Goal: Task Accomplishment & Management: Manage account settings

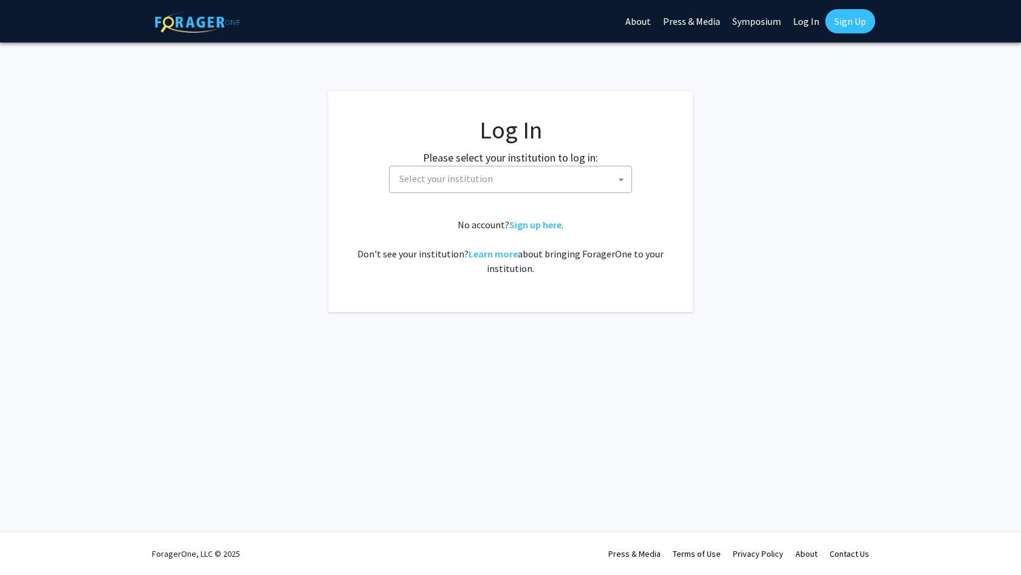
select select
click at [478, 180] on span "Select your institution" at bounding box center [446, 179] width 94 height 12
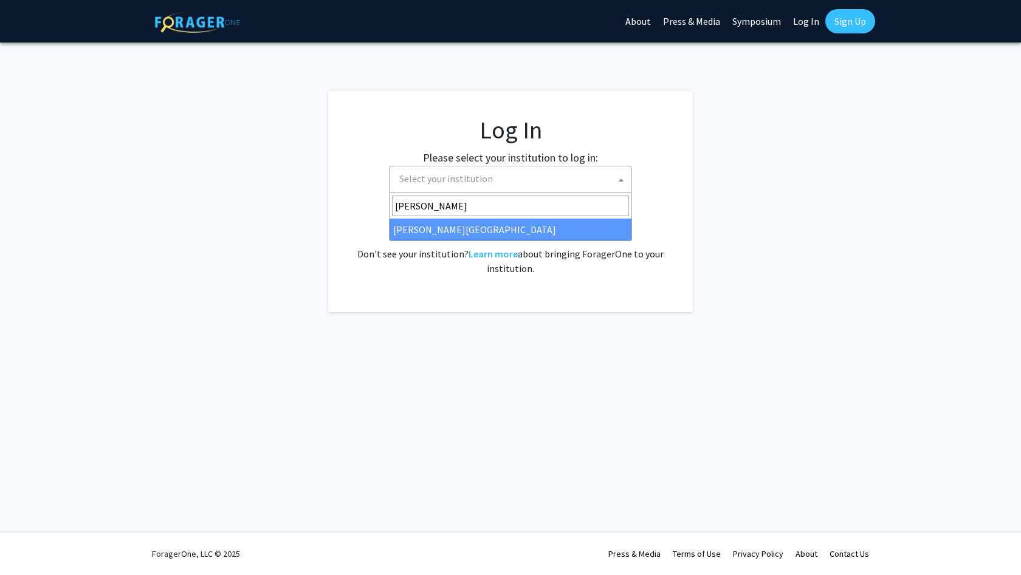
type input "[PERSON_NAME]"
select select "21"
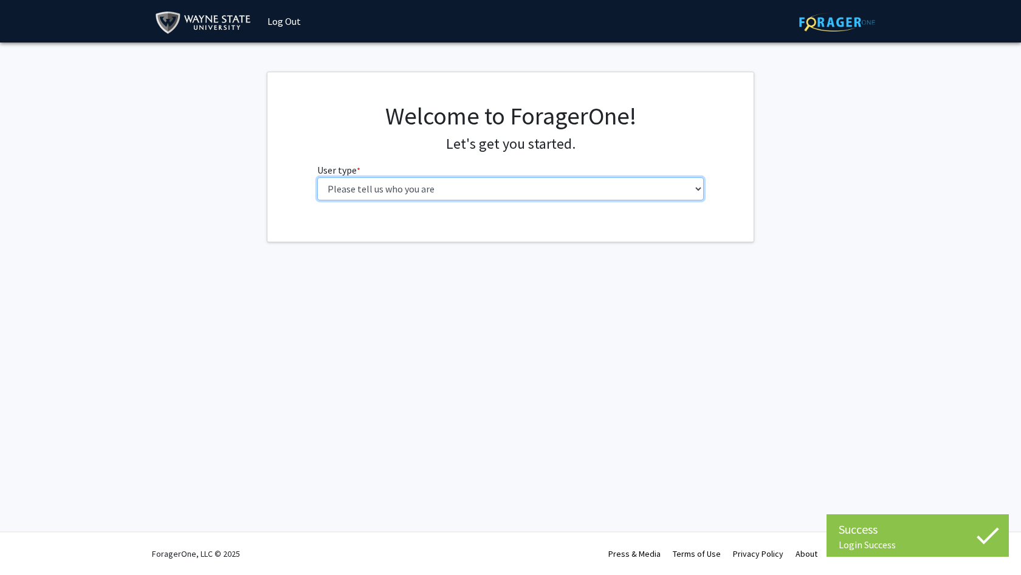
select select "1: undergrad"
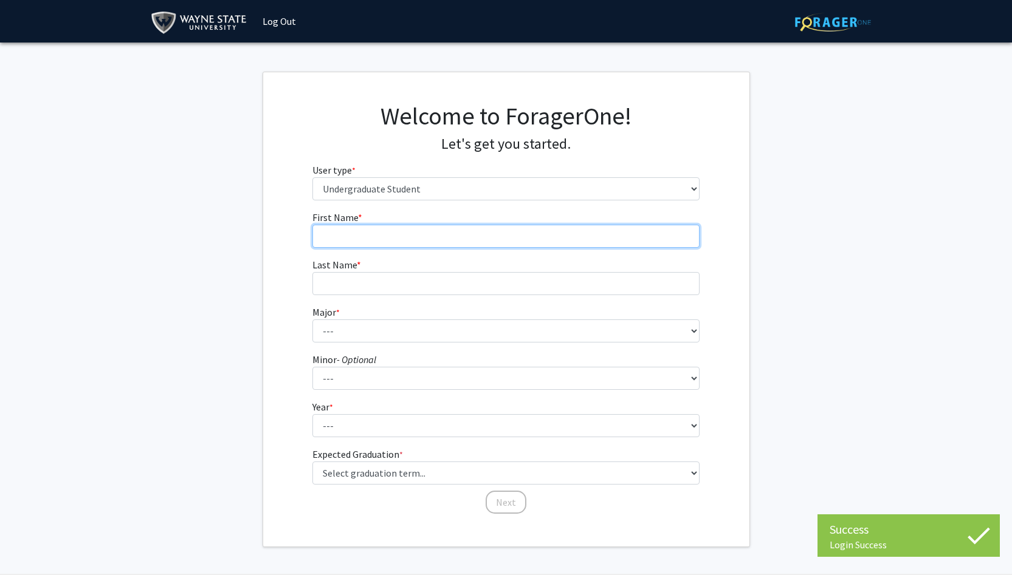
click at [533, 242] on input "First Name * required" at bounding box center [505, 236] width 387 height 23
type input "[PERSON_NAME]"
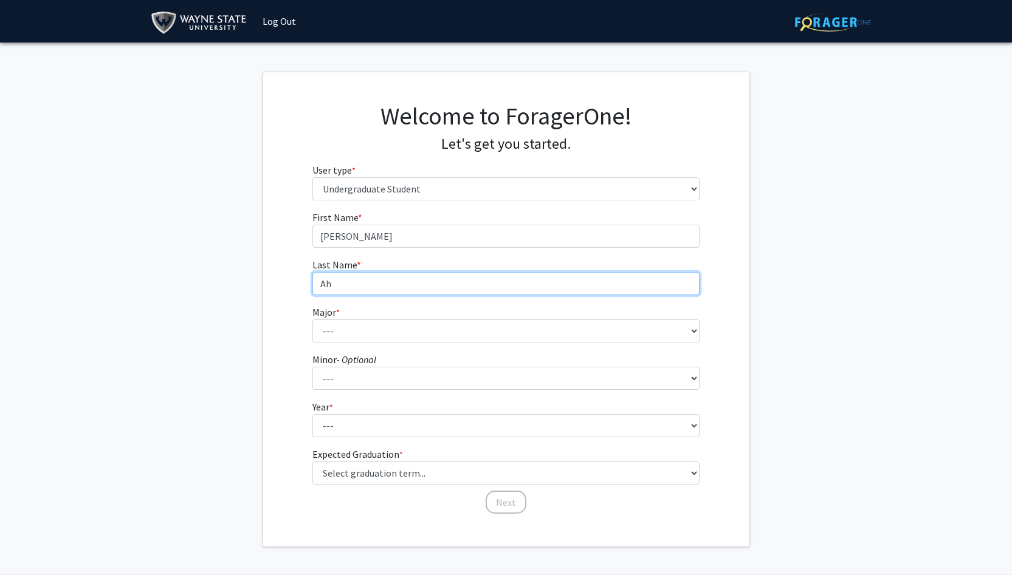
type input "A"
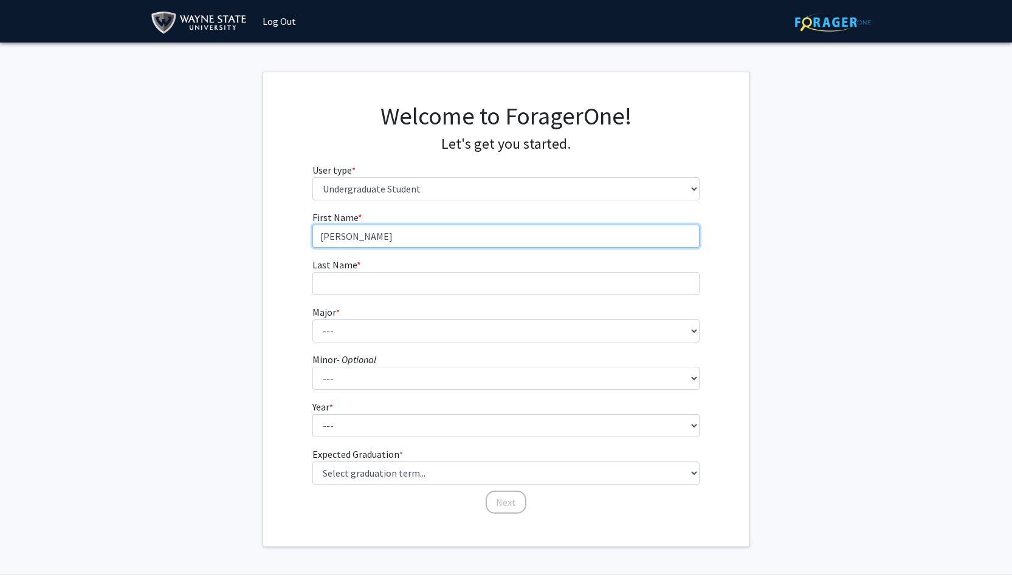
click at [430, 227] on input "[PERSON_NAME]" at bounding box center [505, 236] width 387 height 23
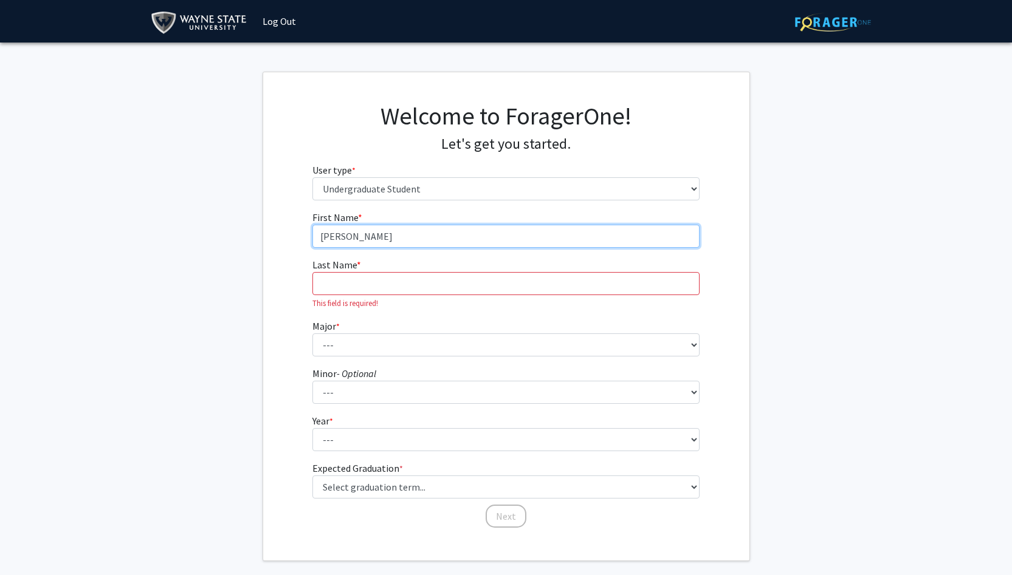
click at [430, 231] on input "[PERSON_NAME]" at bounding box center [505, 236] width 387 height 23
type input "[PERSON_NAME]"
click at [417, 275] on input "Last Name * required" at bounding box center [505, 283] width 387 height 23
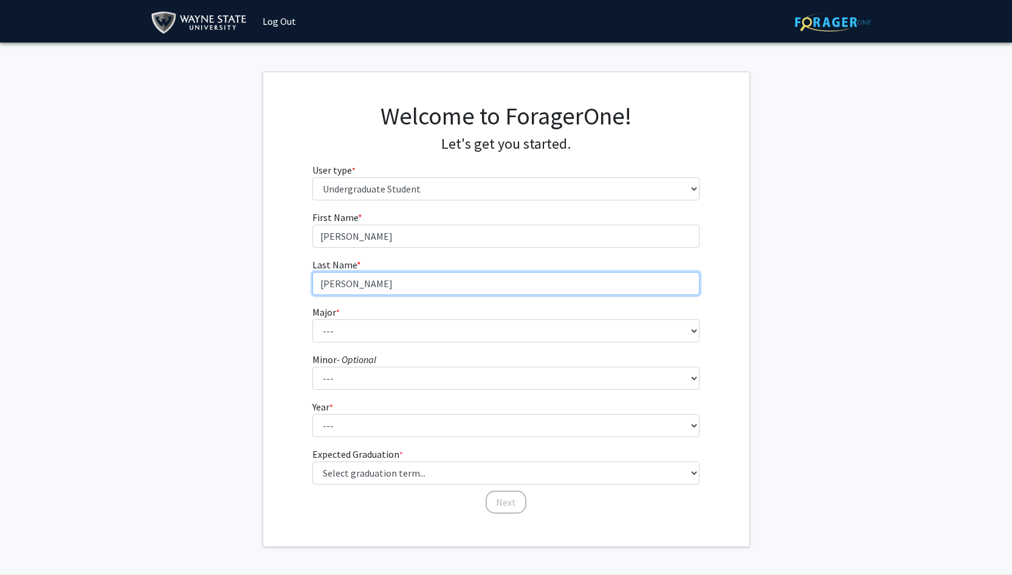
type input "[PERSON_NAME]"
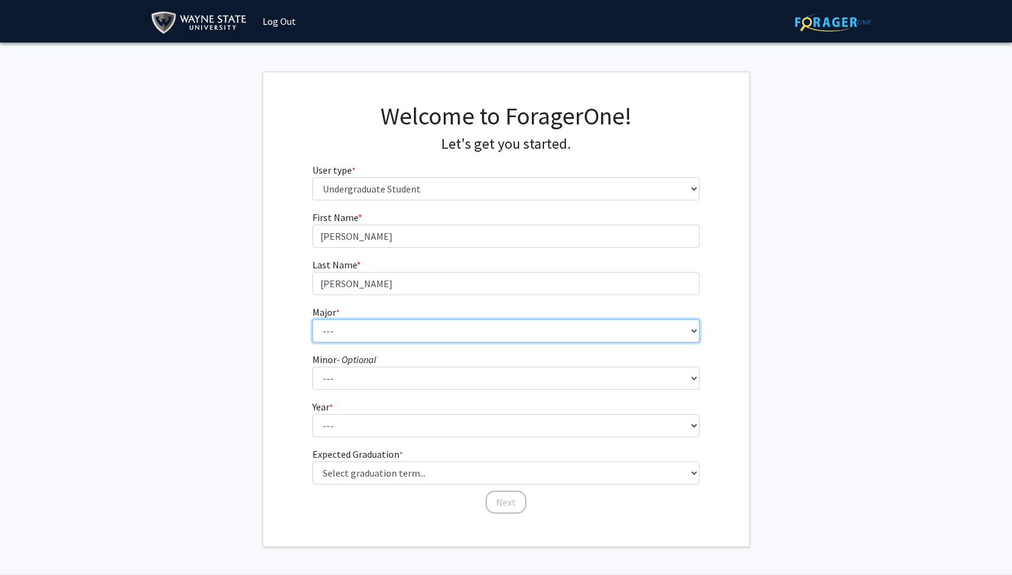
select select "69: 1849"
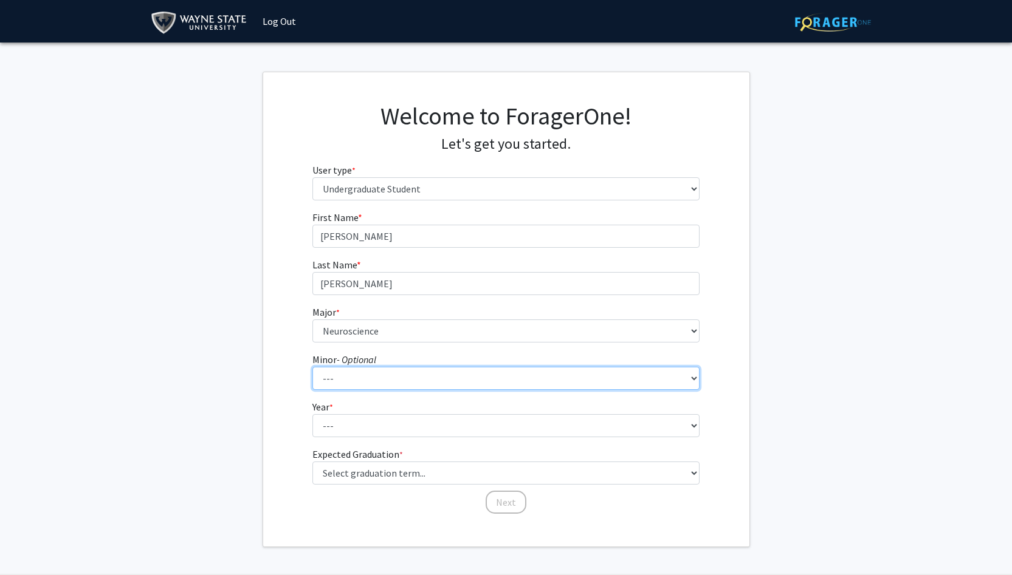
select select "18: 1383"
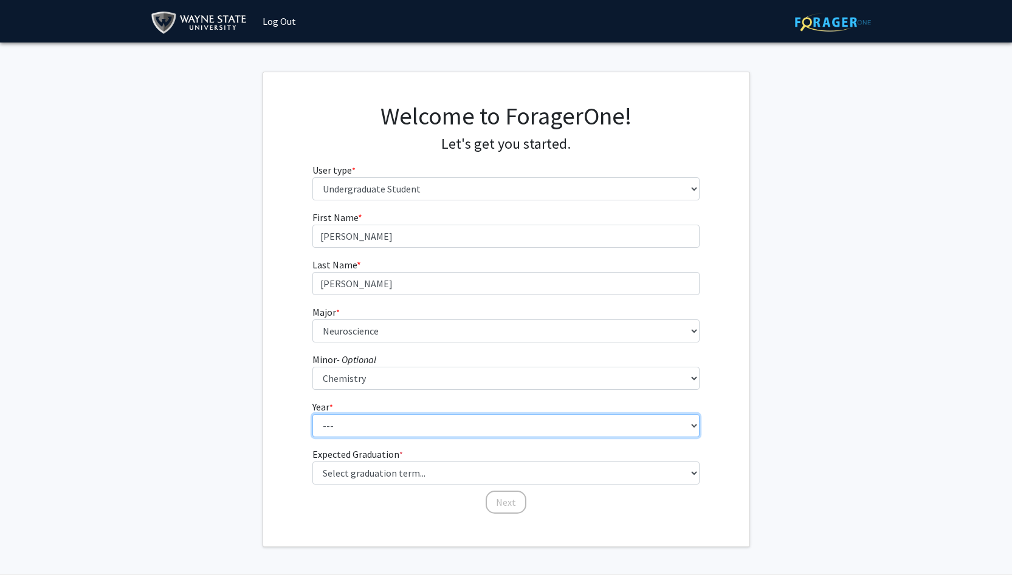
select select "2: sophomore"
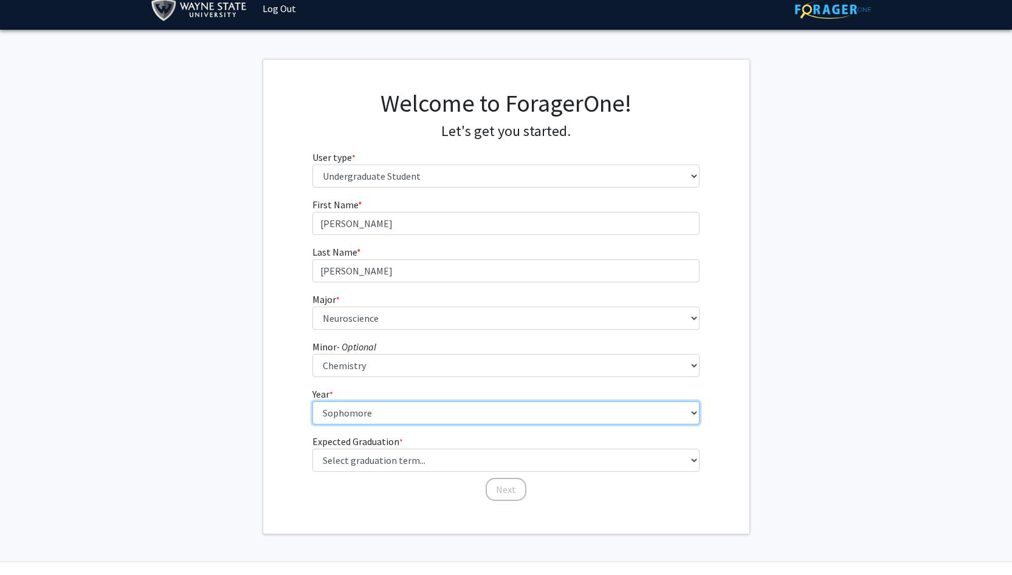
scroll to position [20, 0]
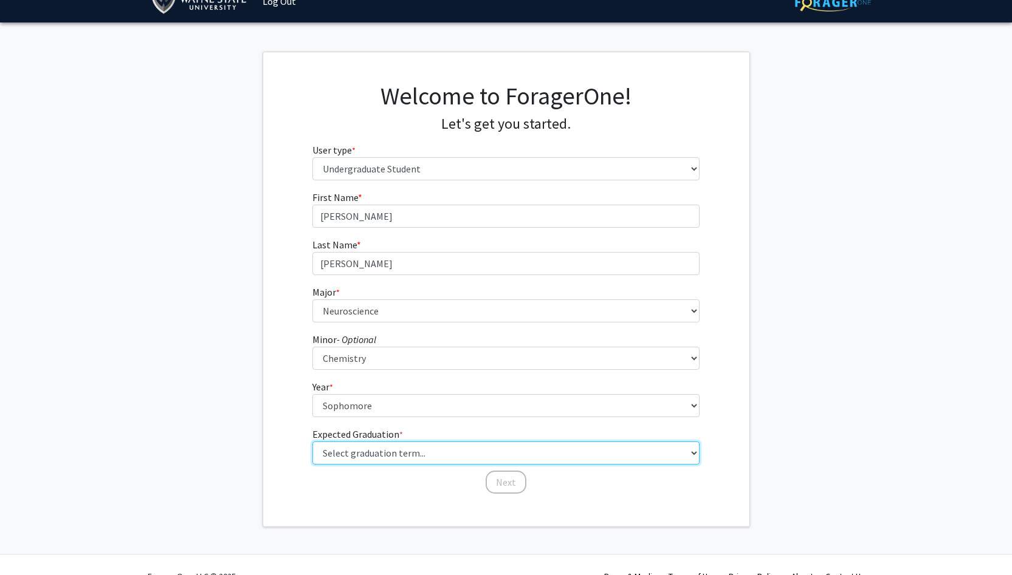
select select "12: winter_2027"
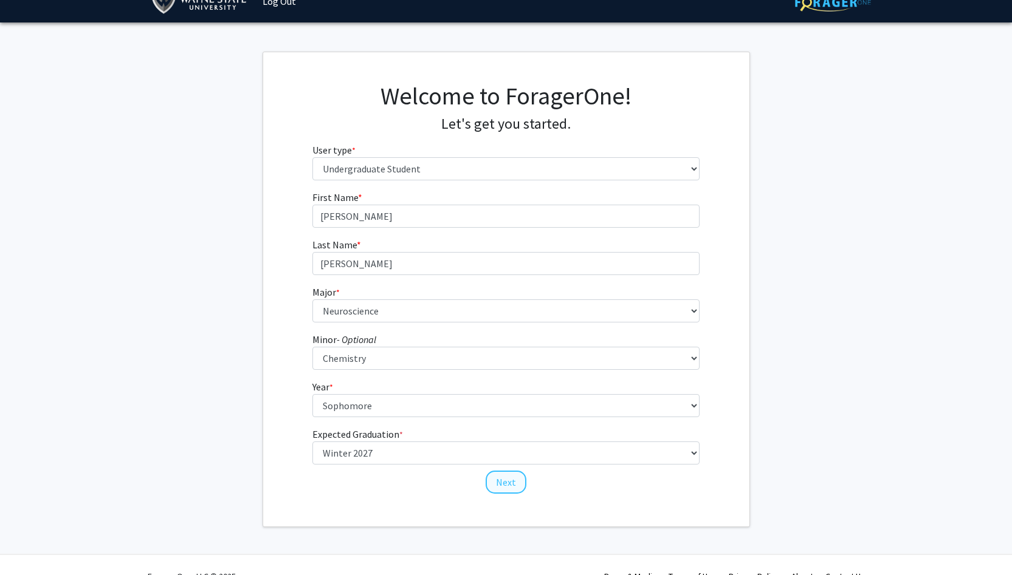
click at [510, 483] on button "Next" at bounding box center [505, 482] width 41 height 23
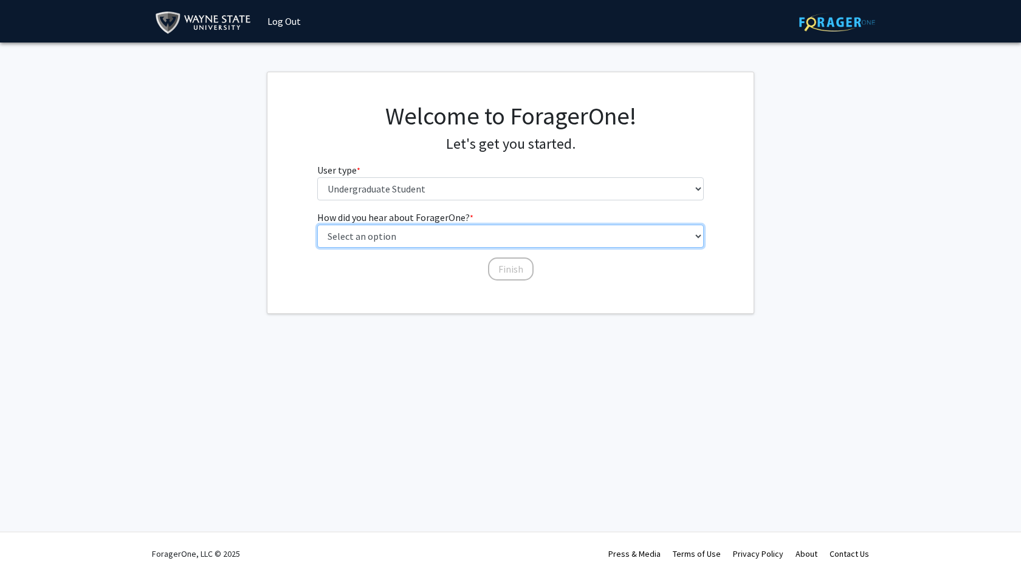
select select "2: faculty_recommendation"
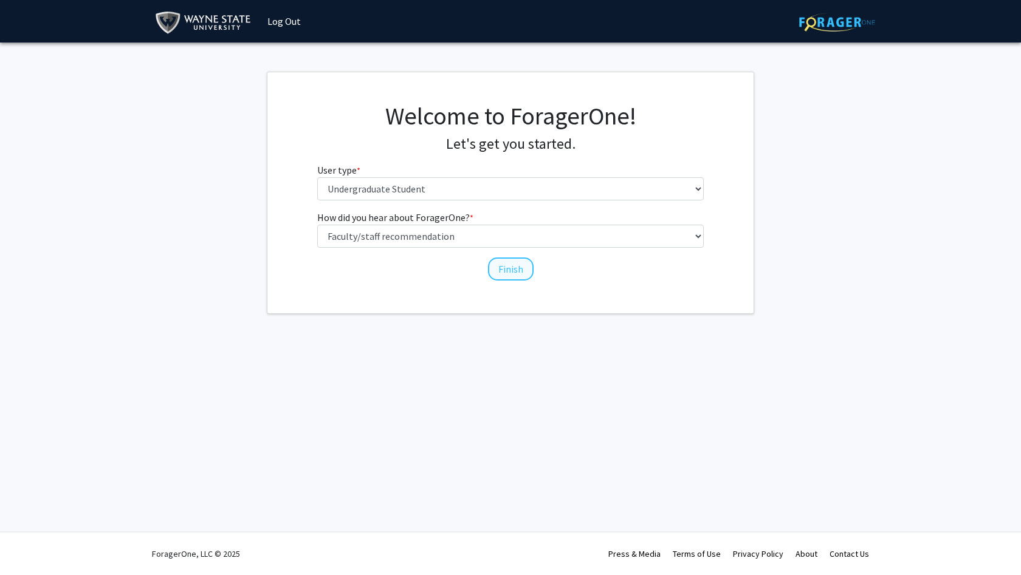
click at [499, 268] on button "Finish" at bounding box center [511, 269] width 46 height 23
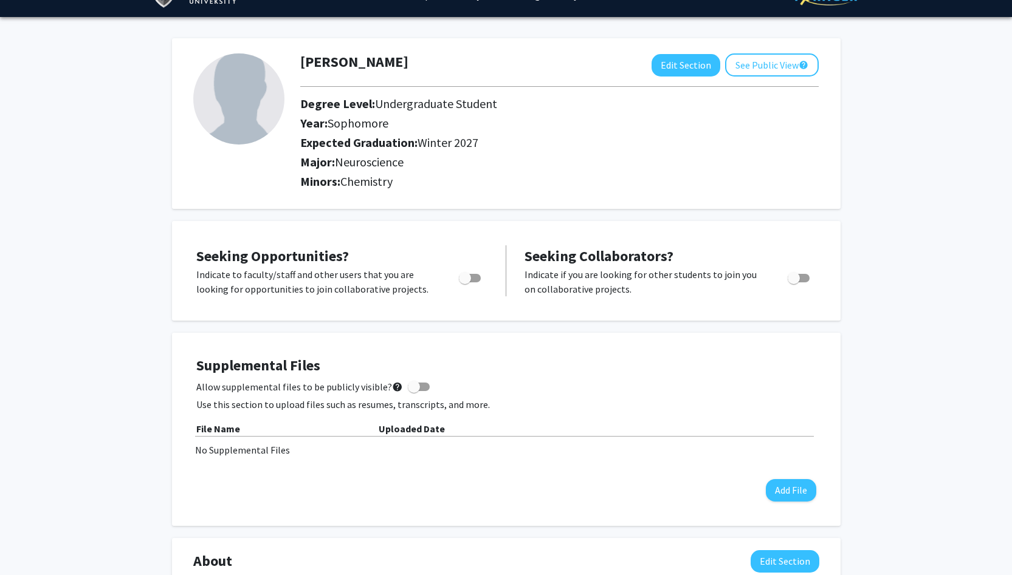
scroll to position [26, 0]
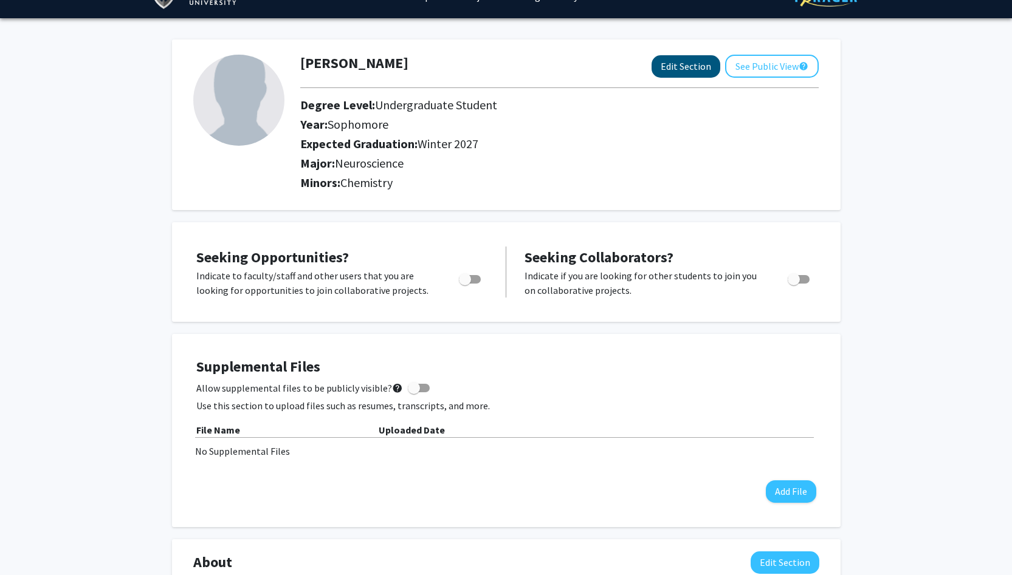
click at [674, 70] on button "Edit Section" at bounding box center [685, 66] width 69 height 22
select select "sophomore"
select select "40: winter_2027"
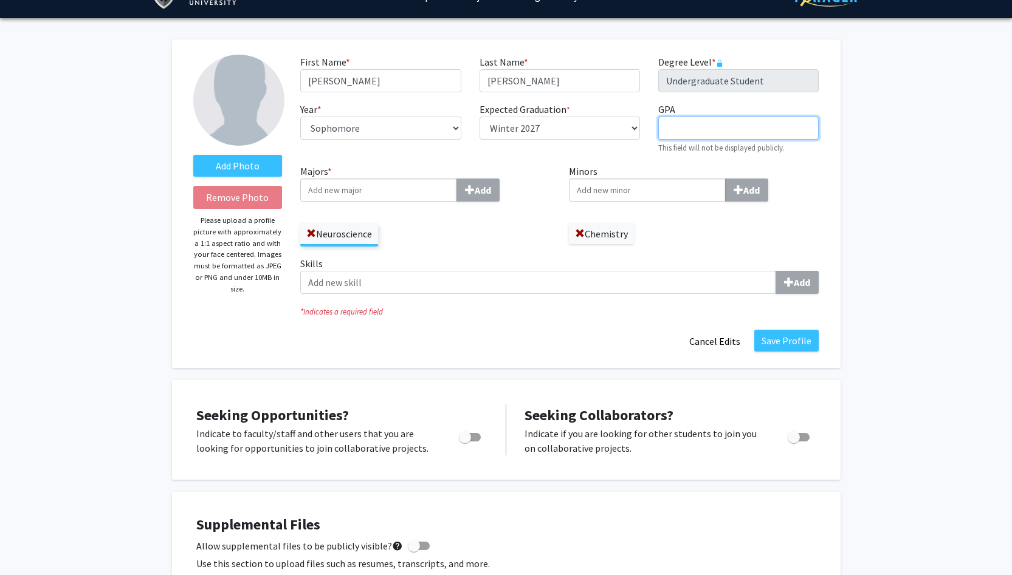
click at [684, 125] on input "GPA required" at bounding box center [738, 128] width 160 height 23
click at [671, 255] on div "Minors Add Chemistry" at bounding box center [694, 210] width 269 height 92
click at [411, 193] on input "Majors * Add" at bounding box center [378, 190] width 157 height 23
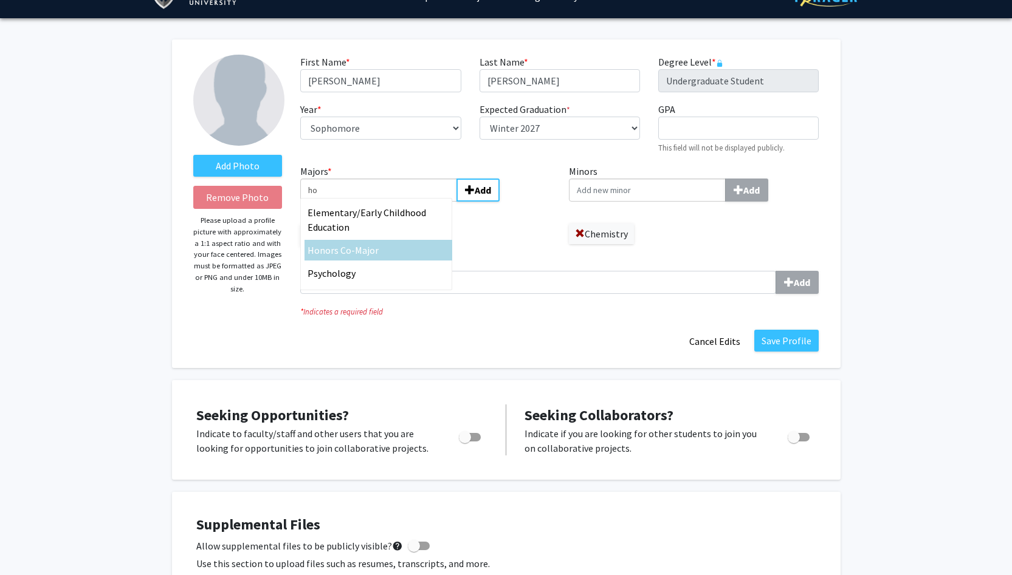
type input "ho"
click at [378, 248] on div "Ho nors Co-Major" at bounding box center [378, 250] width 142 height 15
click at [378, 202] on input "ho" at bounding box center [378, 190] width 157 height 23
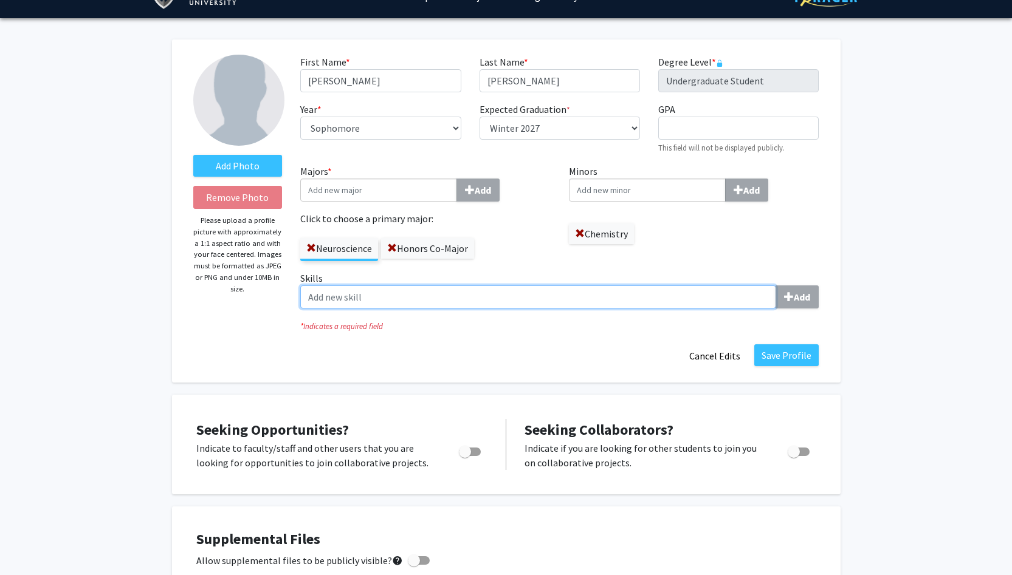
click at [530, 295] on input "Skills Add" at bounding box center [538, 297] width 476 height 23
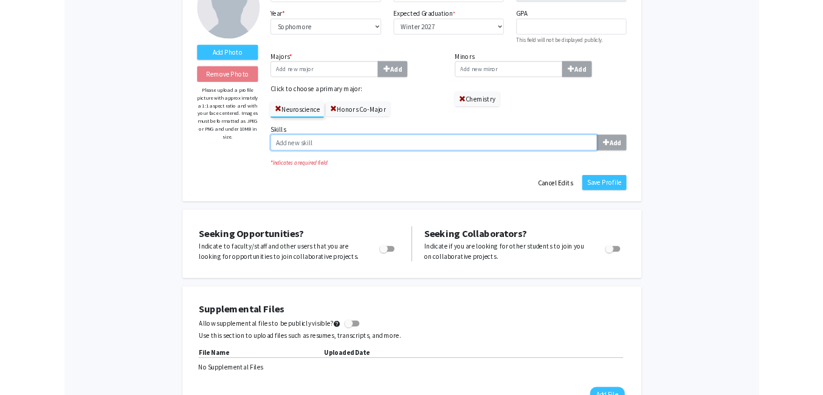
scroll to position [0, 0]
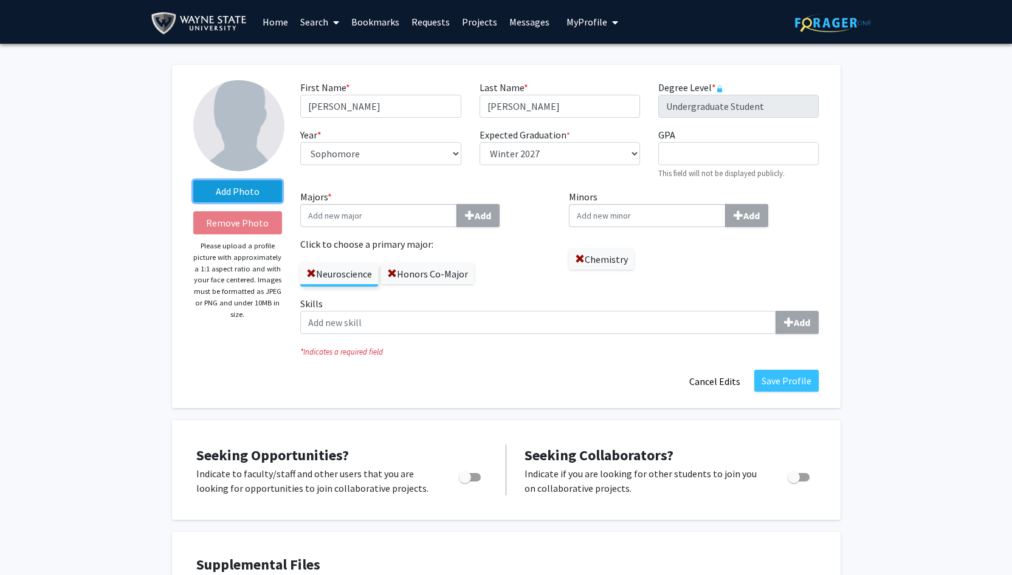
click at [257, 194] on label "Add Photo" at bounding box center [237, 191] width 89 height 22
click at [0, 0] on input "Add Photo" at bounding box center [0, 0] width 0 height 0
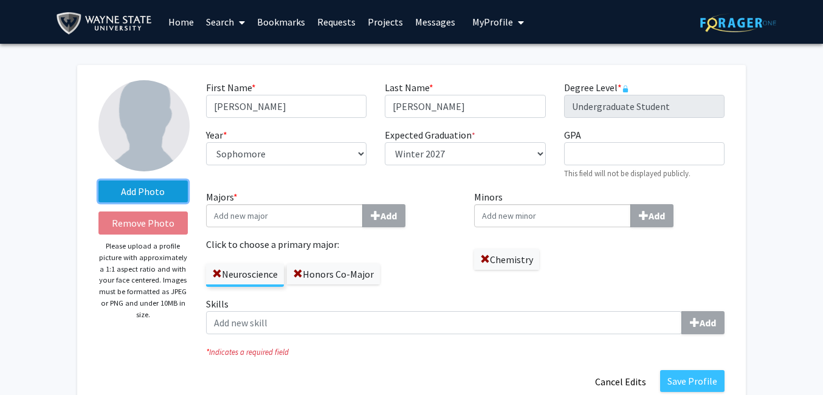
click at [135, 188] on label "Add Photo" at bounding box center [142, 191] width 89 height 22
click at [0, 0] on input "Add Photo" at bounding box center [0, 0] width 0 height 0
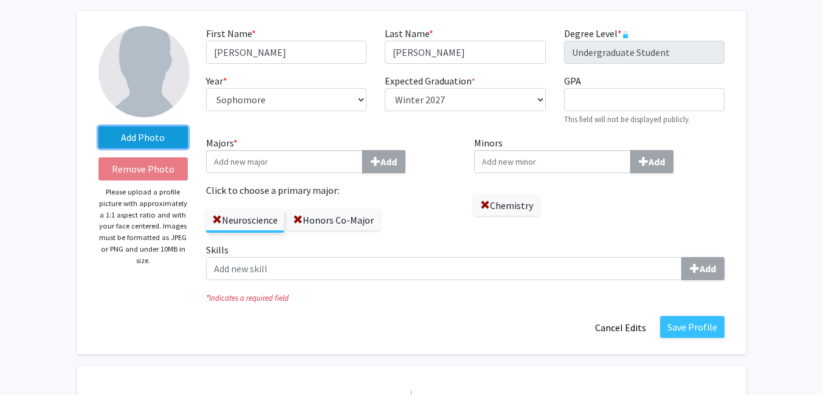
scroll to position [58, 0]
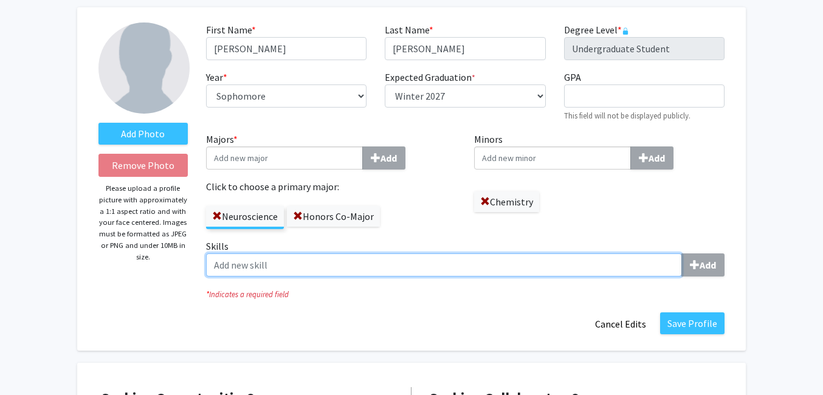
click at [331, 269] on input "Skills Add" at bounding box center [444, 264] width 476 height 23
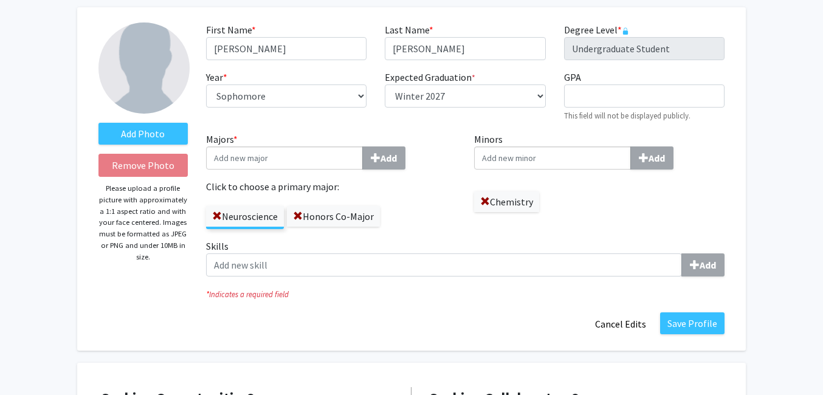
click at [334, 314] on fg-title-edit "First Name * required [PERSON_NAME] Last Name * required [PERSON_NAME] Level * …" at bounding box center [465, 178] width 518 height 313
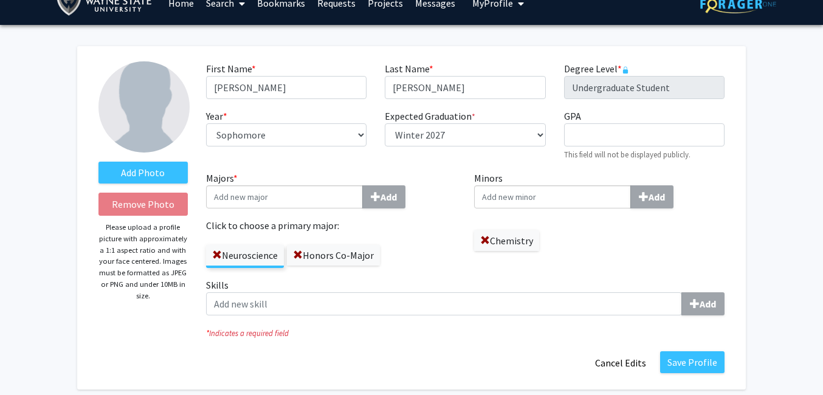
scroll to position [11, 0]
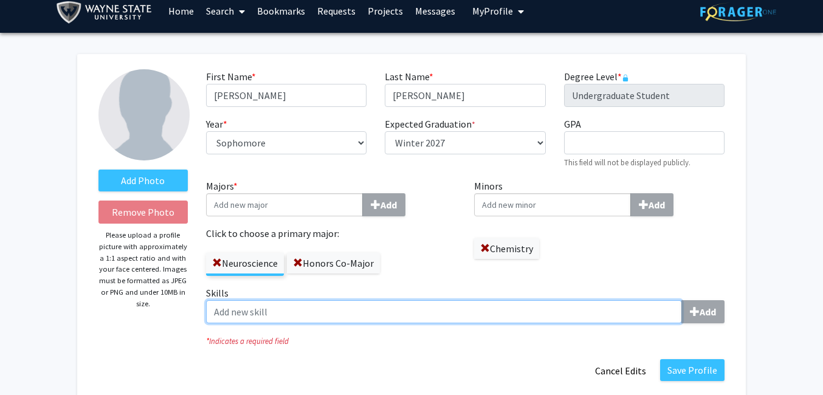
click at [272, 310] on input "Skills Add" at bounding box center [444, 311] width 476 height 23
paste input "Loremipsum dol Sitametco Adipiscin Elitseddoeiu temporincid ut laboreetdol mag …"
type input "Loremipsum dol Sitametco Adipiscin Elitseddoeiu temporincid ut laboreetdol mag …"
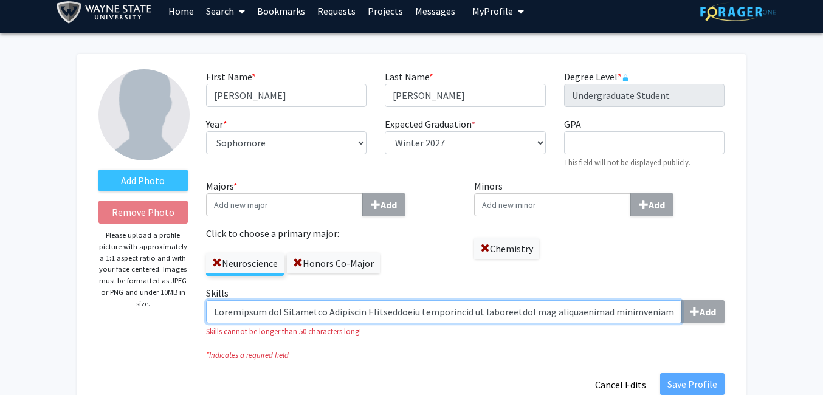
click at [314, 312] on input "Skills Add" at bounding box center [444, 311] width 476 height 23
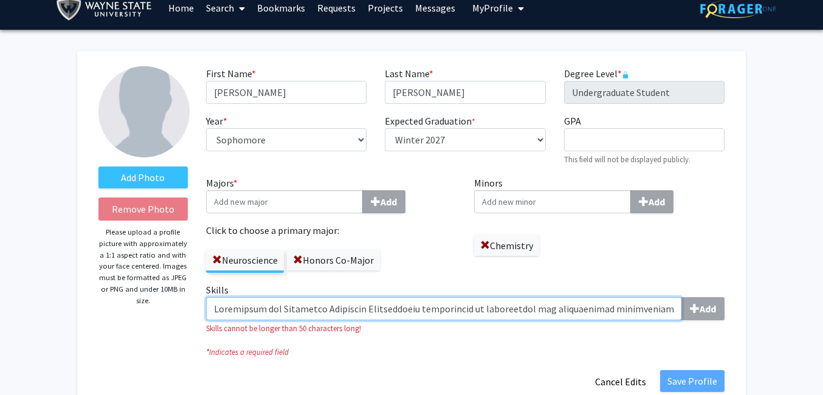
scroll to position [17, 0]
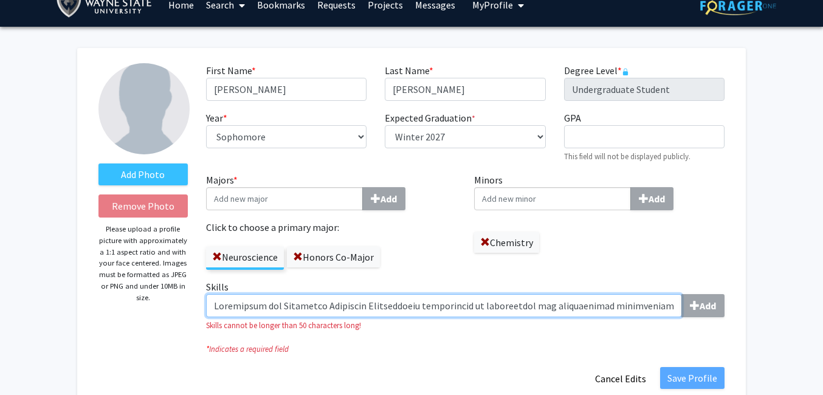
click at [275, 313] on input "Skills Add" at bounding box center [444, 305] width 476 height 23
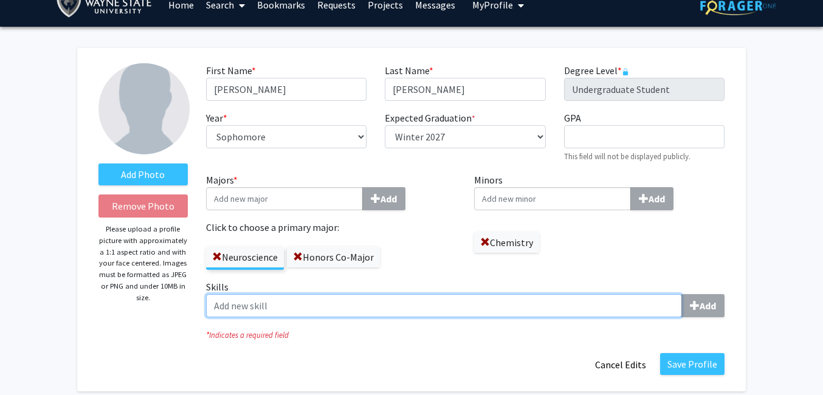
click at [300, 308] on input "Skills Add" at bounding box center [444, 305] width 476 height 23
paste input "Professional and Collaborative Attributes Detail-oriented, organized, and consi…"
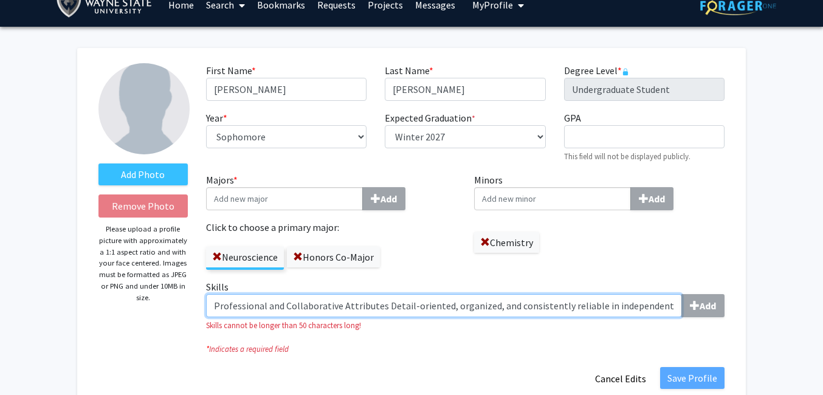
click at [225, 311] on input "Professional and Collaborative Attributes Detail-oriented, organized, and consi…" at bounding box center [444, 305] width 476 height 23
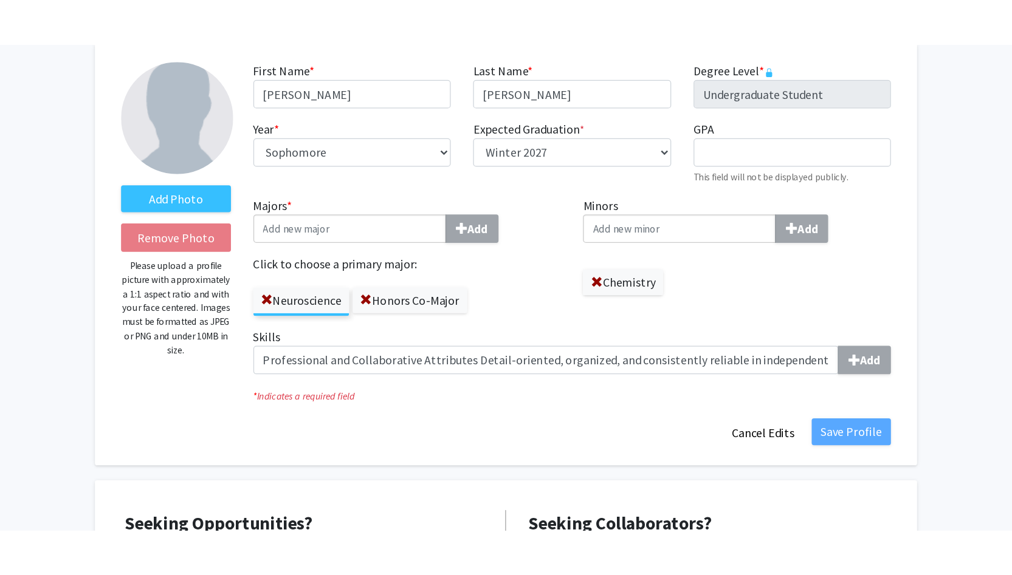
scroll to position [85, 0]
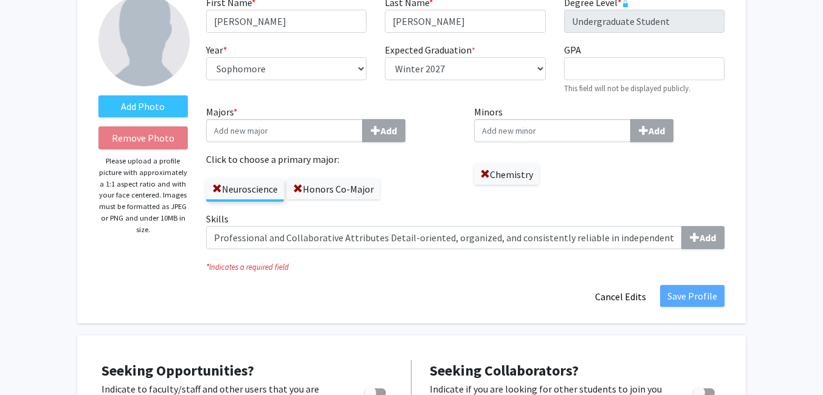
click at [527, 191] on div "Minors Add Chemistry" at bounding box center [599, 158] width 269 height 107
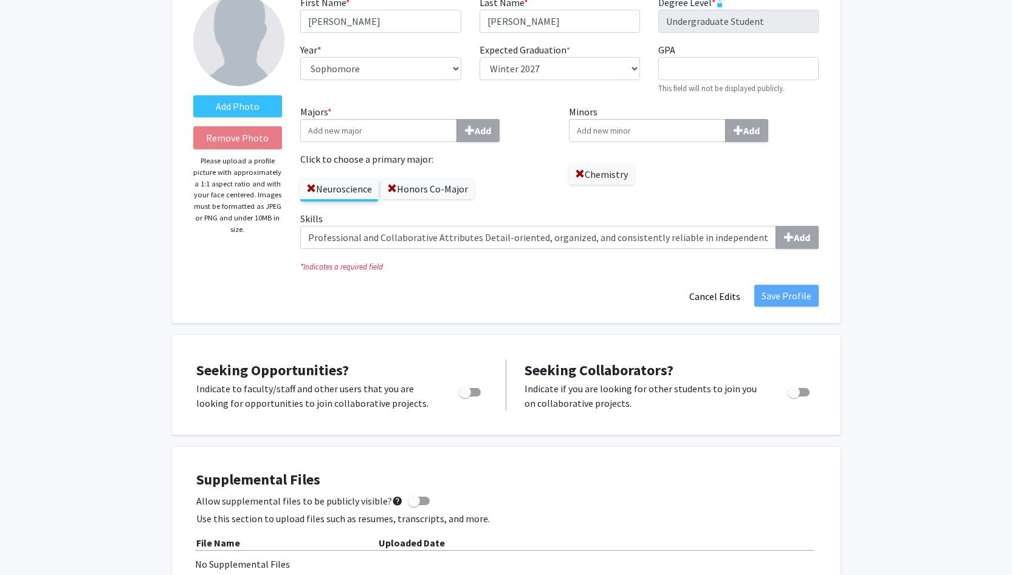
scroll to position [94, 0]
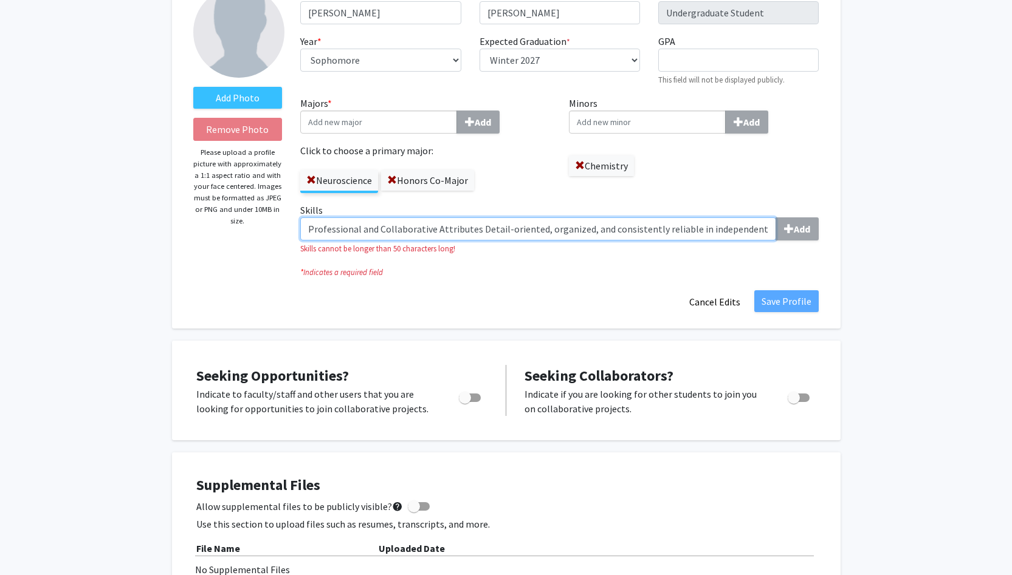
click at [453, 229] on input "Professional and Collaborative Attributes Detail-oriented, organized, and consi…" at bounding box center [538, 229] width 476 height 23
click at [529, 227] on input "Professional and Collaborative/ Detail-oriented, organized, and consistently re…" at bounding box center [538, 229] width 476 height 23
click at [502, 232] on input "Professional and Collaborative/ Detail-oriented, organized, and consistently re…" at bounding box center [538, 229] width 476 height 23
click at [547, 232] on input "Professional and Collaborative/ Detail-oriented: organized, and consistently re…" at bounding box center [538, 229] width 476 height 23
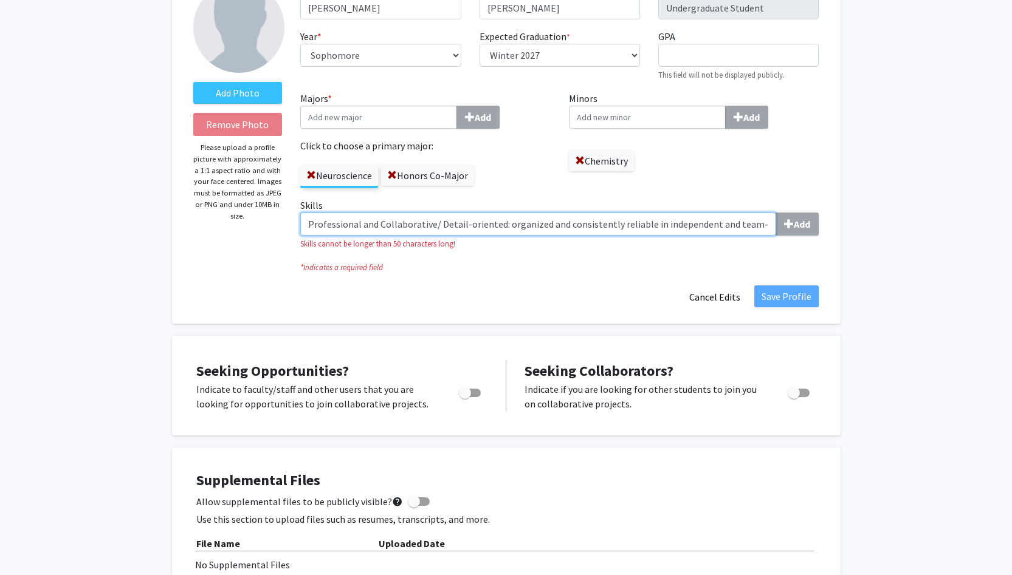
scroll to position [100, 0]
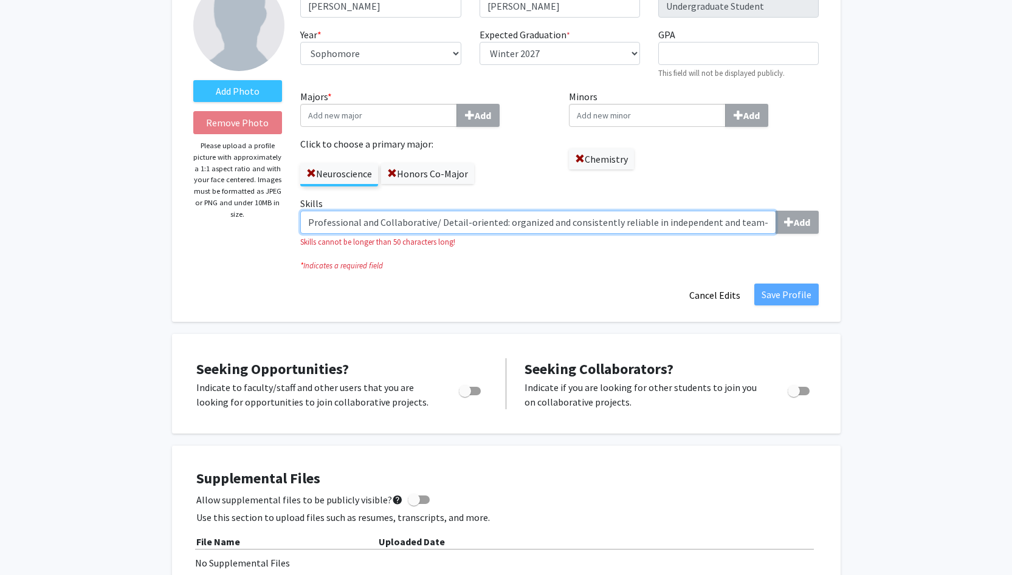
click at [641, 227] on input "Professional and Collaborative/ Detail-oriented: organized and consistently rel…" at bounding box center [538, 222] width 476 height 23
type input "Professional and Collaborative/ Detail-oriented: organized and consistently rel…"
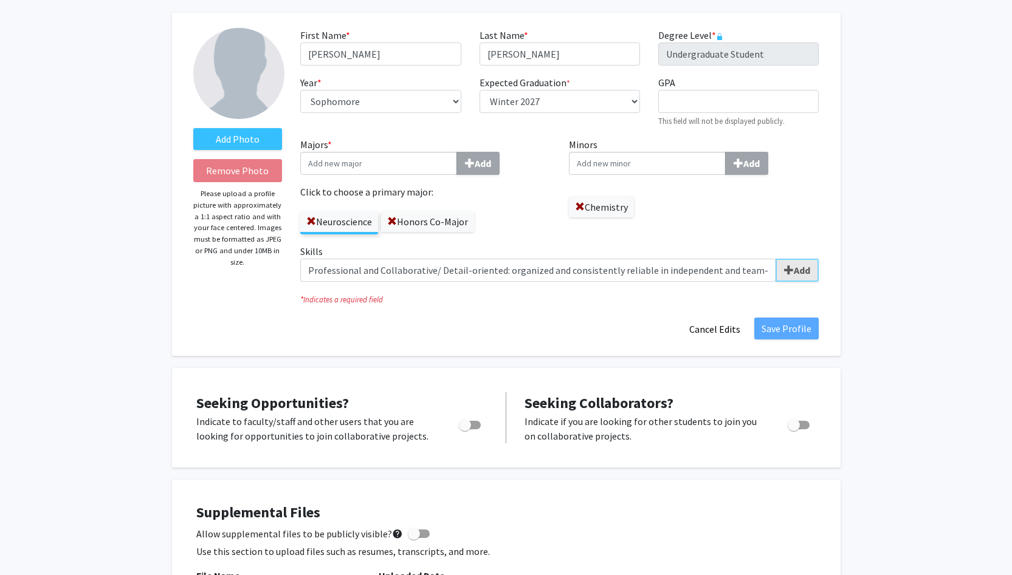
scroll to position [47, 0]
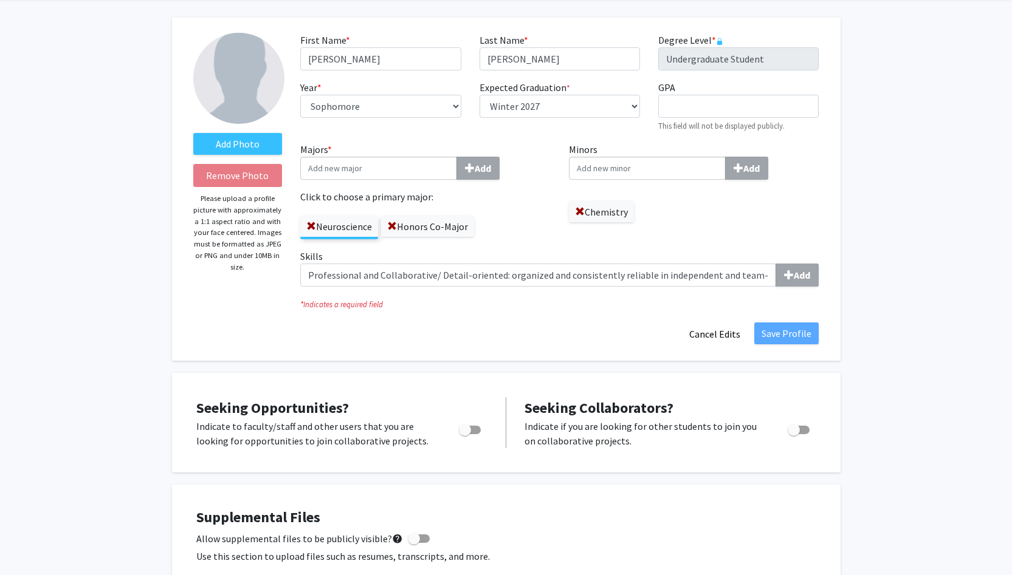
click at [369, 310] on icon "* Indicates a required field" at bounding box center [559, 305] width 518 height 12
click at [728, 337] on button "Cancel Edits" at bounding box center [714, 334] width 67 height 23
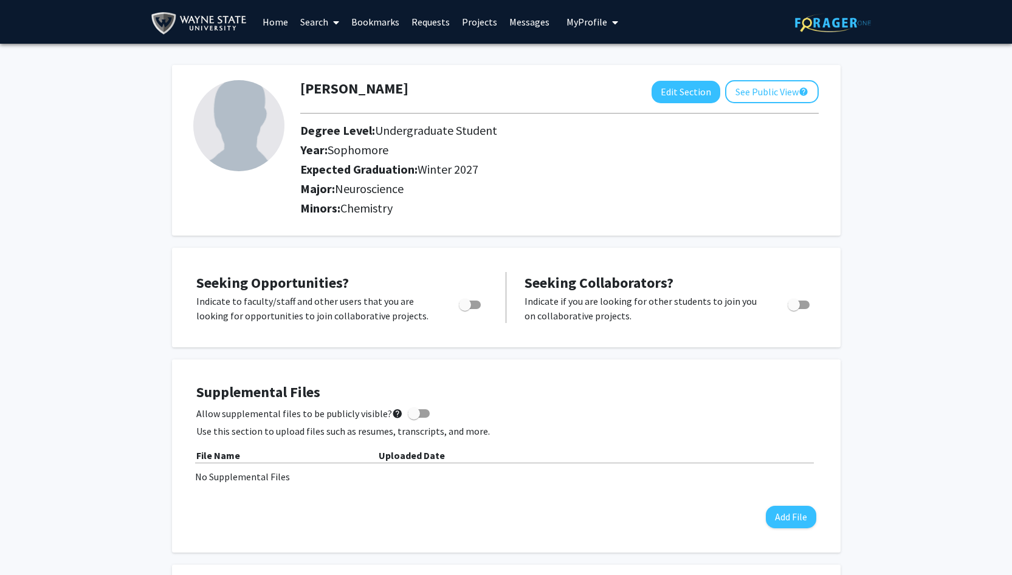
scroll to position [0, 0]
click at [688, 99] on button "Edit Section" at bounding box center [685, 92] width 69 height 22
select select "sophomore"
select select "40: winter_2027"
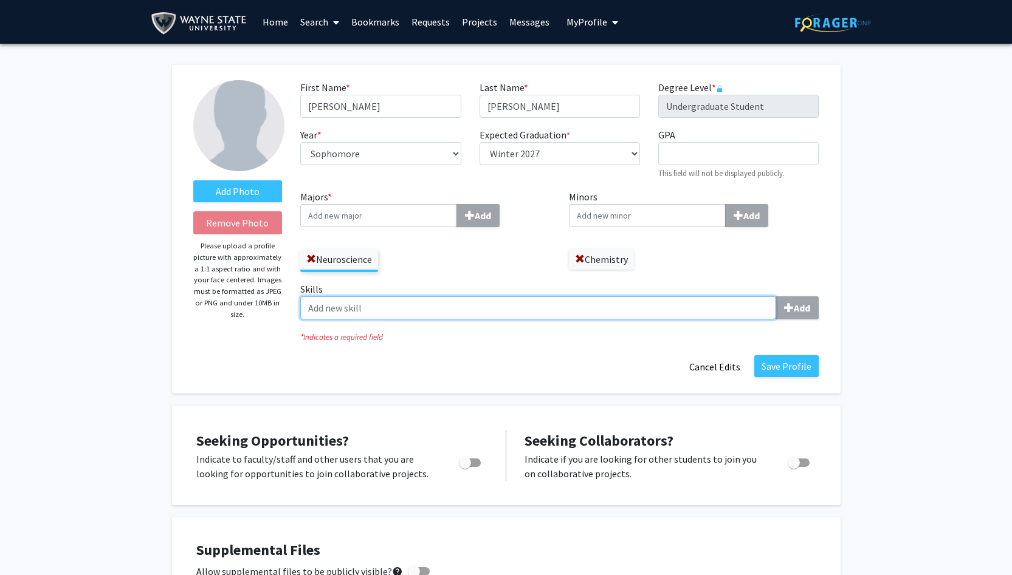
click at [501, 312] on input "Skills Add" at bounding box center [538, 308] width 476 height 23
type input "j"
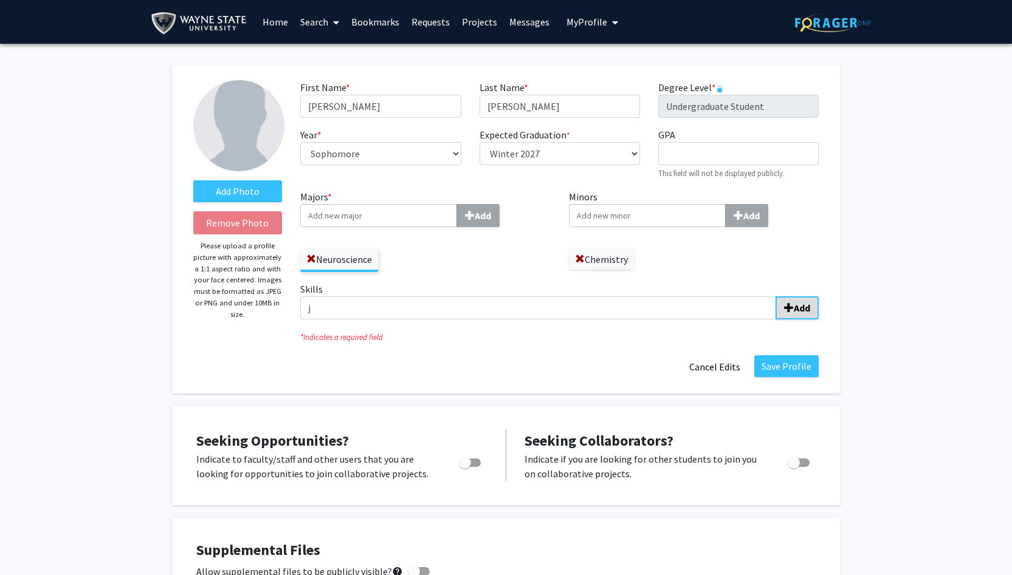
click at [801, 310] on b "Add" at bounding box center [802, 308] width 16 height 12
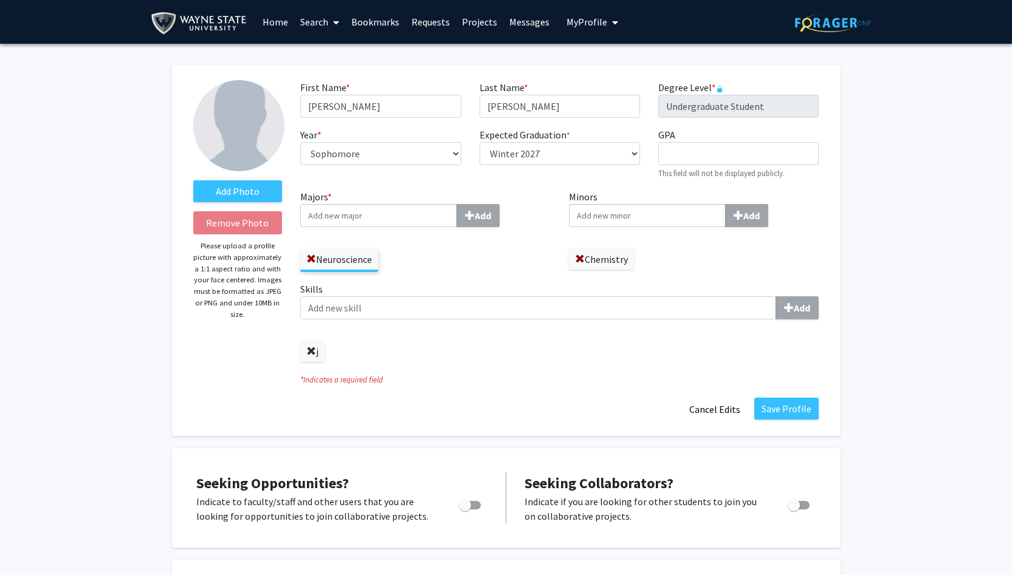
click at [310, 355] on span at bounding box center [311, 352] width 10 height 10
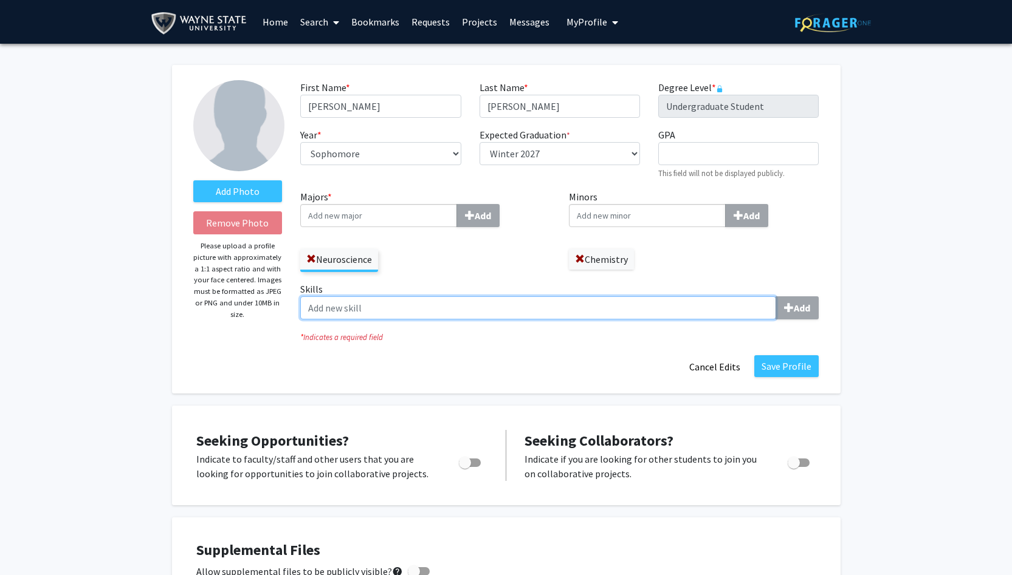
click at [331, 320] on input "Skills Add" at bounding box center [538, 308] width 476 height 23
type input "Professional/Collaborative"
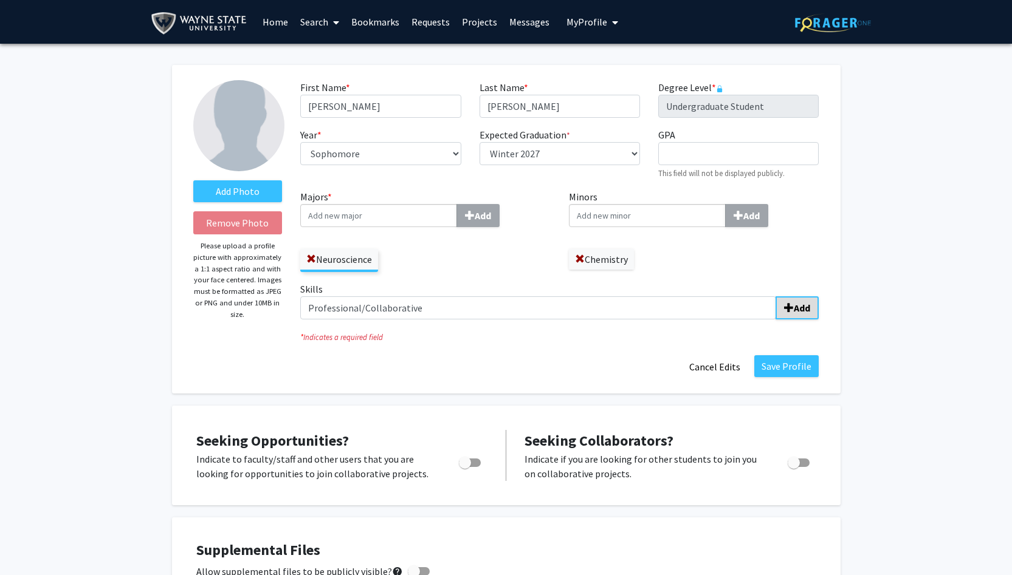
click at [801, 310] on b "Add" at bounding box center [802, 308] width 16 height 12
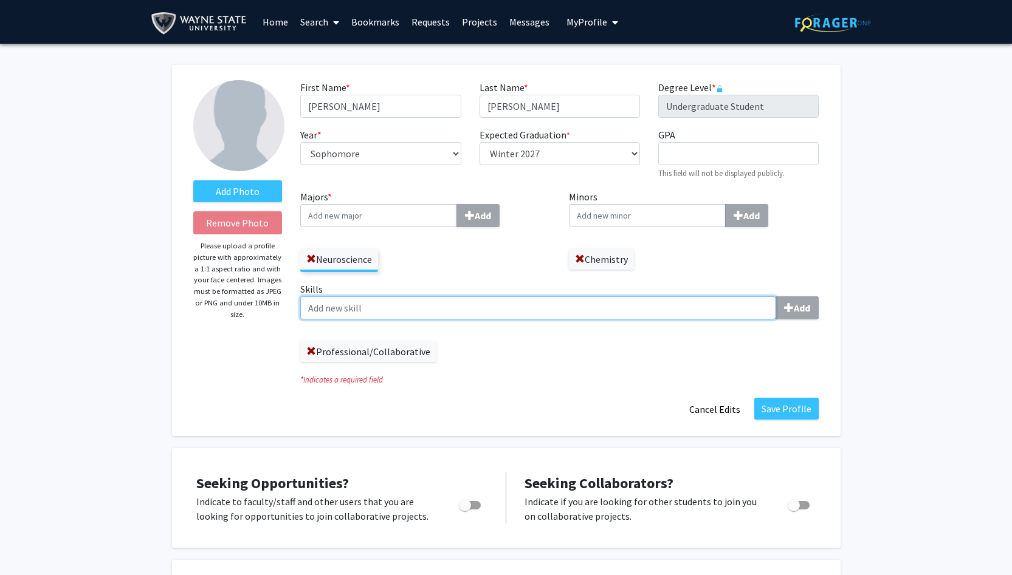
click at [411, 313] on input "Skills Add" at bounding box center [538, 308] width 476 height 23
type input "L"
type input "b"
type input "I"
type input "Applied Biological"
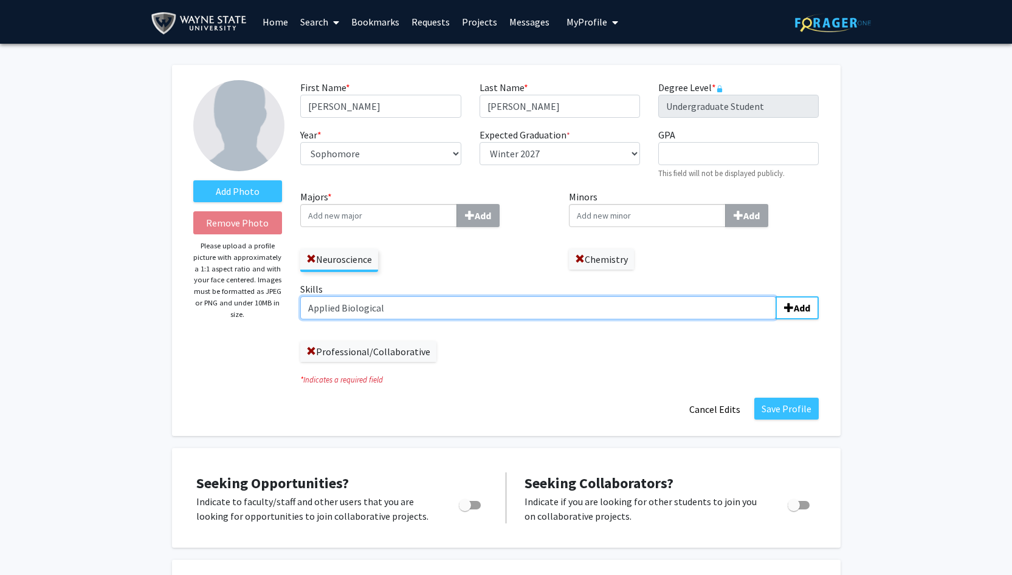
click at [501, 309] on input "Applied Biological" at bounding box center [538, 308] width 476 height 23
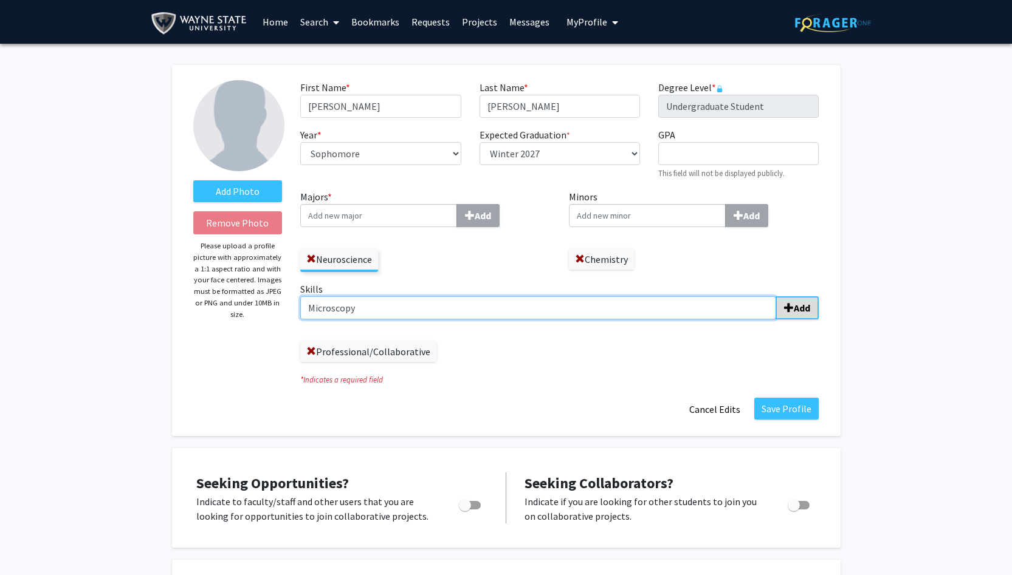
type input "Microscopy"
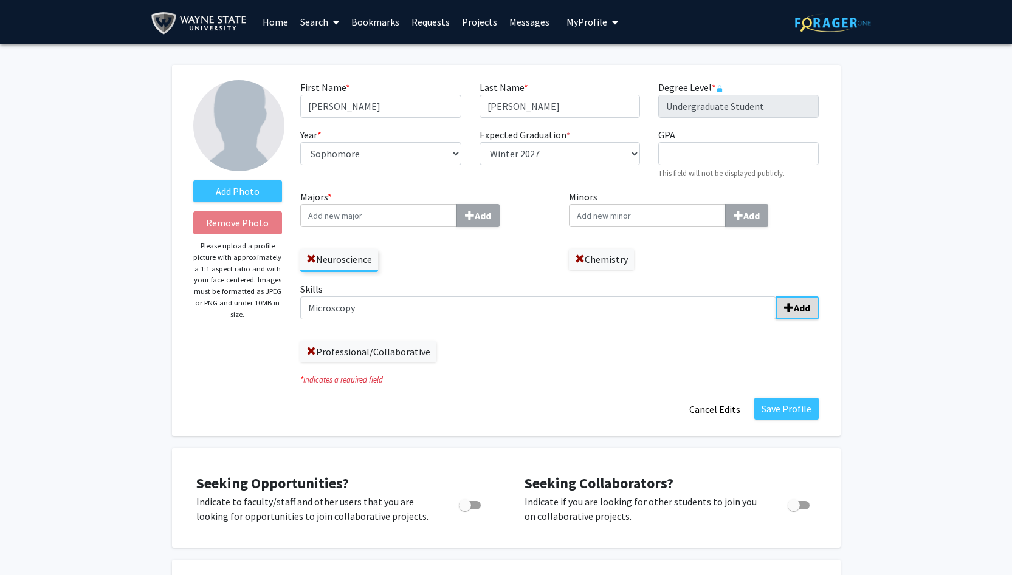
click at [802, 307] on b "Add" at bounding box center [802, 308] width 16 height 12
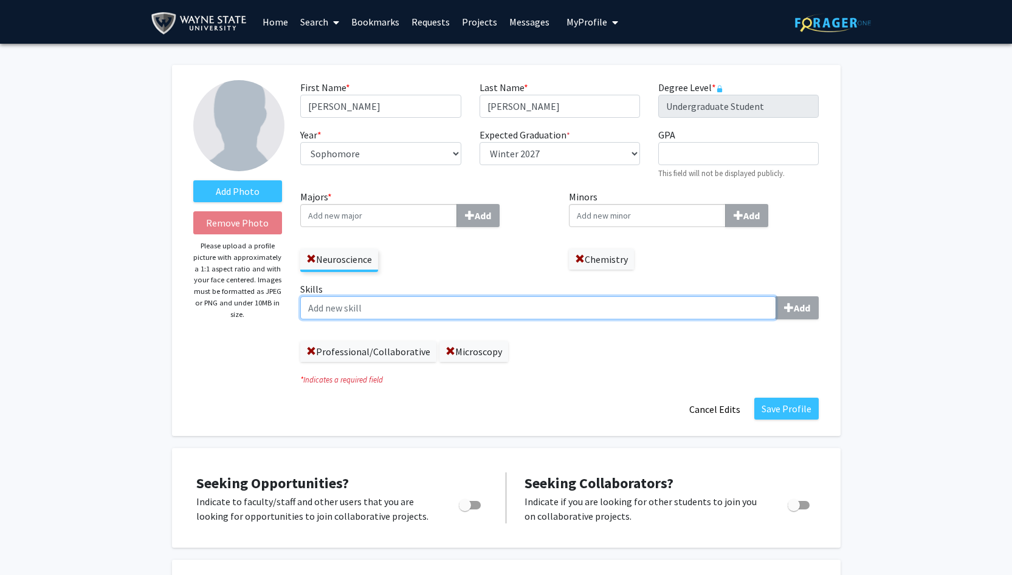
click at [512, 310] on input "Skills Add" at bounding box center [538, 308] width 476 height 23
click at [447, 309] on input "Chromatography; Protein seperation" at bounding box center [538, 308] width 476 height 23
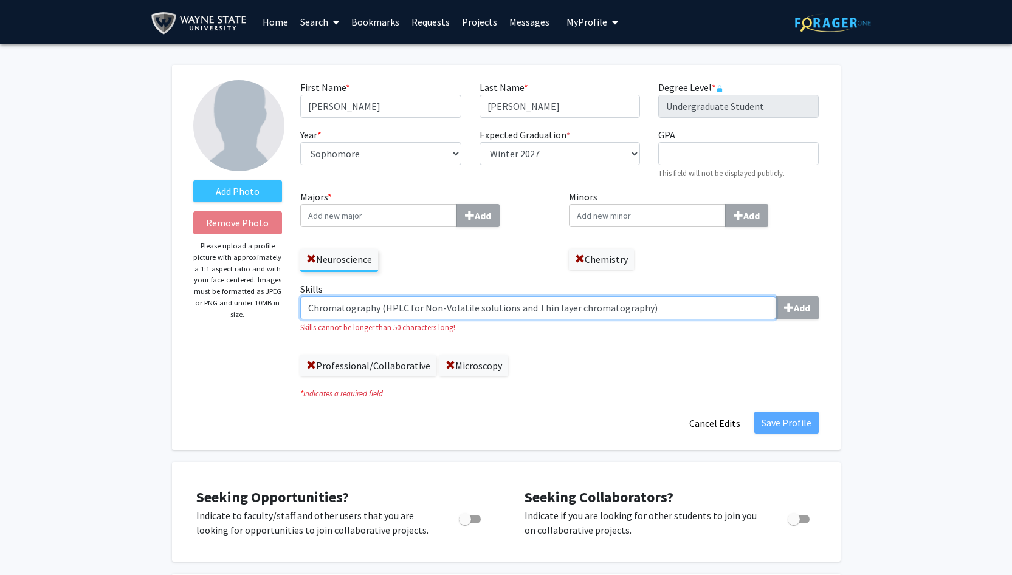
click at [534, 309] on input "Chromatography (HPLC for Non-Volatile solutions and Thin layer chromatography)" at bounding box center [538, 308] width 476 height 23
click at [505, 309] on input "Chromatography (HPLC for Non-Volatile solutions and thin layer chromatography)" at bounding box center [538, 308] width 476 height 23
click at [530, 310] on input "Chromatography (HPLC for Non-Volatile solutions and thin layer chromatography)" at bounding box center [538, 308] width 476 height 23
click at [516, 308] on input "Chromatography (HPLC for Non-Volatile solutions and Thin layer chromatography)" at bounding box center [538, 308] width 476 height 23
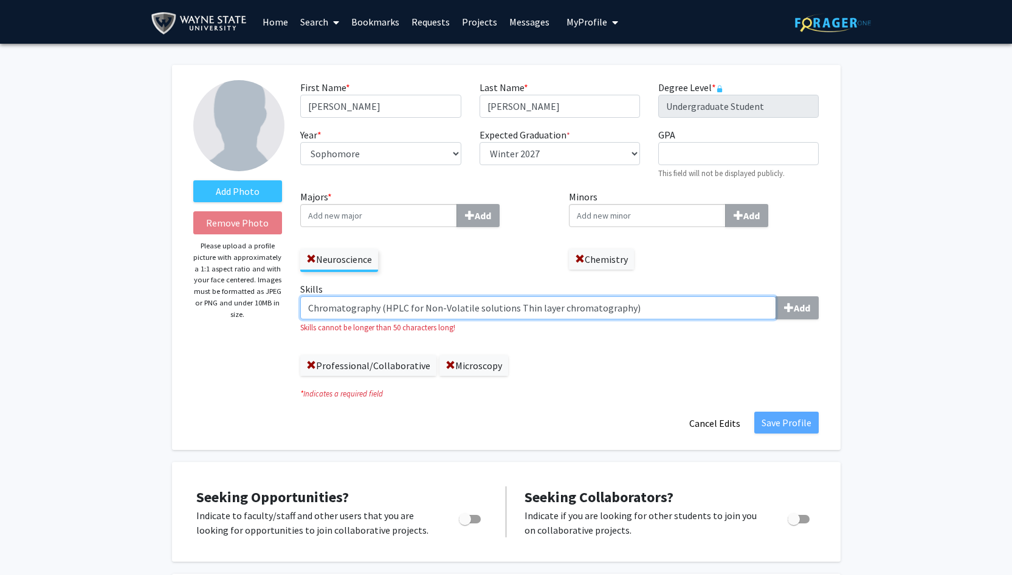
drag, startPoint x: 510, startPoint y: 310, endPoint x: 625, endPoint y: 314, distance: 115.5
click at [625, 314] on input "Chromatography (HPLC for Non-Volatile solutions Thin layer chromatography)" at bounding box center [538, 308] width 476 height 23
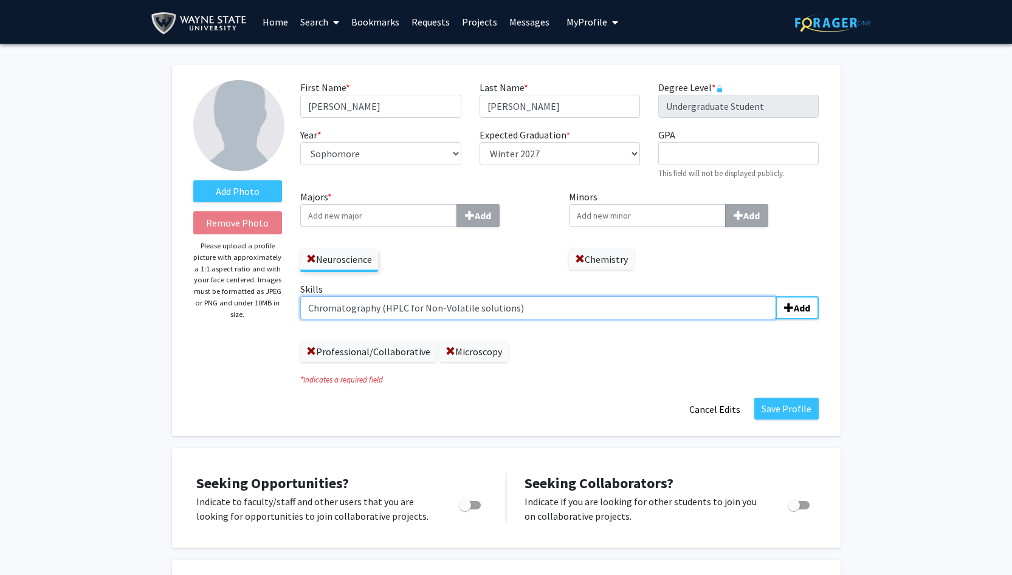
click at [380, 308] on input "Chromatography (HPLC for Non-Volatile solutions)" at bounding box center [538, 308] width 476 height 23
click at [532, 304] on input "Chromatography : HPLC for Non-Volatile solutions)" at bounding box center [538, 308] width 476 height 23
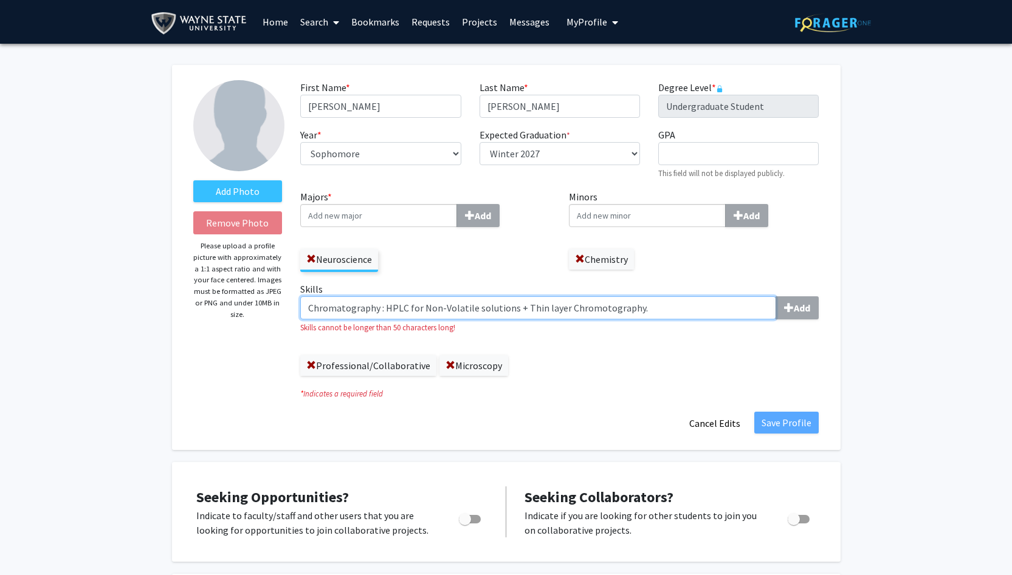
click at [583, 302] on input "Chromatography : HPLC for Non-Volatile solutions + Thin layer Chromotography." at bounding box center [538, 308] width 476 height 23
click at [583, 310] on input "Chromatography : HPLC for Non-Volatile solutions + Thin layer Chromotography." at bounding box center [538, 308] width 476 height 23
click at [592, 312] on input "Chromatography : HPLC for Non-Volatile solutions + Thin layer Chromotography." at bounding box center [538, 308] width 476 height 23
click at [712, 306] on input "Chromatography : HPLC for Non-Volatile solutions + Thin layer Chromatography." at bounding box center [538, 308] width 476 height 23
click at [615, 312] on input "Chromatography : HPLC for Non-Volatile solutions + Thin layer Chromatography." at bounding box center [538, 308] width 476 height 23
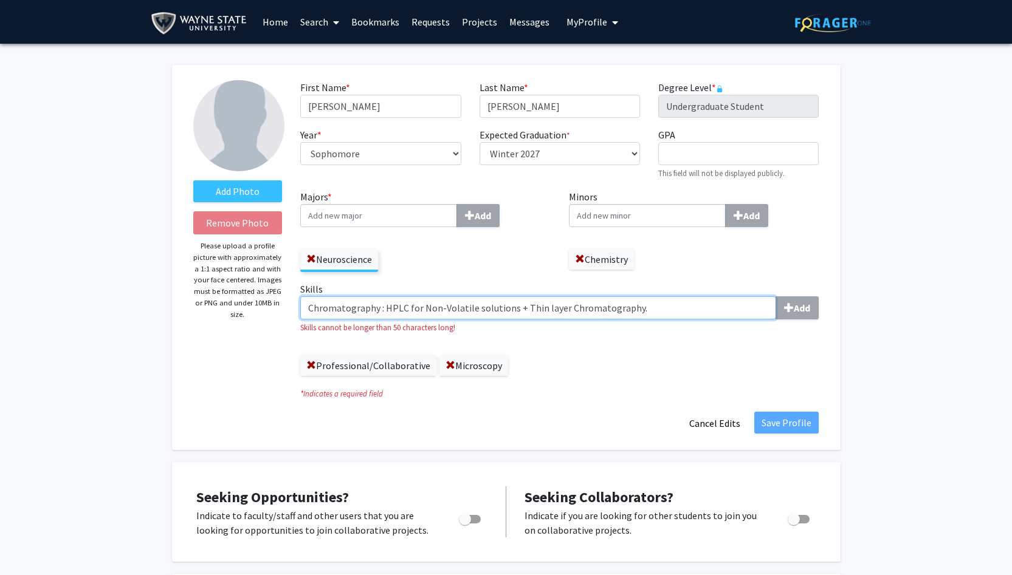
drag, startPoint x: 384, startPoint y: 313, endPoint x: 284, endPoint y: 310, distance: 100.3
click at [593, 317] on input "HPLC for Non-Volatile solutions + Thin layer Chromatography." at bounding box center [538, 308] width 476 height 23
drag, startPoint x: 581, startPoint y: 314, endPoint x: 436, endPoint y: 314, distance: 144.6
click at [436, 314] on input "HPLC for Non-Volatile solutions + Thin layer Chromatography." at bounding box center [538, 308] width 476 height 23
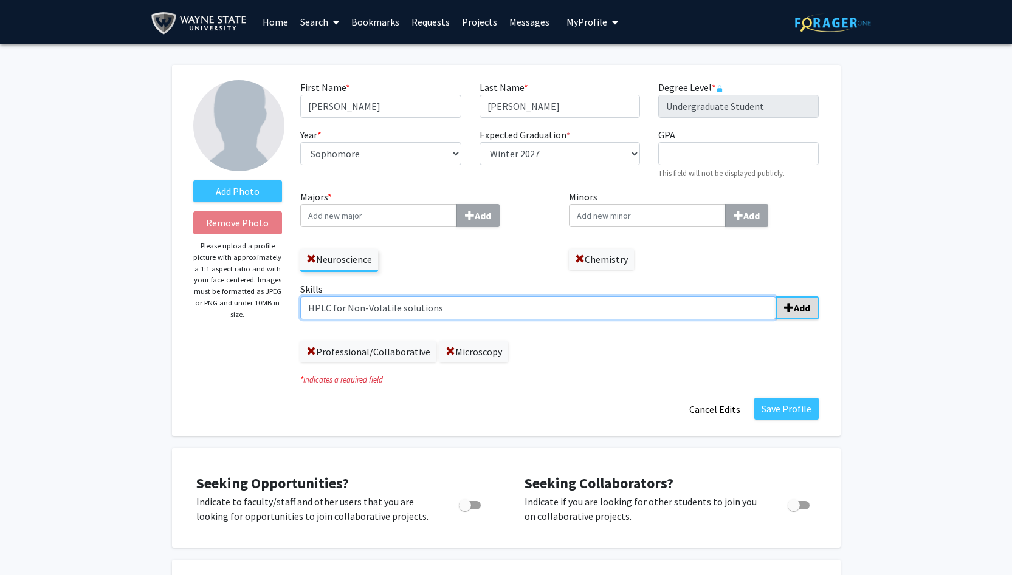
type input "HPLC for Non-Volatile solutions"
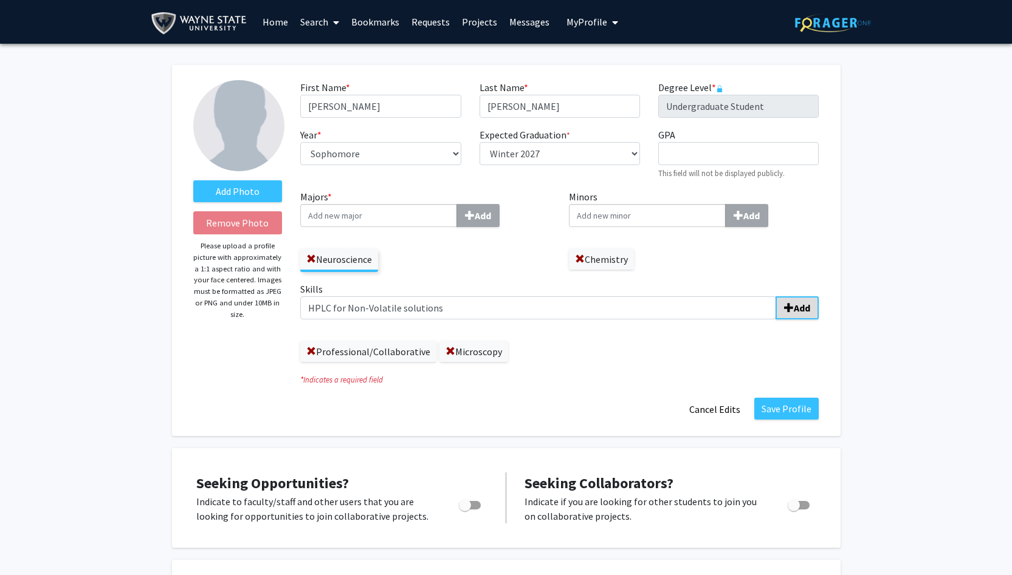
click at [812, 310] on button "Add" at bounding box center [796, 308] width 43 height 23
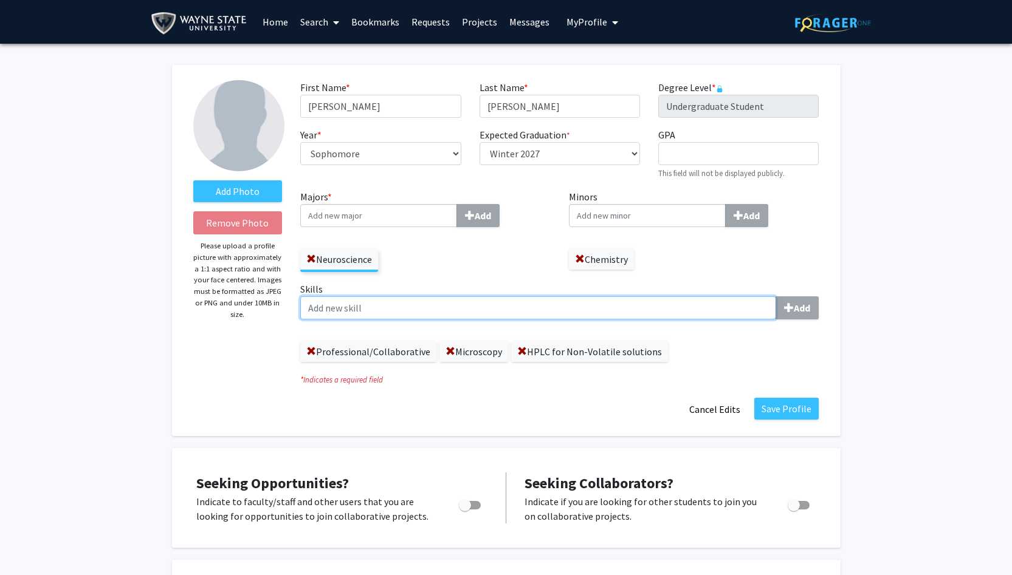
click at [513, 307] on input "Skills Add" at bounding box center [538, 308] width 476 height 23
type input "Thin layer Chromatography"
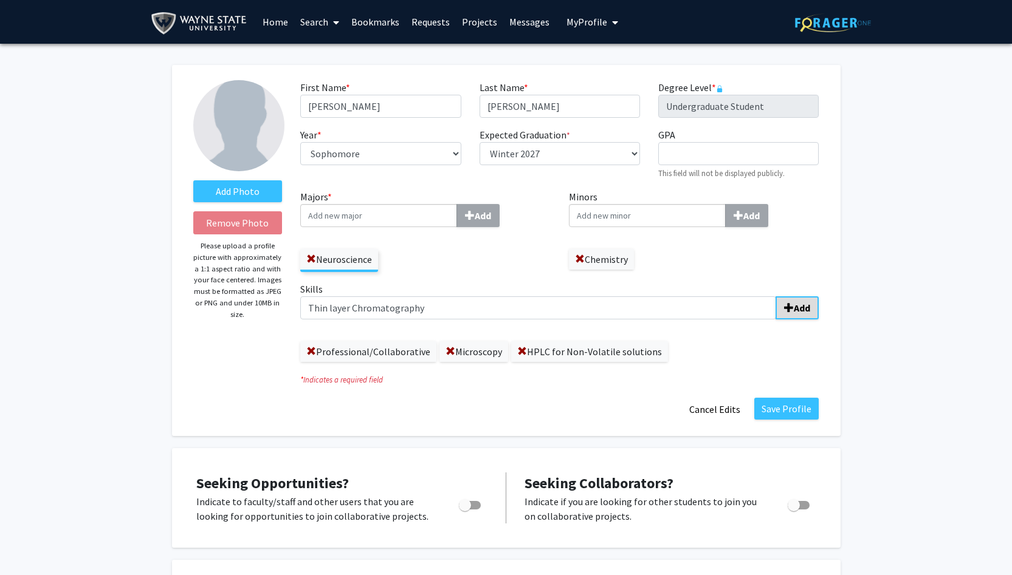
click at [795, 306] on b "Add" at bounding box center [802, 308] width 16 height 12
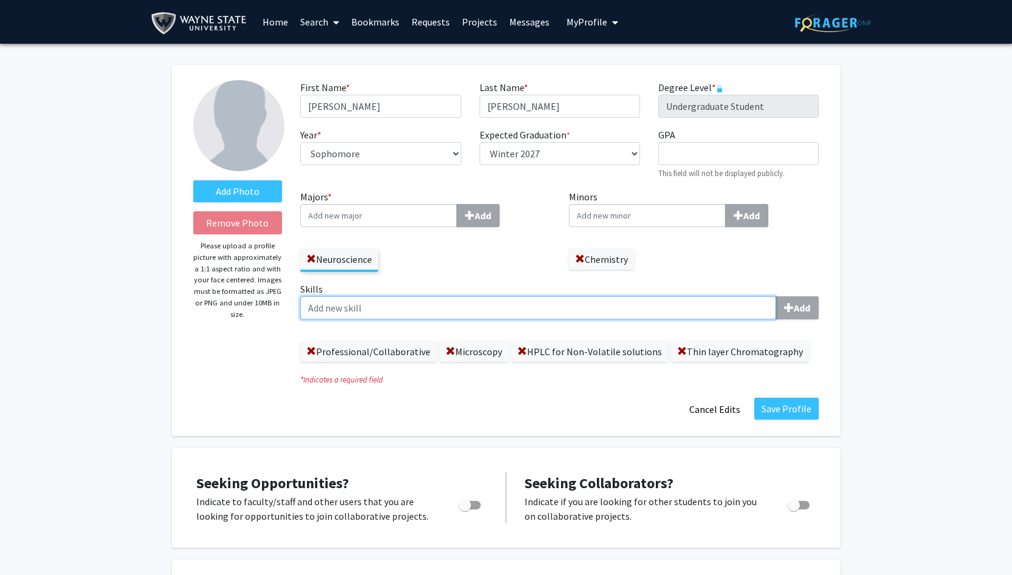
click at [472, 309] on input "Skills Add" at bounding box center [538, 308] width 476 height 23
type input "Bioenergetics via electrodes"
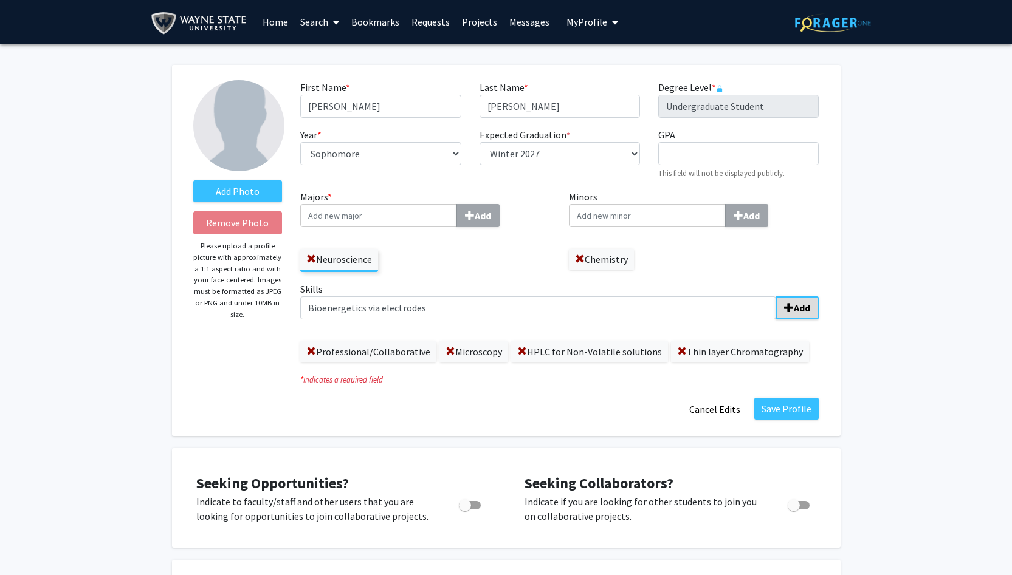
click at [797, 308] on b "Add" at bounding box center [802, 308] width 16 height 12
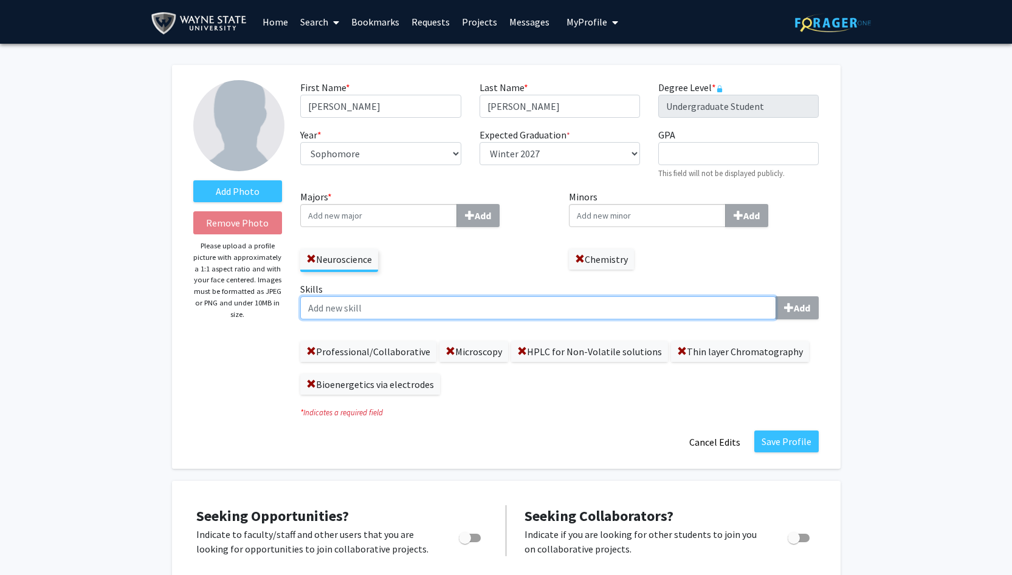
click at [534, 308] on input "Skills Add" at bounding box center [538, 308] width 476 height 23
type input "j"
type input "[MEDICAL_DATA] electrophoresis"
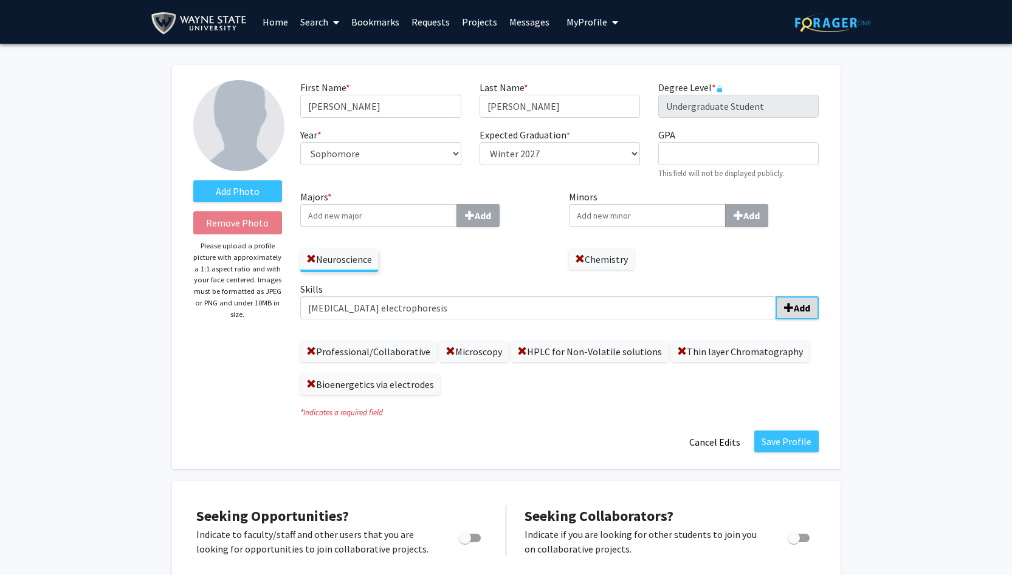
click at [807, 310] on b "Add" at bounding box center [802, 308] width 16 height 12
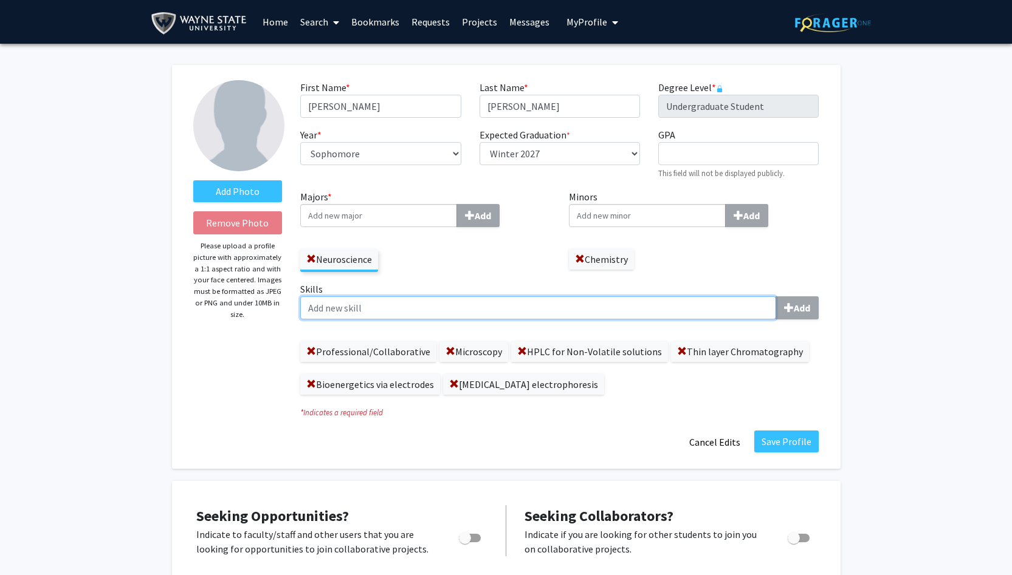
click at [482, 314] on input "Skills Add" at bounding box center [538, 308] width 476 height 23
type input "Bacterial Incubation/sterile inoculation"
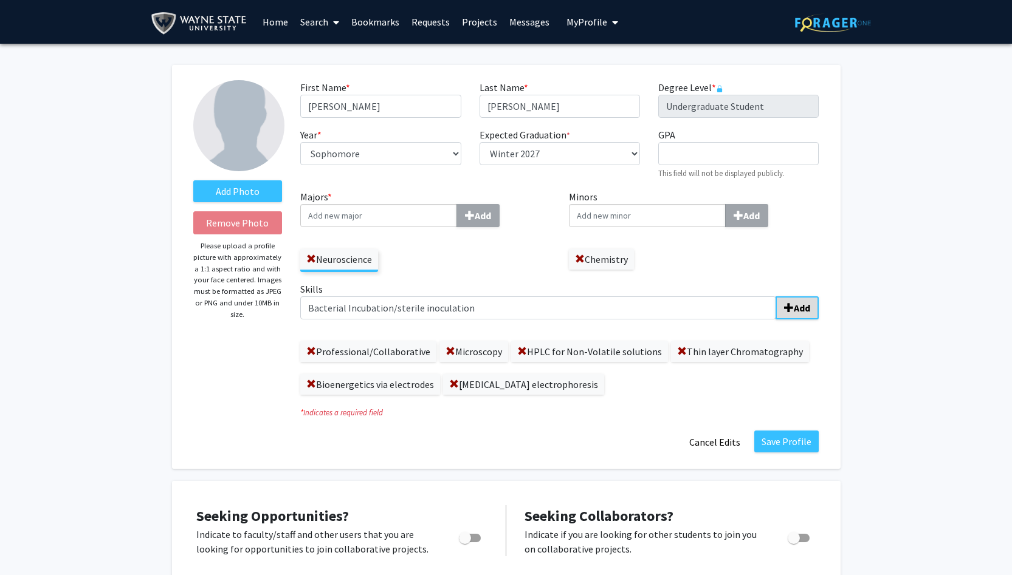
click at [797, 307] on b "Add" at bounding box center [802, 308] width 16 height 12
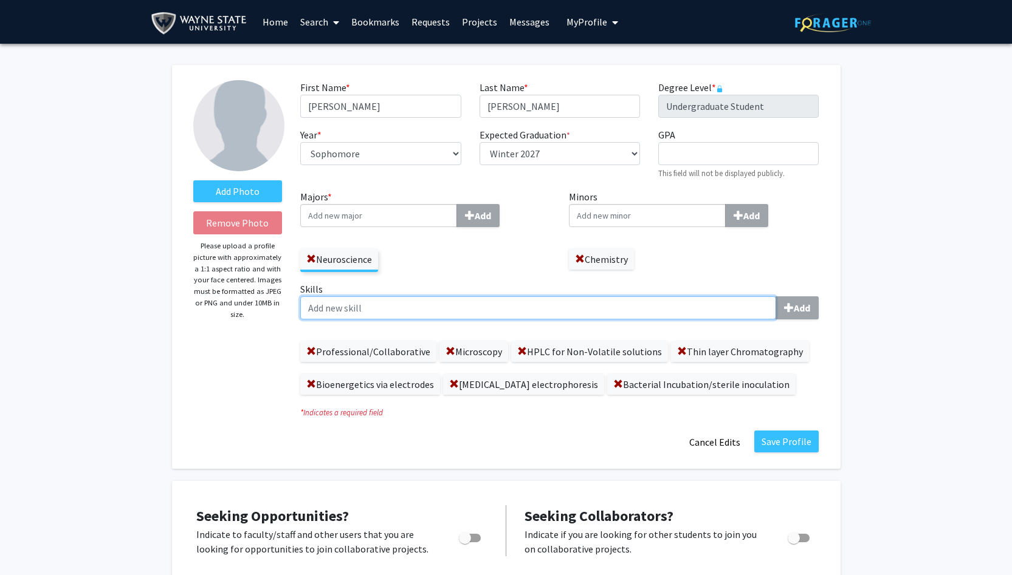
click at [533, 301] on input "Skills Add" at bounding box center [538, 308] width 476 height 23
type input "Q"
click at [363, 312] on input "Plasmid Heat shock Transformation" at bounding box center [538, 308] width 476 height 23
type input "Plasmid Heat- shock Transformation"
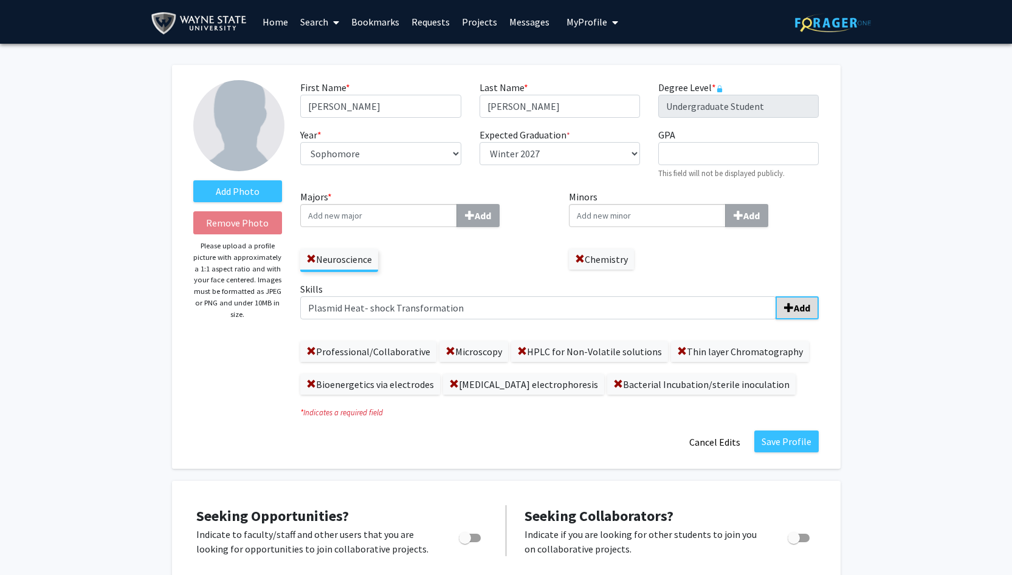
click at [797, 304] on b "Add" at bounding box center [802, 308] width 16 height 12
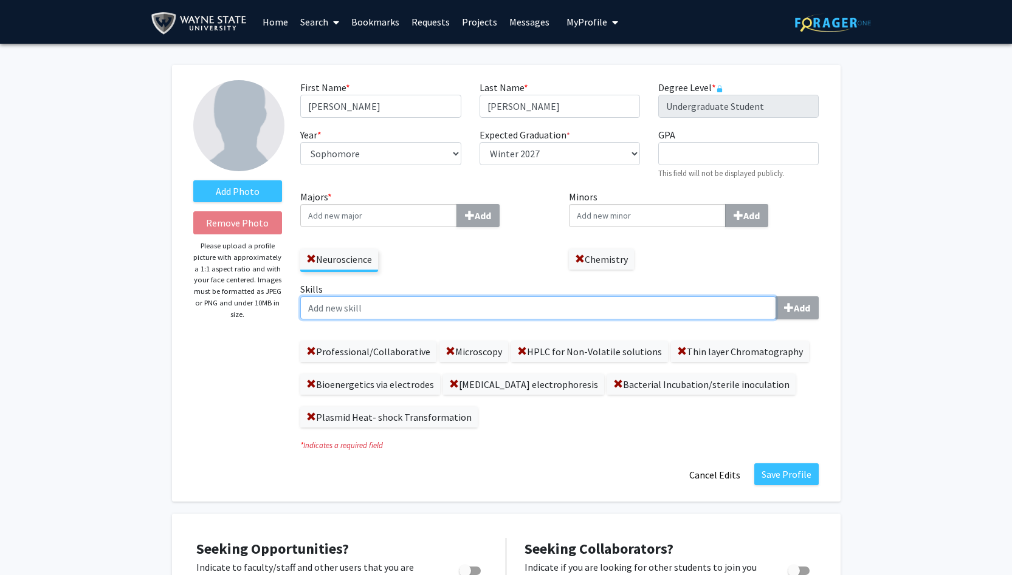
click at [366, 313] on input "Skills Add" at bounding box center [538, 308] width 476 height 23
type input "Spectroscopy(NRM, IR, UV)"
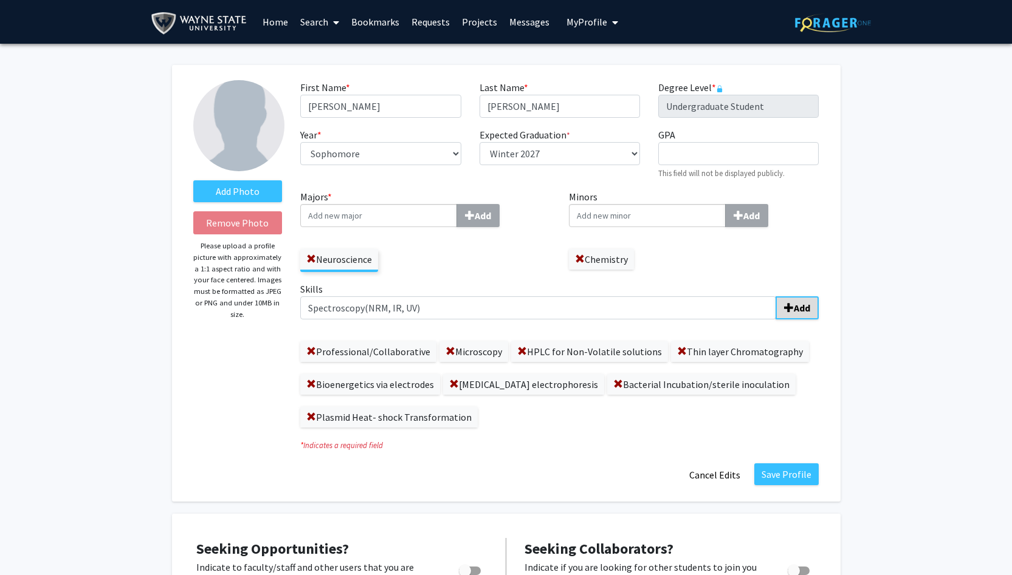
click at [797, 309] on b "Add" at bounding box center [802, 308] width 16 height 12
click at [393, 326] on div "Skills Add Professional/Collaborative Microscopy HPLC for Non-Volatile solution…" at bounding box center [559, 355] width 518 height 146
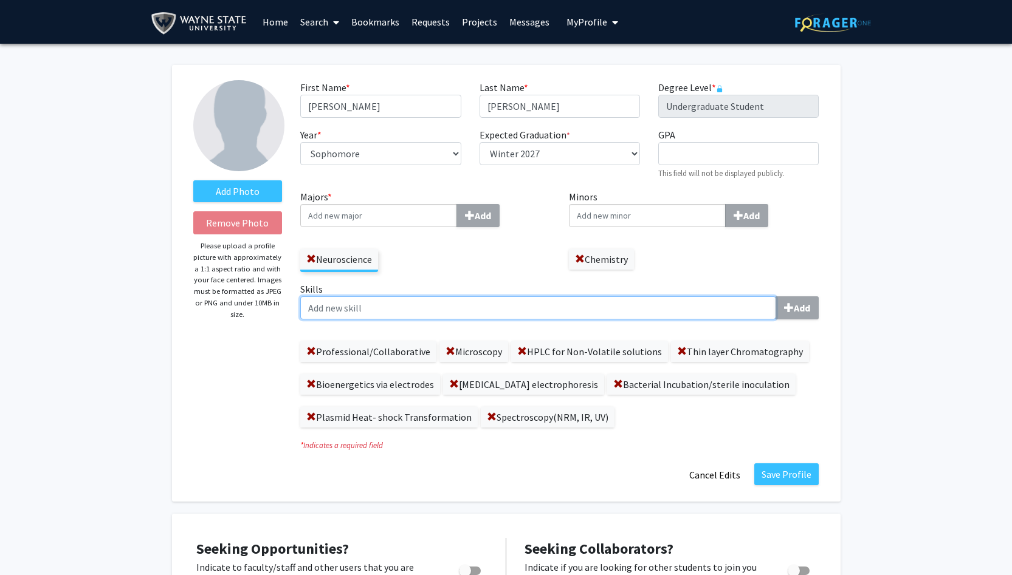
click at [410, 317] on input "Skills Add" at bounding box center [538, 308] width 476 height 23
type input "s"
type input "S"
type input "Liquid-liquid extractions"
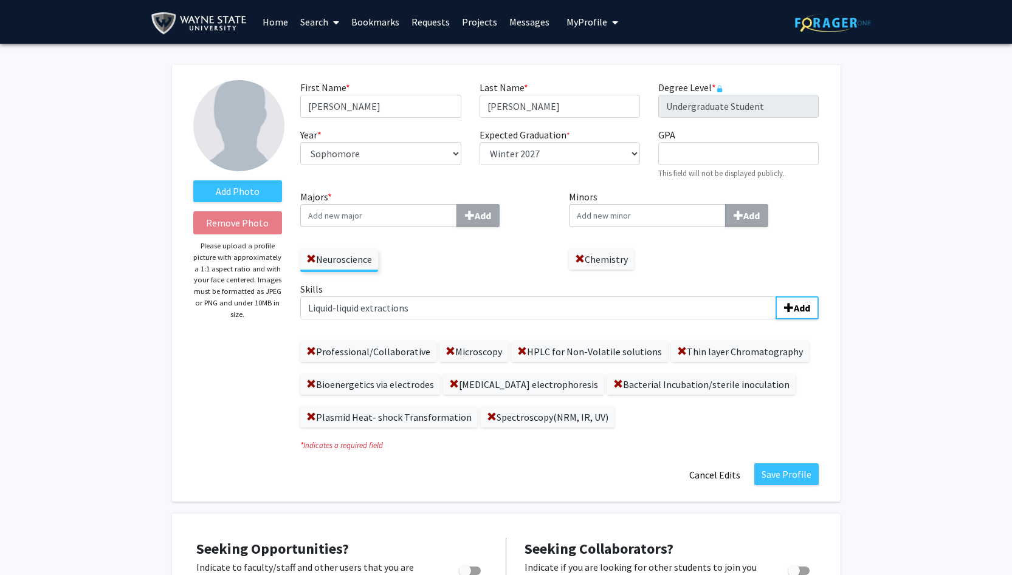
drag, startPoint x: 825, startPoint y: 285, endPoint x: 821, endPoint y: 306, distance: 21.6
click at [821, 306] on div "Skills Liquid-liquid extractions Add Professional/Collaborative Microscopy HPLC…" at bounding box center [559, 360] width 537 height 156
click at [808, 306] on b "Add" at bounding box center [802, 308] width 16 height 12
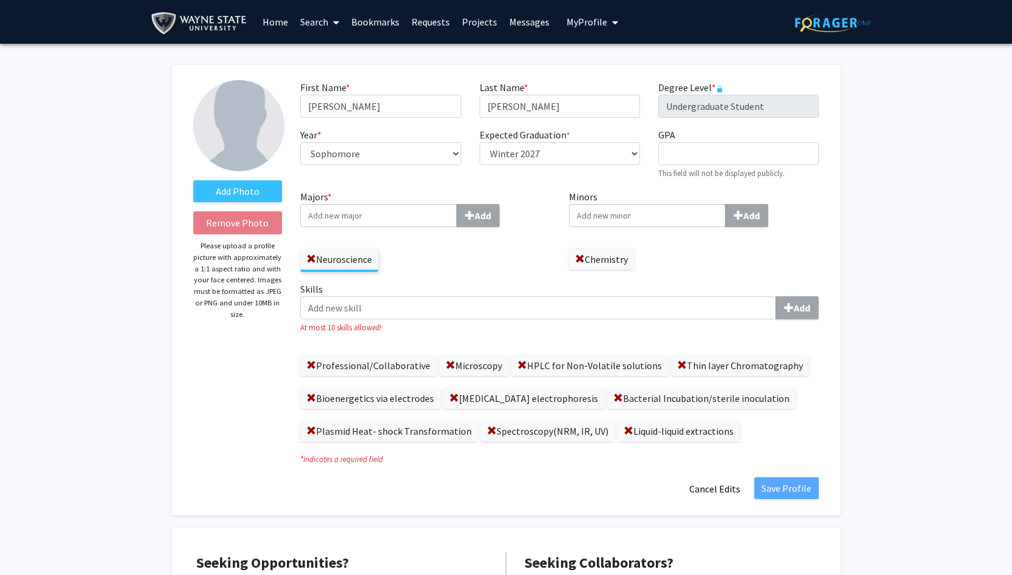
scroll to position [21, 0]
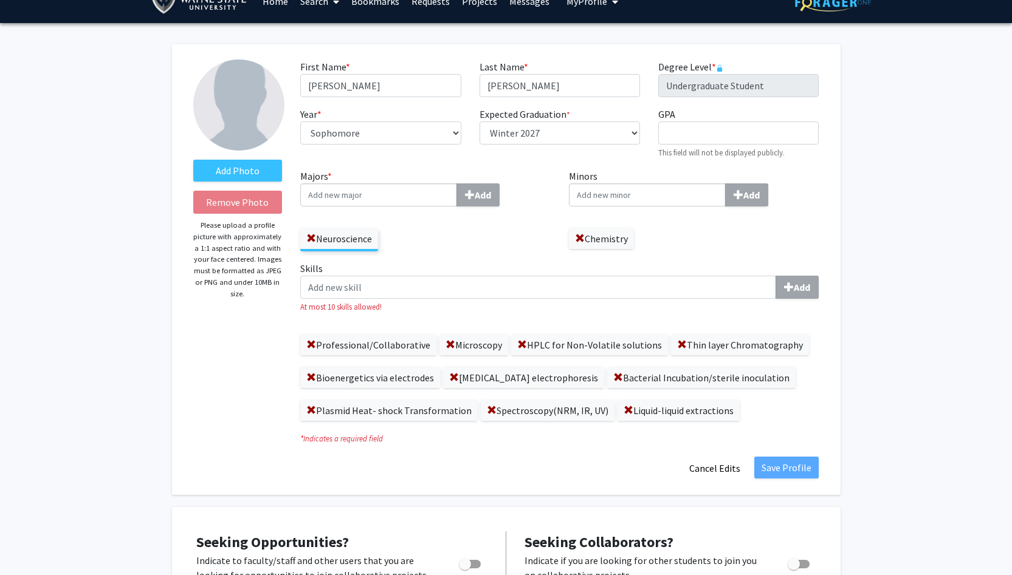
click at [646, 441] on icon "* Indicates a required field" at bounding box center [559, 439] width 518 height 12
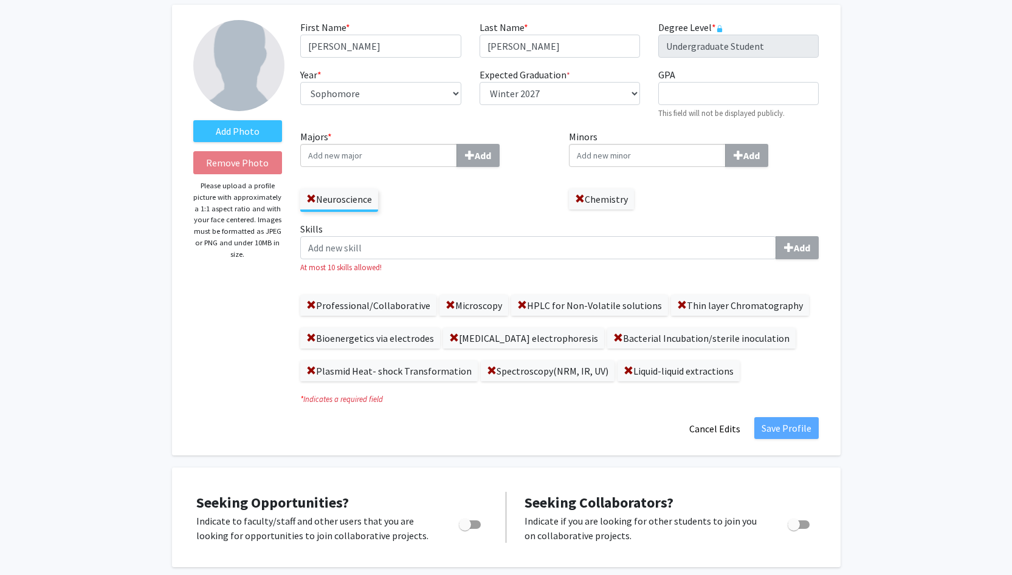
scroll to position [77, 0]
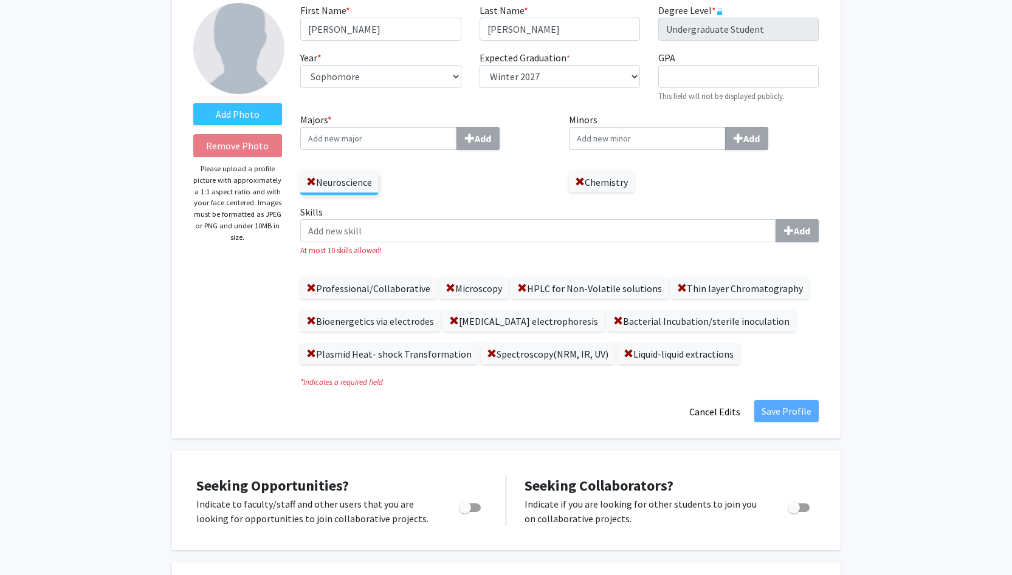
click at [371, 287] on label "Professional/Collaborative" at bounding box center [368, 288] width 136 height 21
click at [310, 287] on span at bounding box center [311, 289] width 10 height 10
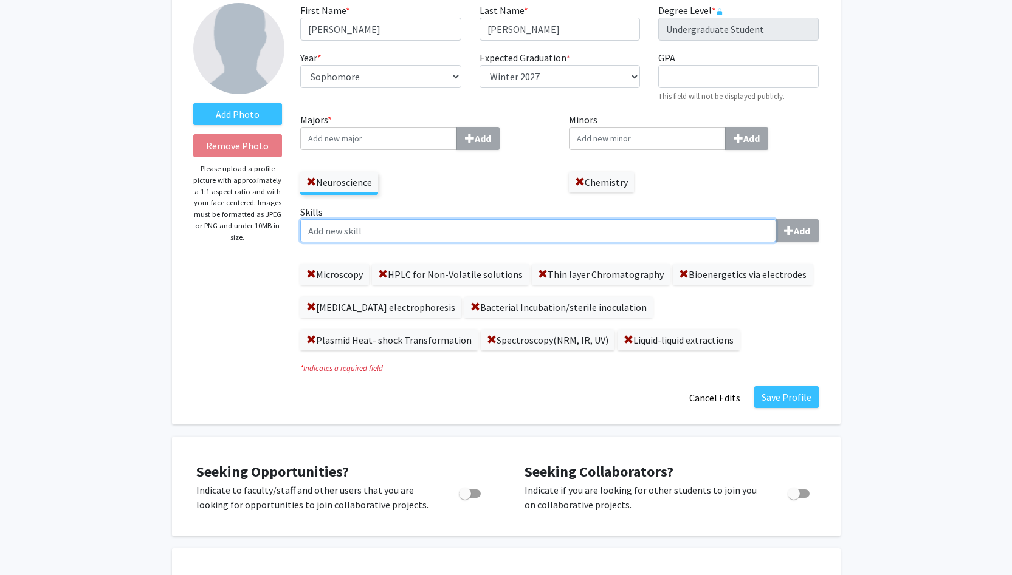
click at [383, 223] on input "Skills Add" at bounding box center [538, 230] width 476 height 23
type input "P"
type input "Collaborative effort"
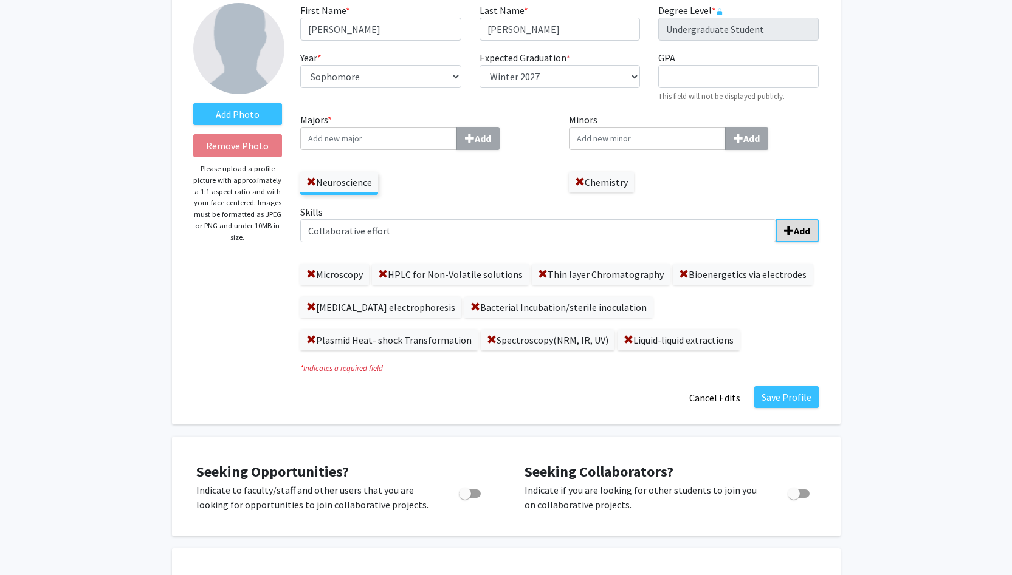
click at [794, 231] on b "Add" at bounding box center [802, 231] width 16 height 12
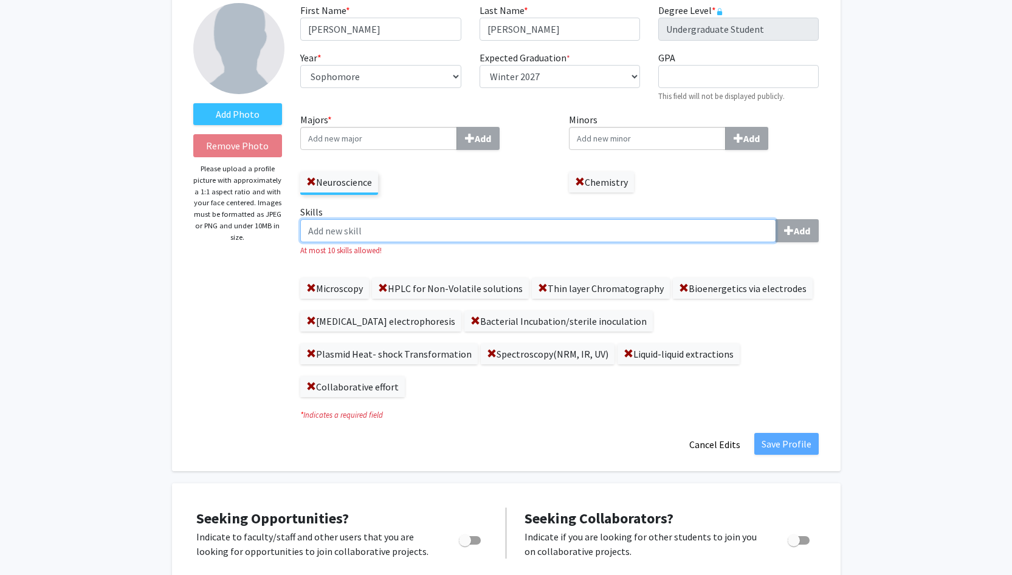
click at [502, 230] on input "Skills Add" at bounding box center [538, 230] width 476 height 23
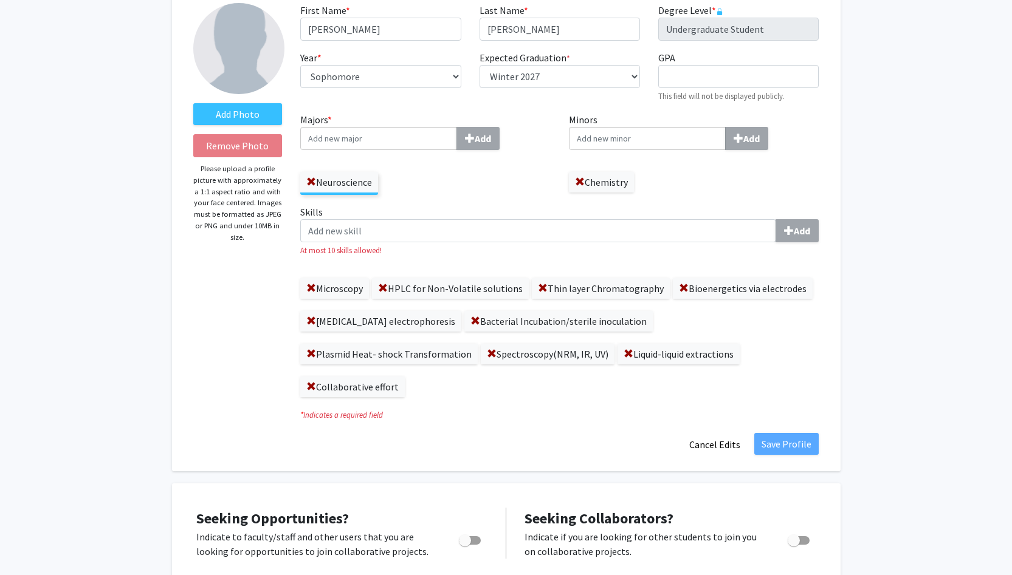
click at [405, 377] on label "Collaborative effort" at bounding box center [352, 387] width 105 height 21
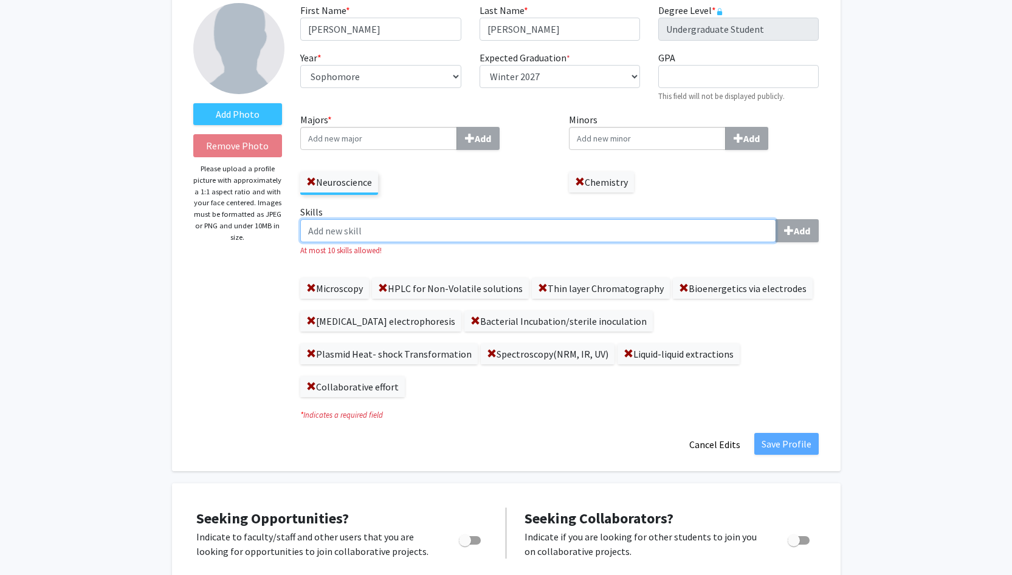
click at [431, 235] on input "Skills Add" at bounding box center [538, 230] width 476 height 23
type input "C"
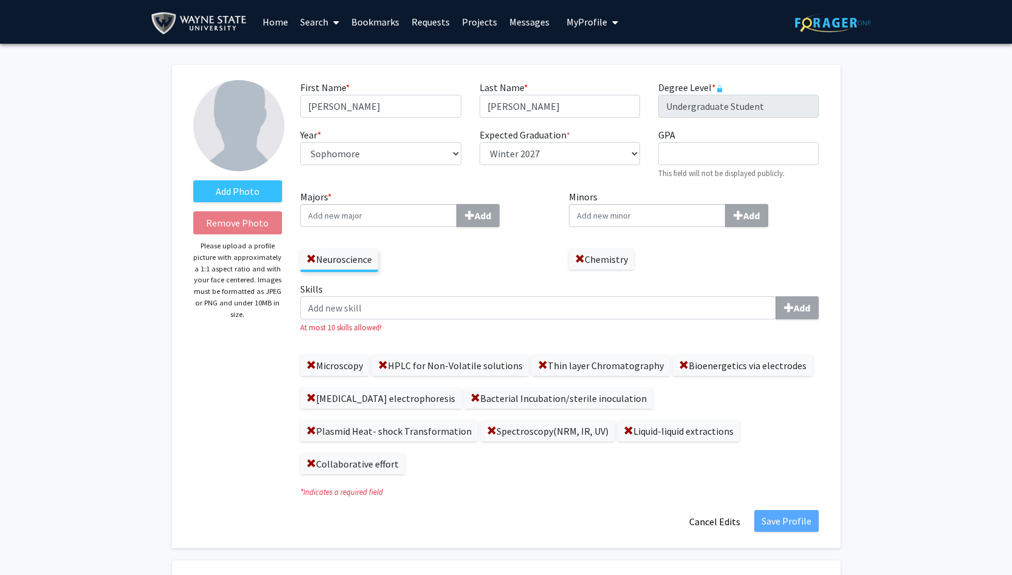
scroll to position [0, 0]
click at [382, 214] on input "Majors * Add" at bounding box center [378, 215] width 157 height 23
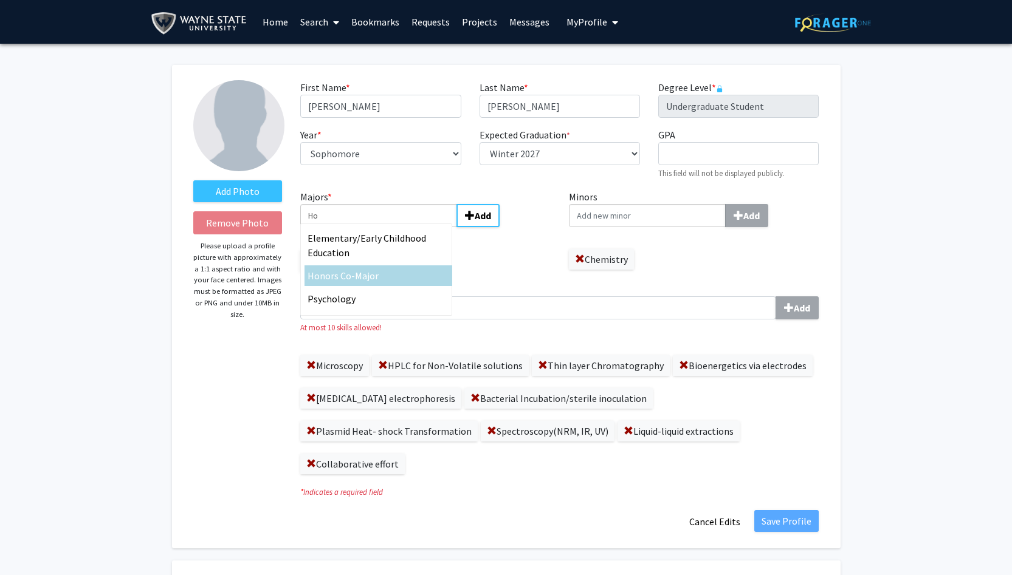
type input "Ho"
click at [386, 276] on div "Ho nors Co-Major" at bounding box center [378, 276] width 142 height 15
click at [386, 227] on input "Ho" at bounding box center [378, 215] width 157 height 23
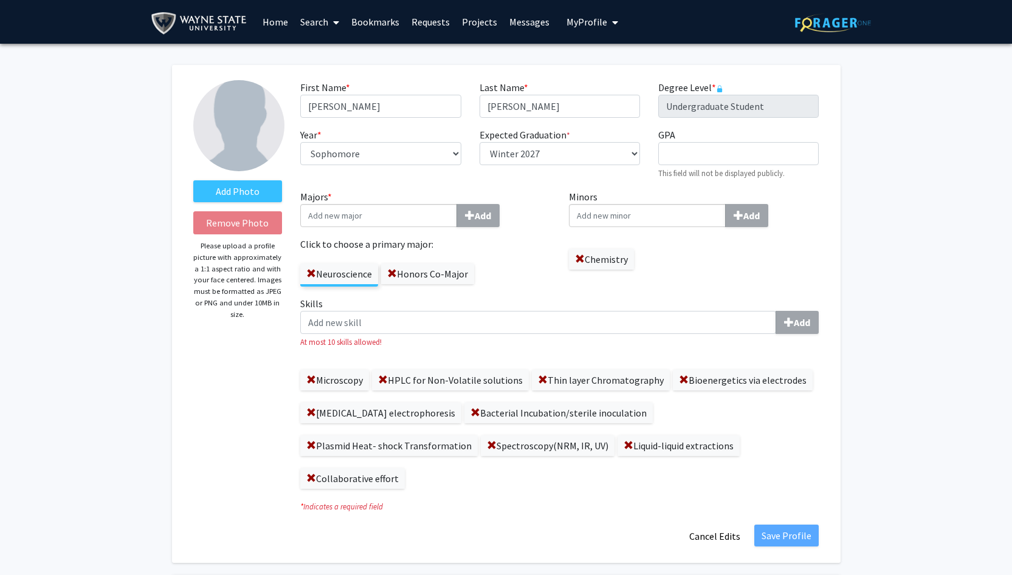
click at [539, 289] on div "Majors * Add Click to choose a primary major: Neuroscience Honors Co-Major" at bounding box center [425, 243] width 269 height 107
click at [724, 154] on input "GPA required" at bounding box center [738, 153] width 160 height 23
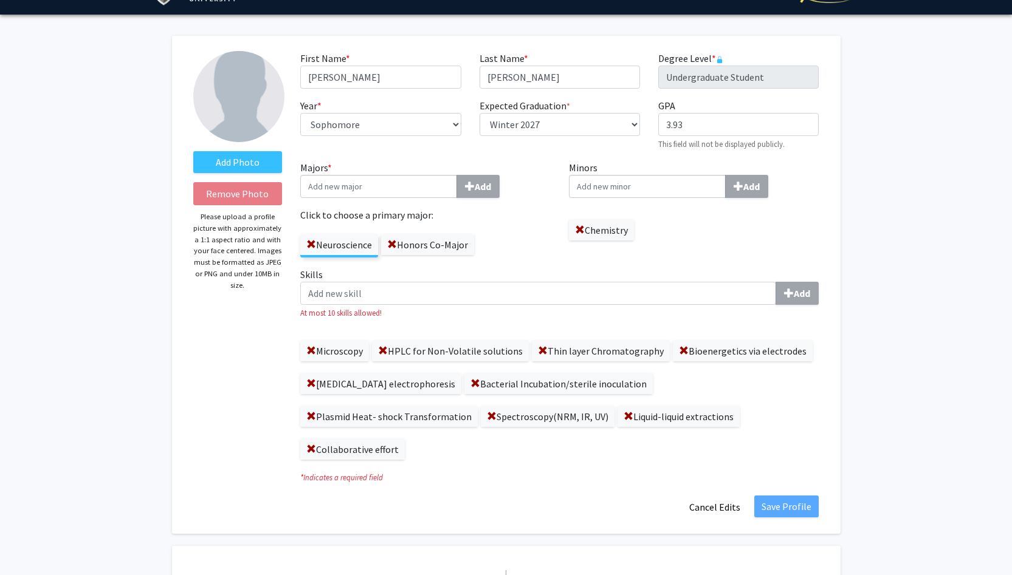
scroll to position [30, 0]
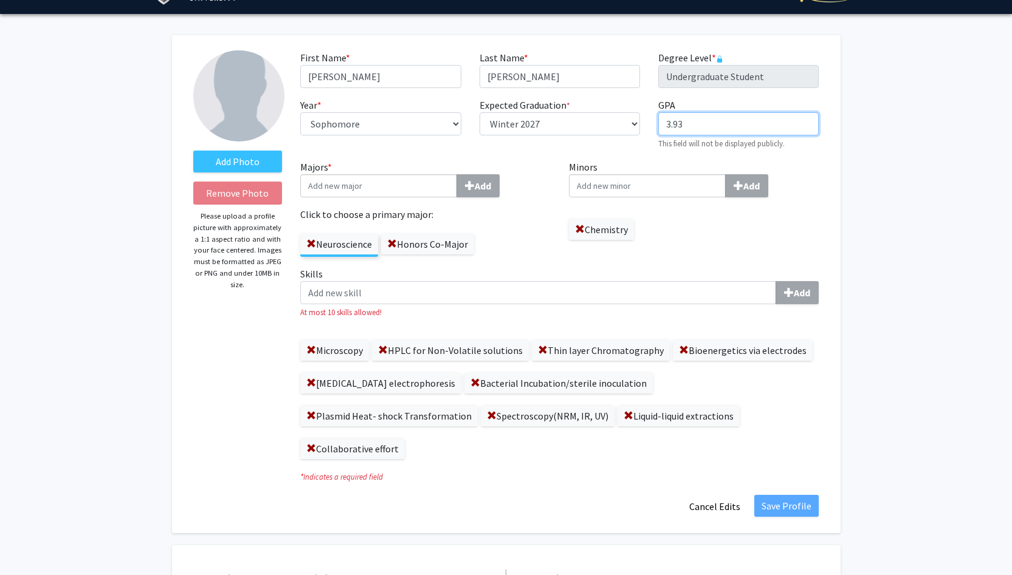
click at [747, 128] on input "3.93" at bounding box center [738, 123] width 160 height 23
click at [735, 131] on input "3.89" at bounding box center [738, 123] width 160 height 23
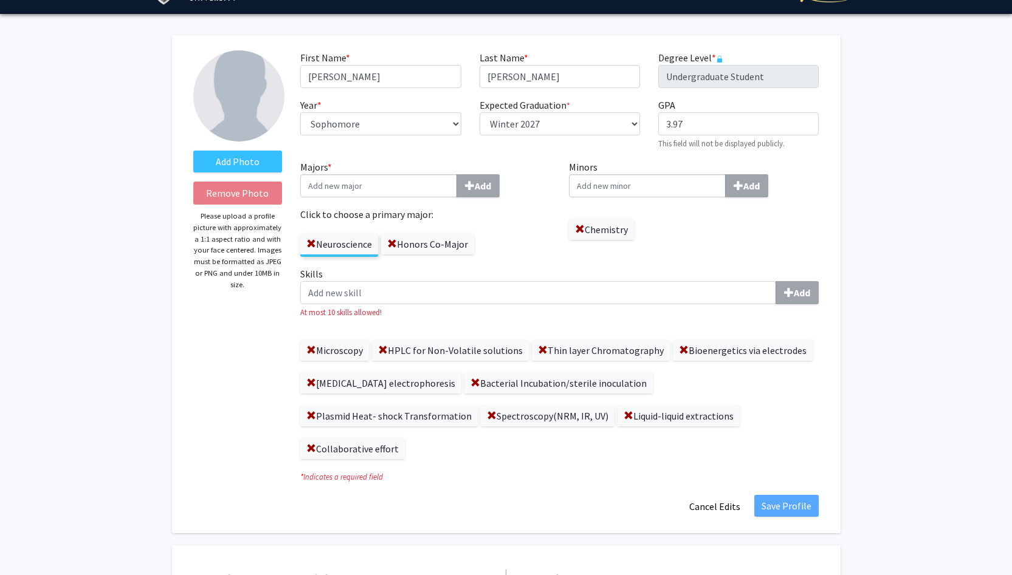
click at [837, 158] on div "Add Photo Remove Photo Please upload a profile picture with approximately a 1:1…" at bounding box center [506, 284] width 668 height 498
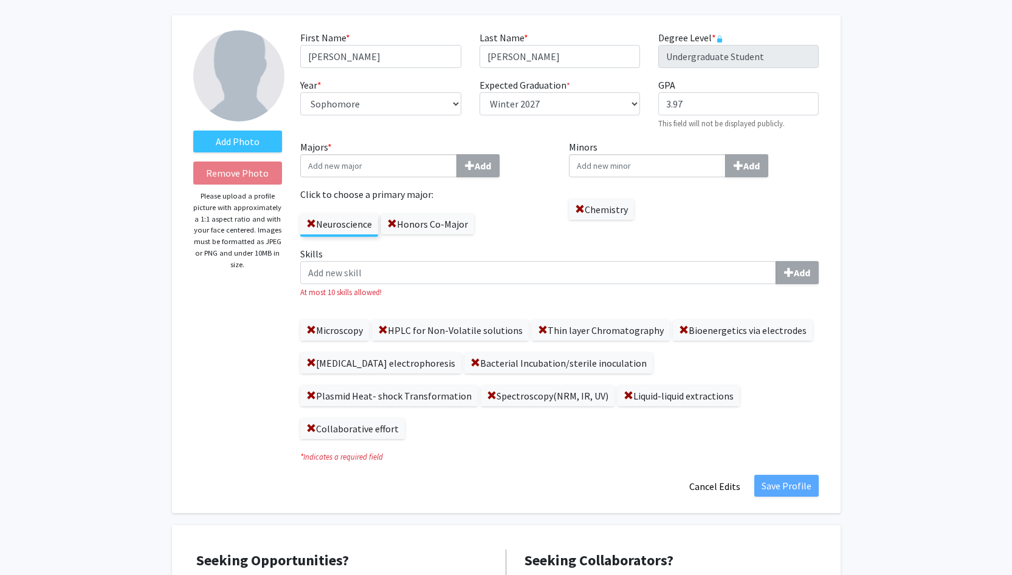
scroll to position [56, 0]
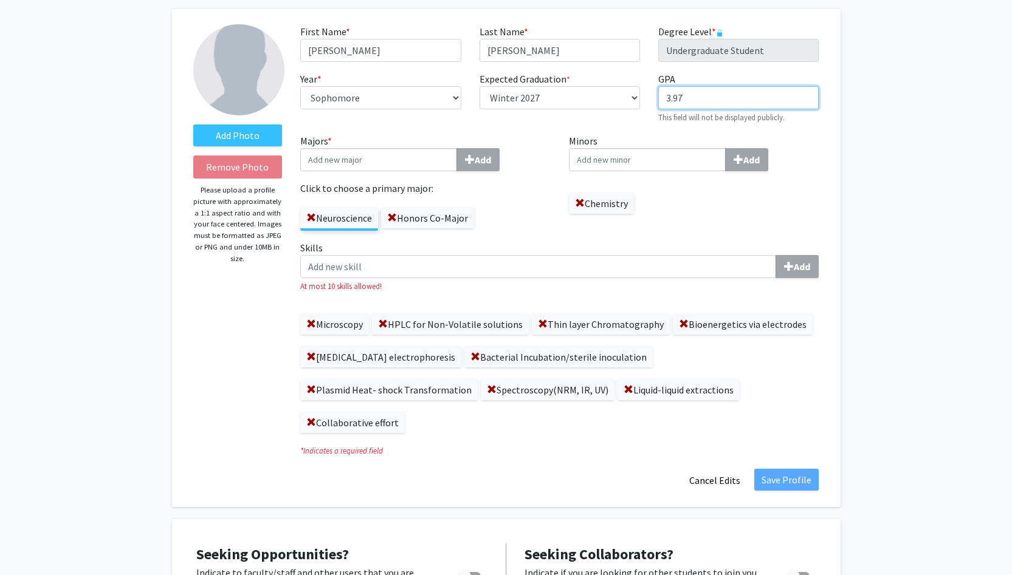
click at [739, 97] on input "3.97" at bounding box center [738, 97] width 160 height 23
type input "3.89"
click at [840, 156] on div "Add Photo Remove Photo Please upload a profile picture with approximately a 1:1…" at bounding box center [506, 258] width 668 height 498
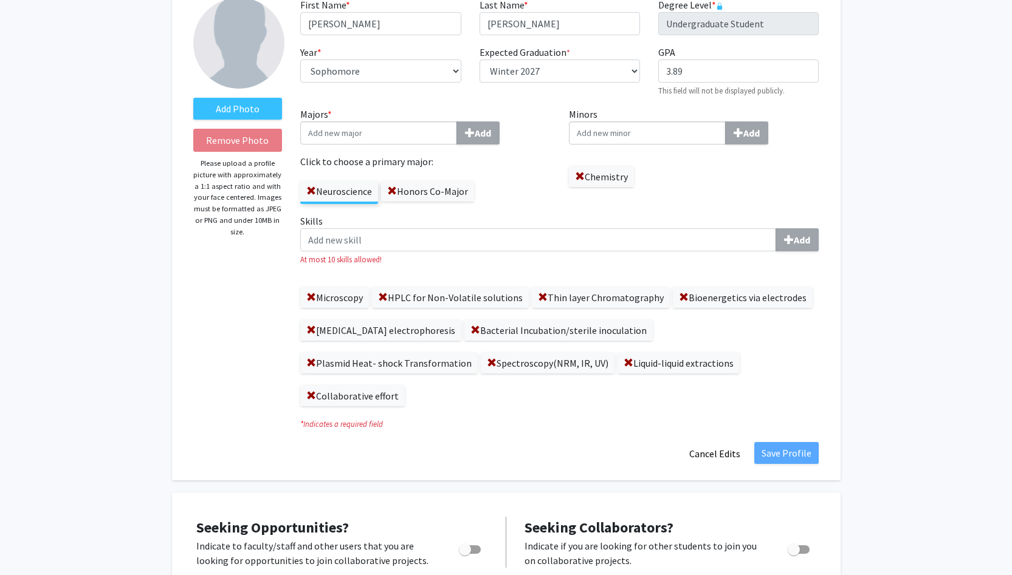
scroll to position [84, 0]
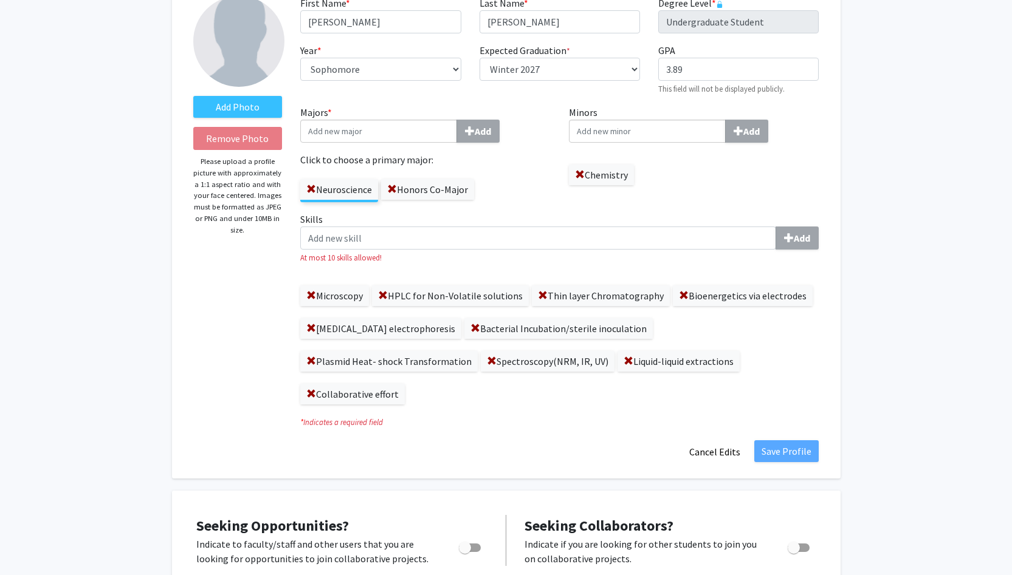
click at [231, 281] on div "Add Photo Remove Photo Please upload a profile picture with approximately a 1:1…" at bounding box center [238, 230] width 108 height 468
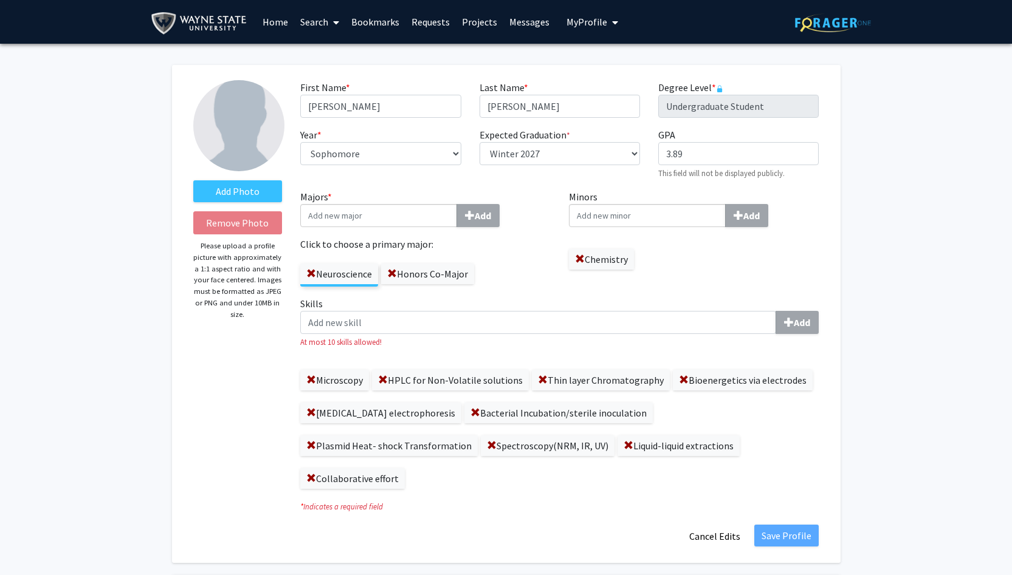
scroll to position [0, 0]
click at [612, 216] on input "Minors Add" at bounding box center [647, 215] width 157 height 23
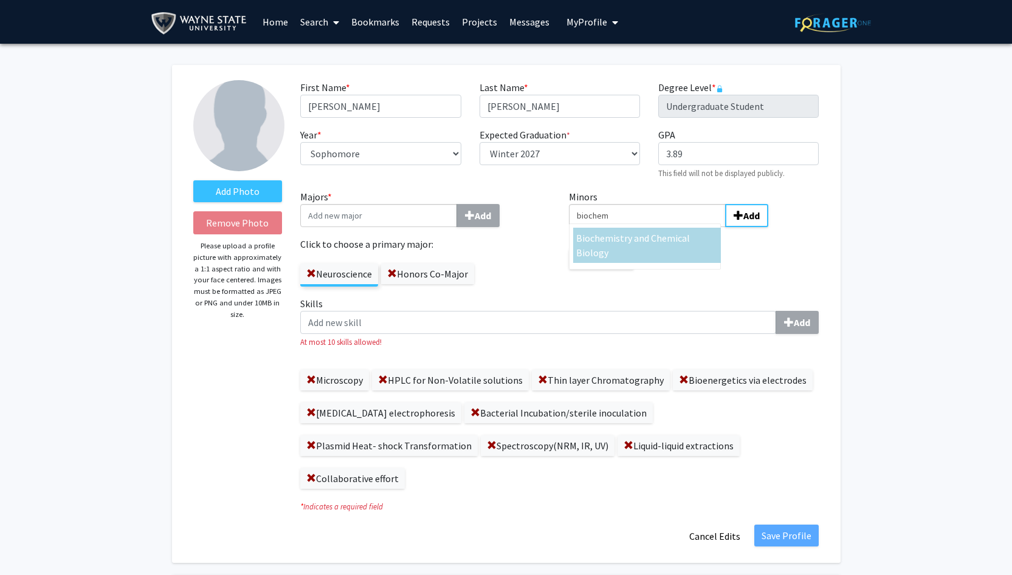
type input "biochem"
click at [609, 247] on div "Biochem istry and Chemical Biology" at bounding box center [647, 245] width 142 height 29
click at [609, 227] on input "biochem" at bounding box center [647, 215] width 157 height 23
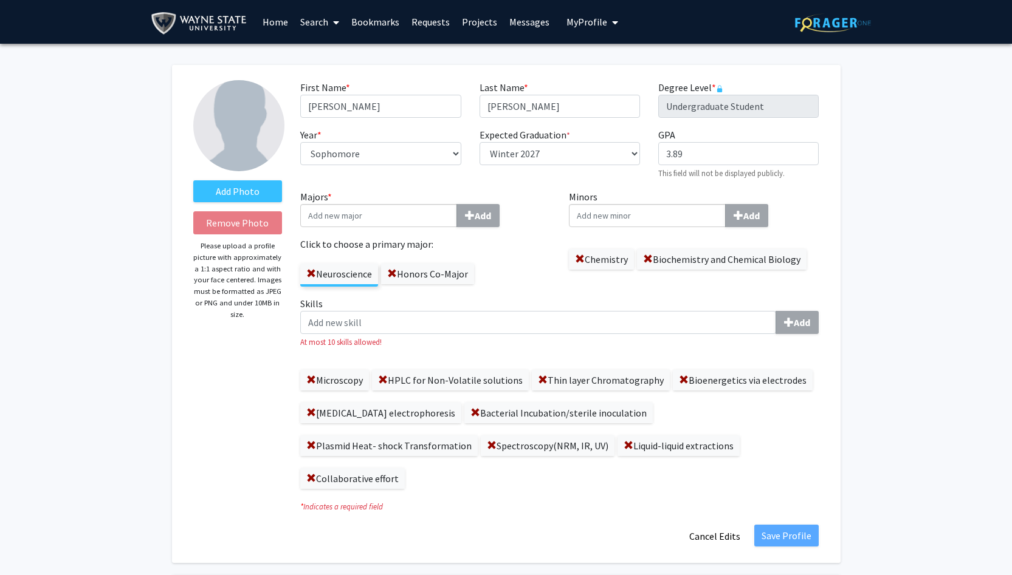
click at [574, 259] on label "Chemistry" at bounding box center [601, 259] width 65 height 21
click at [576, 259] on span at bounding box center [580, 260] width 10 height 10
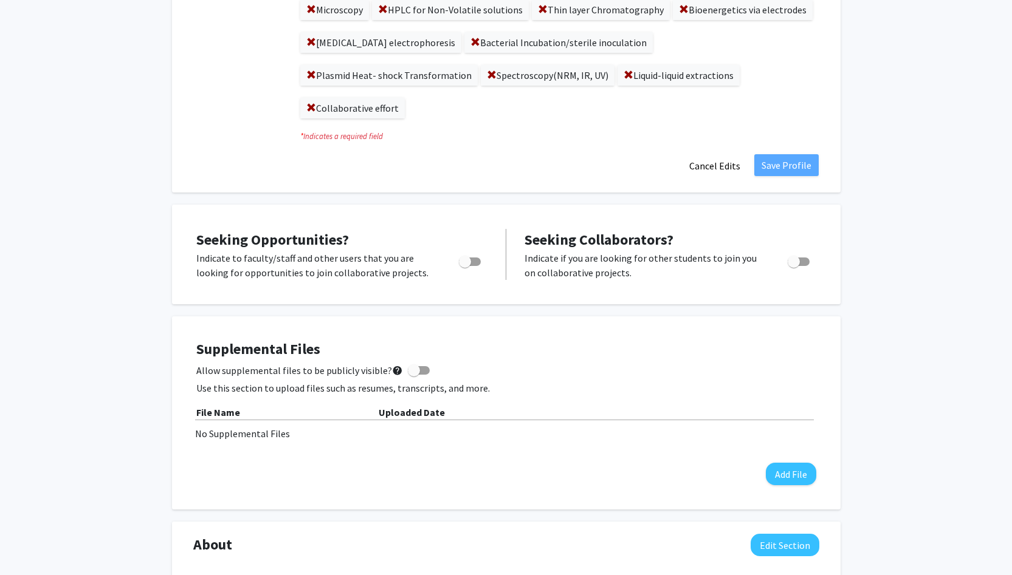
scroll to position [374, 0]
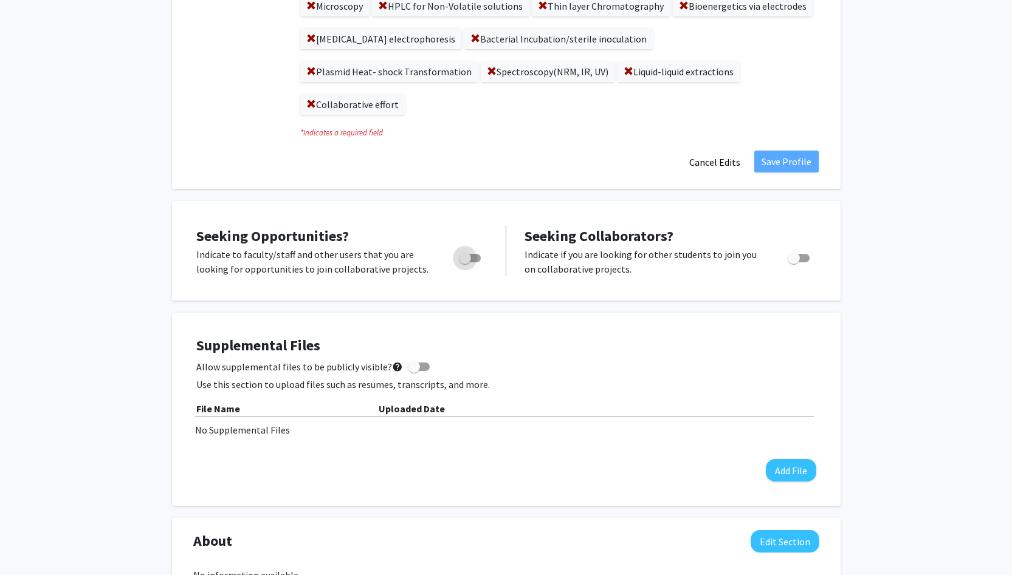
click at [468, 252] on span "Toggle" at bounding box center [465, 258] width 12 height 12
click at [465, 262] on input "Are you actively seeking opportunities?" at bounding box center [464, 262] width 1 height 1
checkbox input "true"
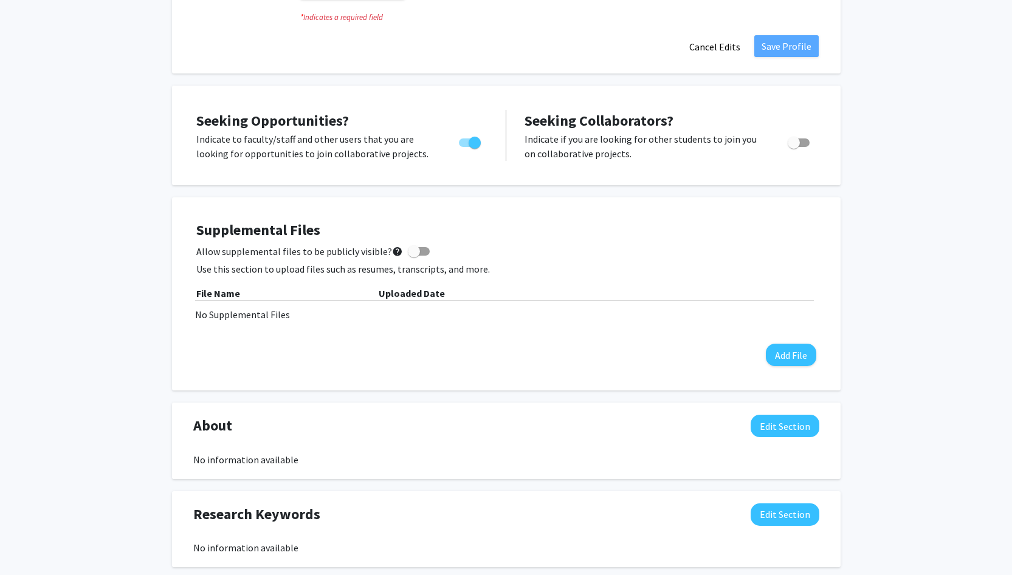
scroll to position [492, 0]
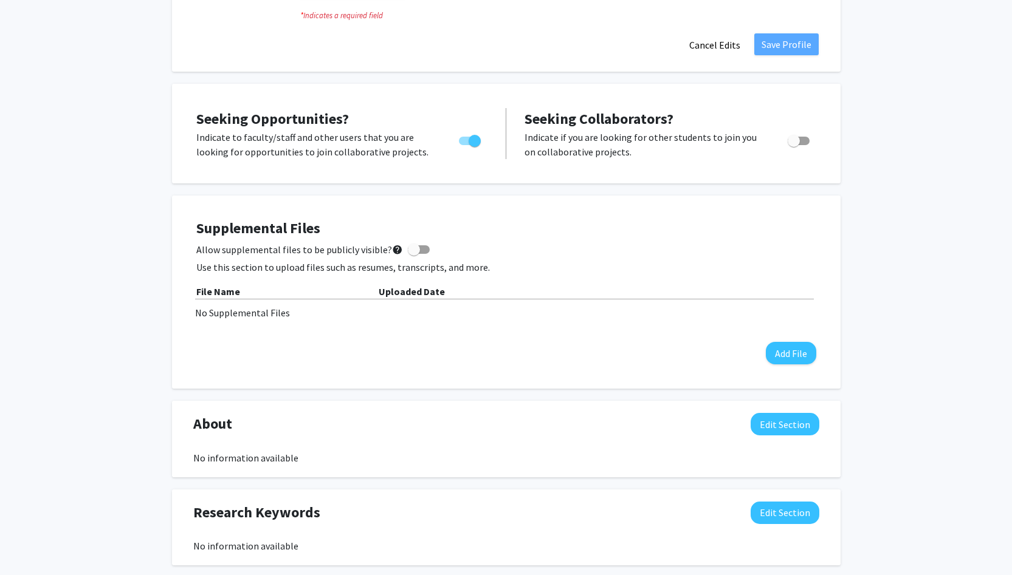
click at [298, 284] on div "File Name Uploaded Date No Supplemental Files" at bounding box center [506, 302] width 620 height 36
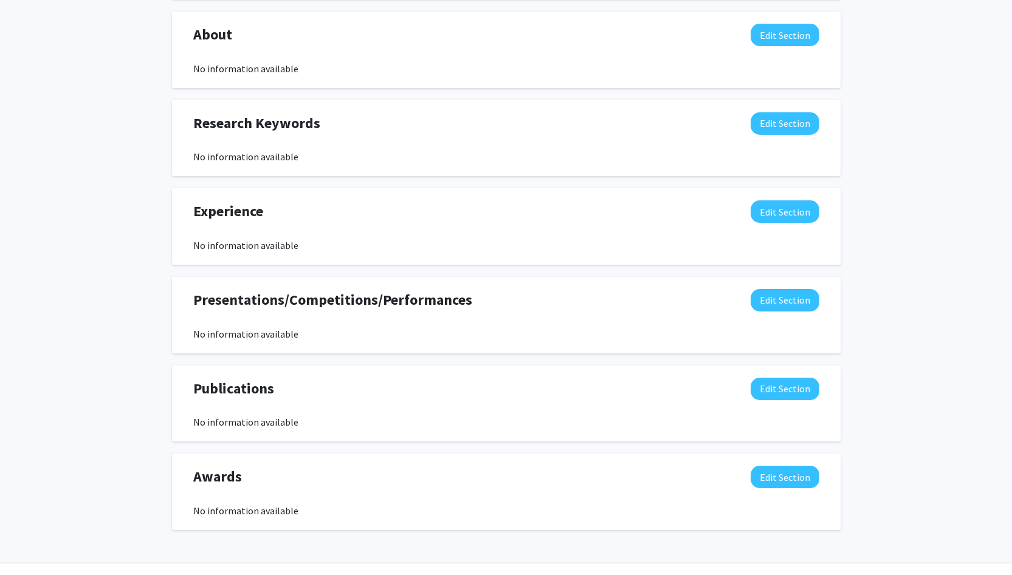
scroll to position [880, 0]
click at [790, 467] on button "Edit Section" at bounding box center [784, 478] width 69 height 22
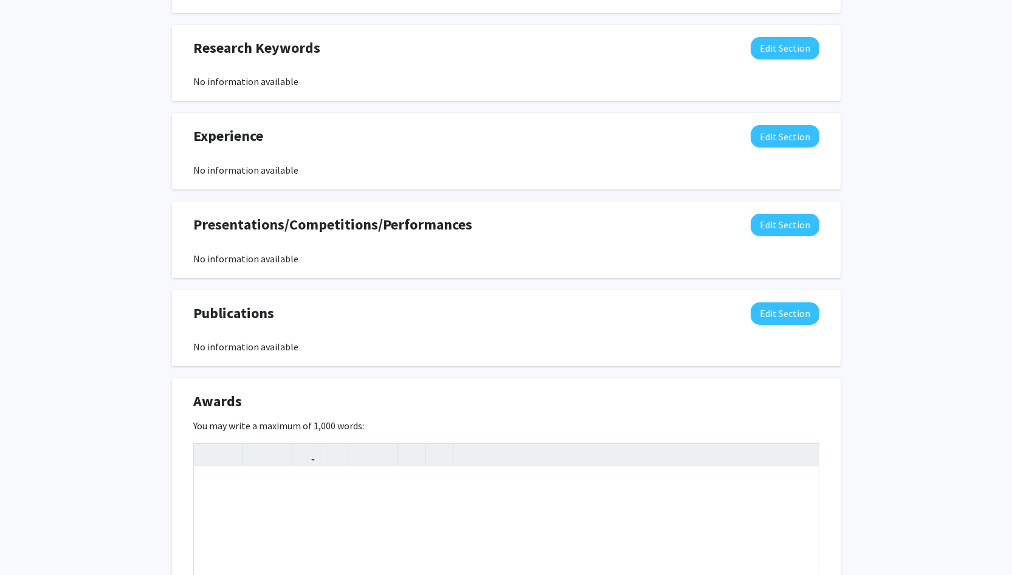
scroll to position [960, 0]
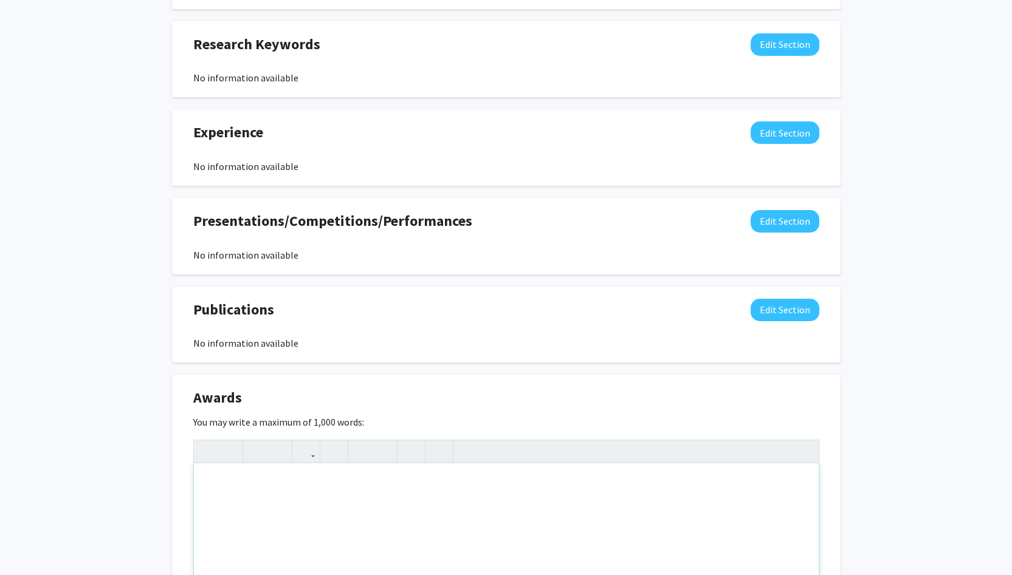
click at [383, 464] on div "Note to users with screen readers: Please deactivate our accessibility plugin f…" at bounding box center [506, 555] width 625 height 182
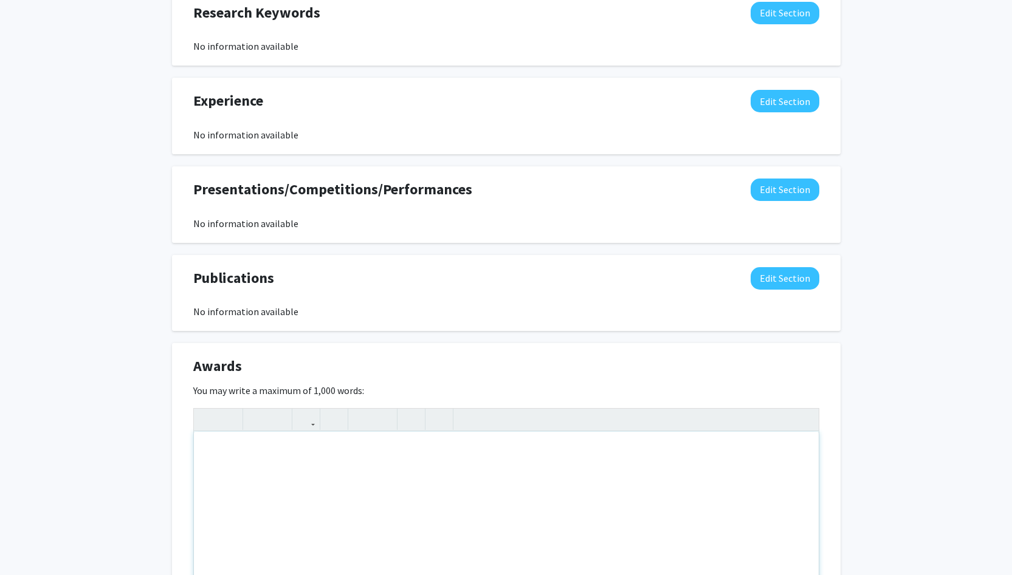
scroll to position [1007, 0]
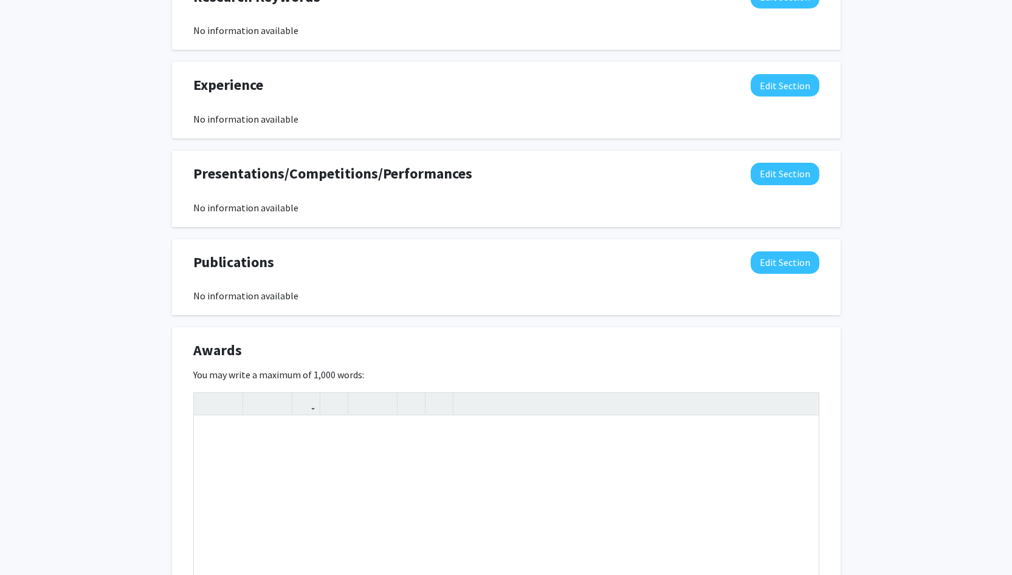
click at [179, 328] on div "Awards Edit Section You may write a maximum of 1,000 words: Insert link Remove …" at bounding box center [506, 498] width 668 height 341
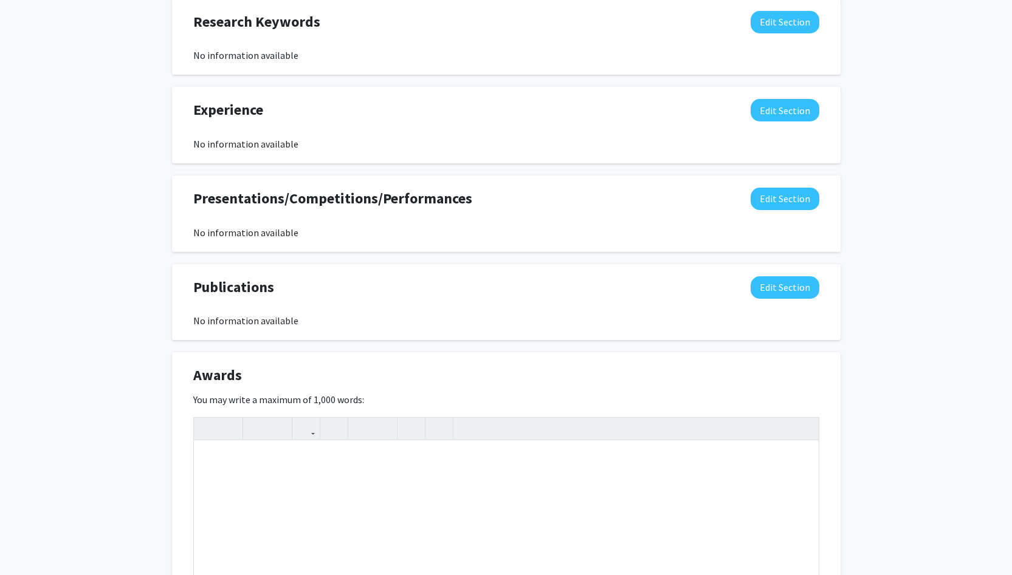
scroll to position [990, 0]
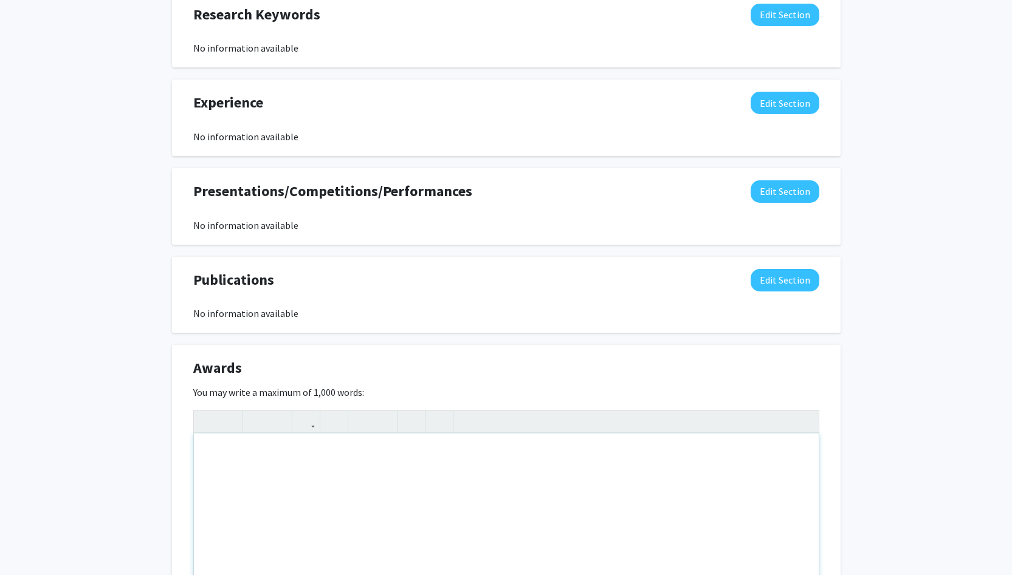
click at [446, 434] on div "Note to users with screen readers: Please deactivate our accessibility plugin f…" at bounding box center [506, 525] width 625 height 182
type textarea "I"
click at [204, 434] on div "Honors [PERSON_NAME] Award Detroit Leadership Award AP Scholar Award" at bounding box center [506, 525] width 625 height 182
click at [322, 488] on div "Honors [PERSON_NAME] Award Detroit Leadership Award AP Scholar Award" at bounding box center [506, 525] width 625 height 182
click at [317, 524] on p "AP Scholar Award" at bounding box center [506, 531] width 600 height 15
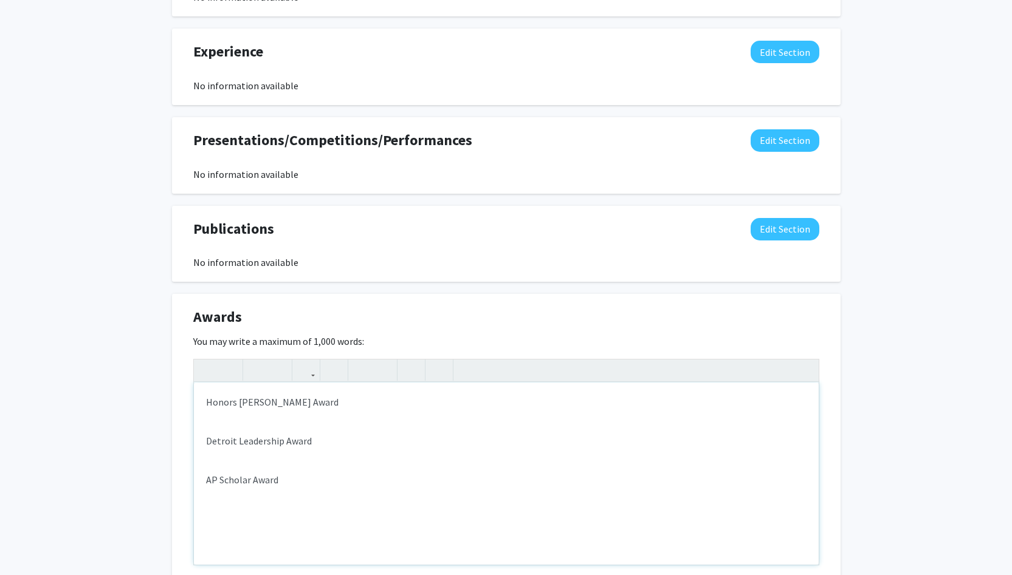
scroll to position [1058, 0]
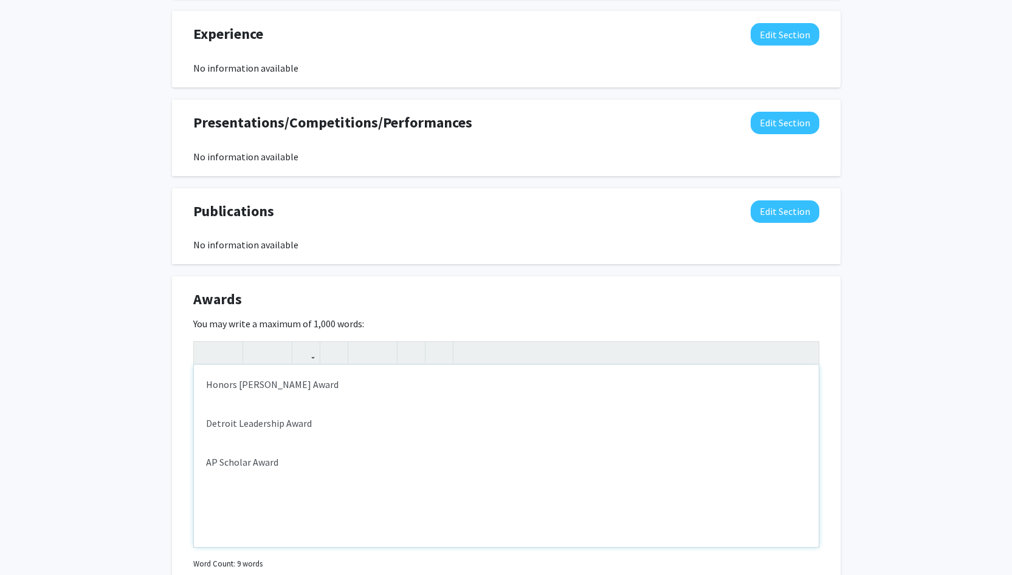
click at [278, 416] on p "Detroit Leadership Award" at bounding box center [506, 423] width 600 height 15
click at [296, 402] on p "AP Scholar Award" at bounding box center [506, 409] width 600 height 15
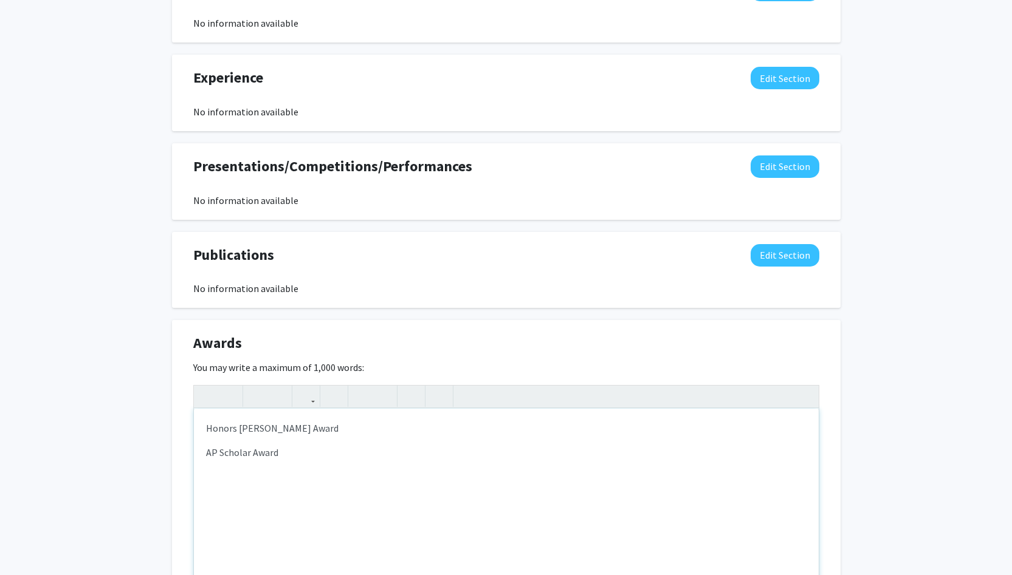
scroll to position [1016, 0]
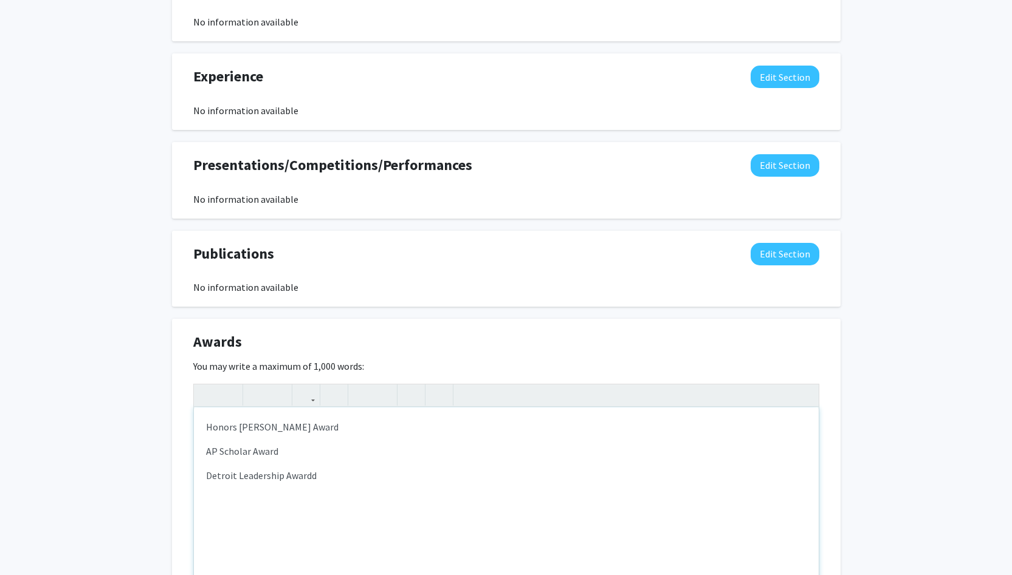
click at [385, 468] on p "Detroit Leadership Awardd" at bounding box center [506, 475] width 600 height 15
click at [323, 468] on p "Detroit Leadership Awardd" at bounding box center [506, 475] width 600 height 15
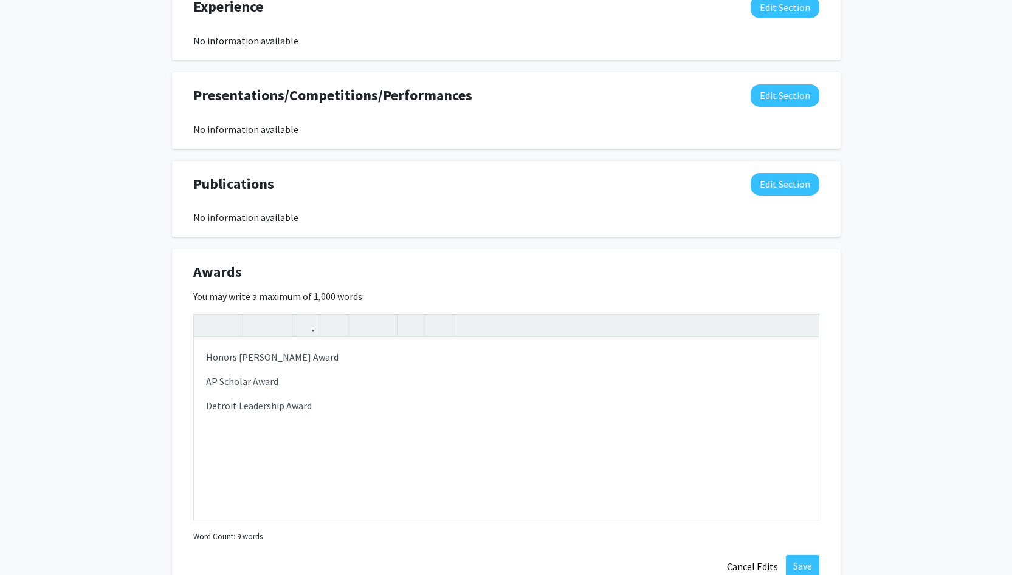
scroll to position [1091, 0]
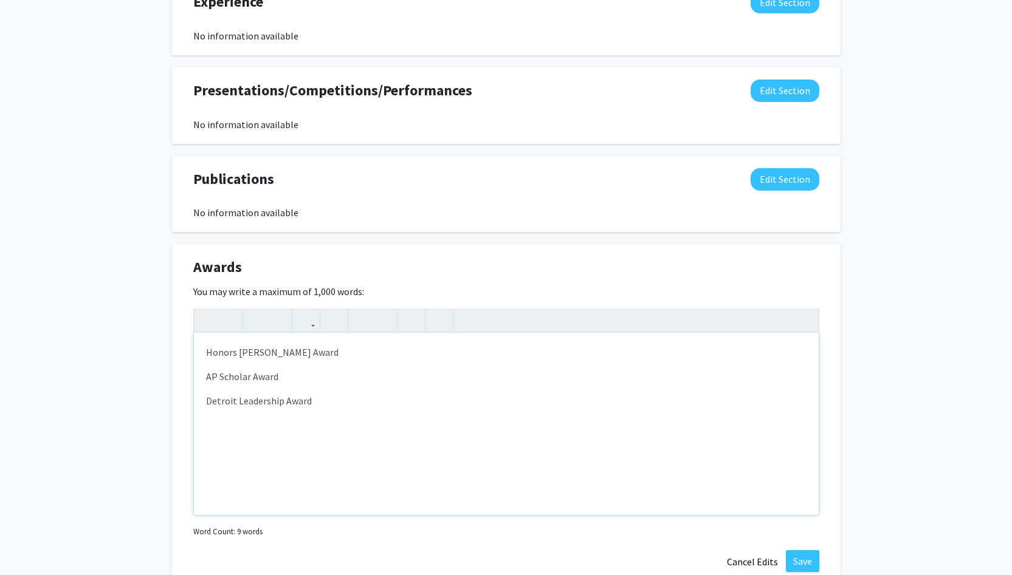
click at [352, 369] on p "AP Scholar Award" at bounding box center [506, 376] width 600 height 15
click at [329, 394] on p "Detroit Leadership Award" at bounding box center [506, 401] width 600 height 15
click at [233, 345] on p "Honors [PERSON_NAME] Award" at bounding box center [506, 352] width 600 height 15
click at [210, 418] on p "Honor's [PERSON_NAME] List" at bounding box center [506, 425] width 600 height 15
drag, startPoint x: 207, startPoint y: 389, endPoint x: 298, endPoint y: 396, distance: 90.8
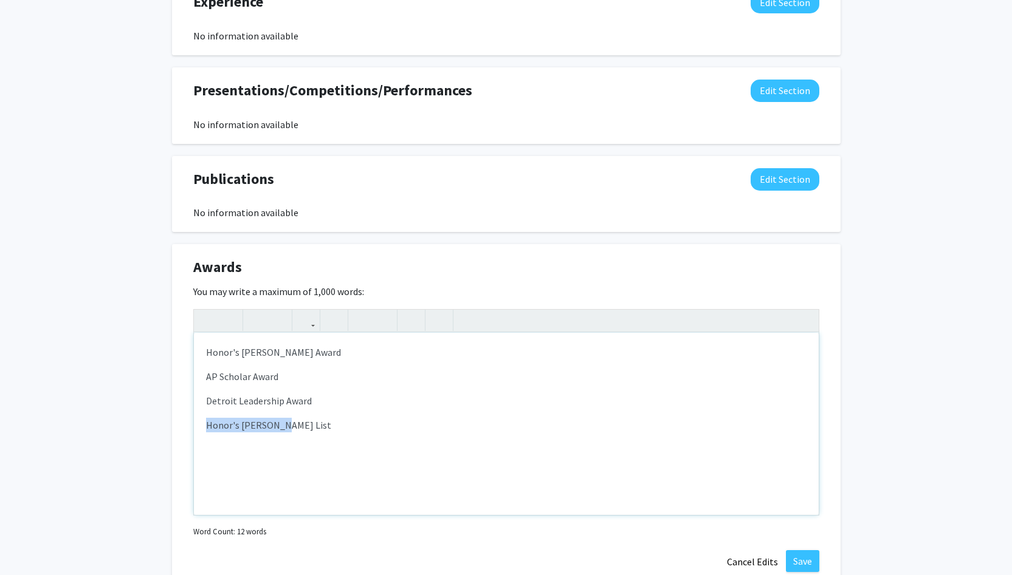
click at [298, 418] on p "Honor's [PERSON_NAME] List" at bounding box center [506, 425] width 600 height 15
click at [298, 345] on p "Honor's [PERSON_NAME] Award" at bounding box center [506, 352] width 600 height 15
click at [310, 369] on p "AP Scholar Award" at bounding box center [506, 376] width 600 height 15
click at [290, 394] on p "Honor's [PERSON_NAME] List" at bounding box center [506, 401] width 600 height 15
click at [527, 256] on div "Awards Edit Section" at bounding box center [506, 270] width 644 height 28
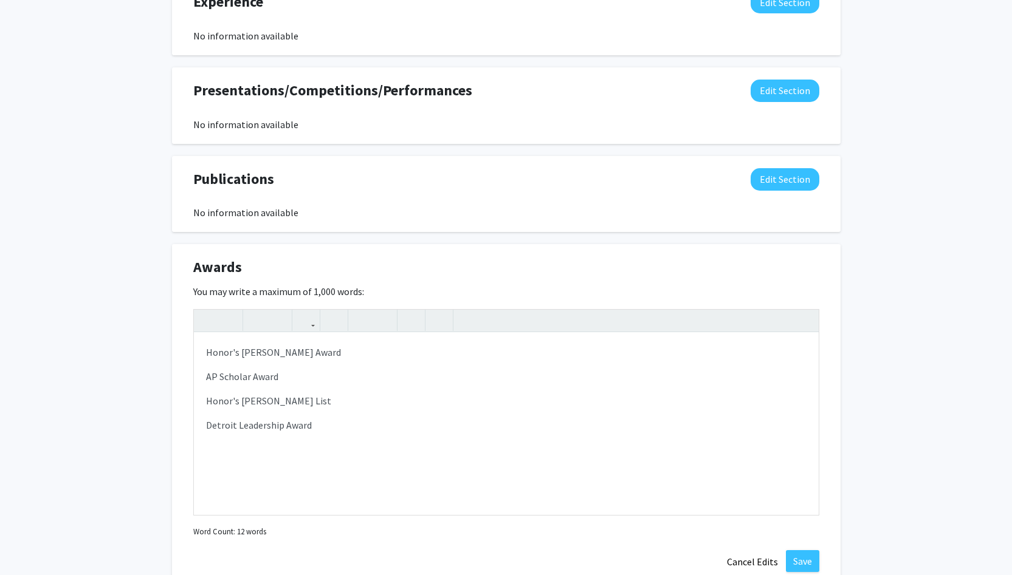
scroll to position [1119, 0]
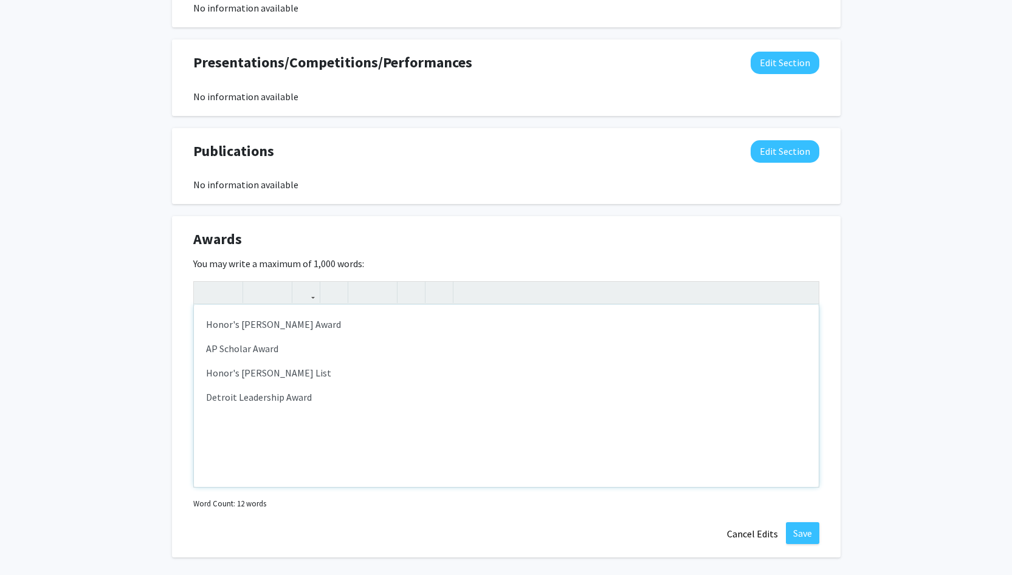
click at [543, 390] on p "Detroit Leadership Award" at bounding box center [506, 397] width 600 height 15
type textarea "<p>Honor's [PERSON_NAME] Award</p><p>AP Scholar Award</p><p>Honor's [PERSON_NAM…"
click at [802, 523] on button "Save" at bounding box center [802, 534] width 33 height 22
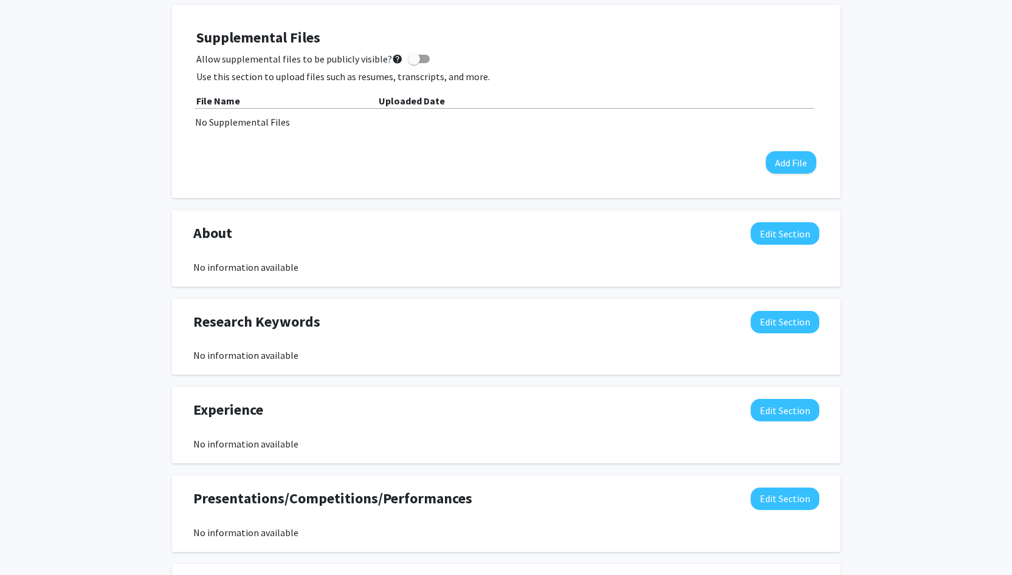
scroll to position [682, 0]
click at [793, 399] on button "Edit Section" at bounding box center [784, 410] width 69 height 22
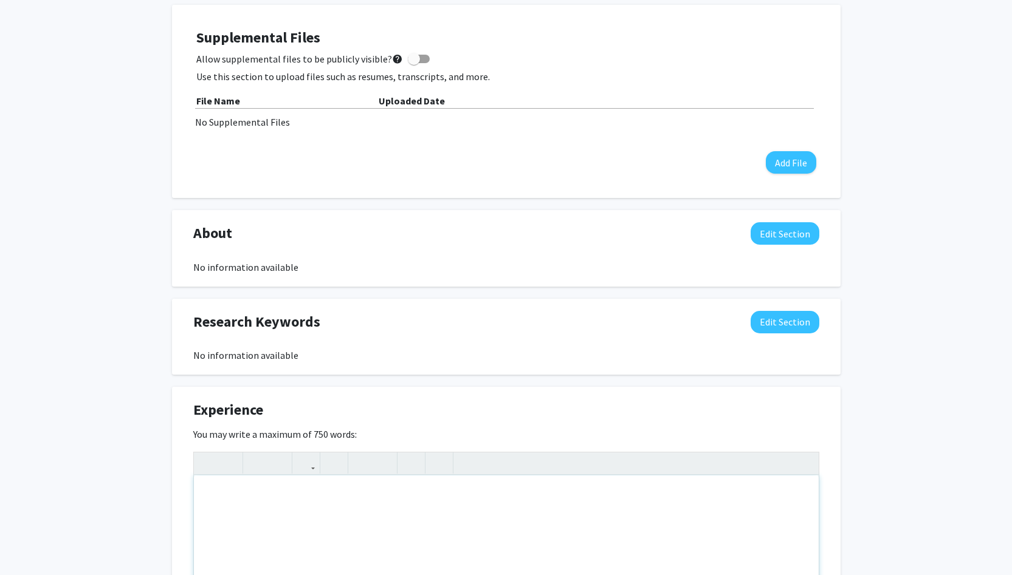
click at [239, 482] on div "Note to users with screen readers: Please deactivate our accessibility plugin f…" at bounding box center [506, 567] width 625 height 182
type textarea "B"
type textarea "M"
type textarea "Mechanism"
click at [307, 488] on p "BIO 1511 Laboratory" at bounding box center [506, 495] width 600 height 15
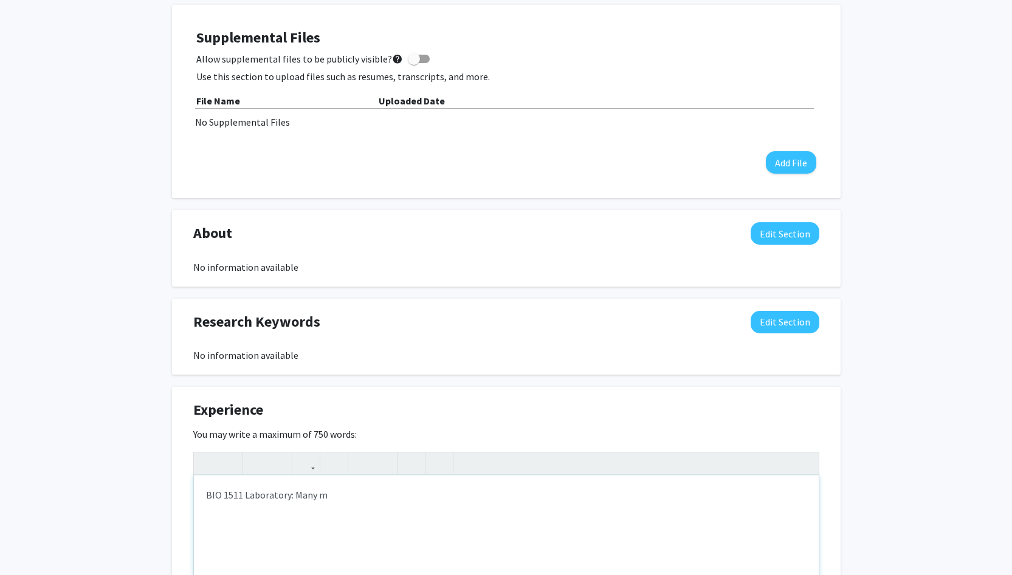
type textarea "<p>BIO 1511 Laboratory: Many&nbsp;</p><p><br></p>"
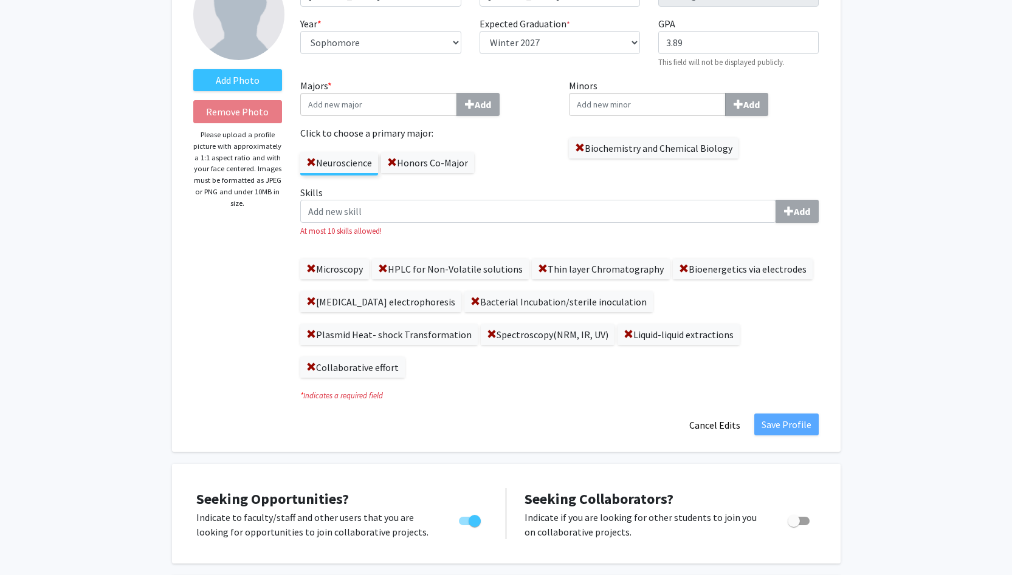
scroll to position [111, 0]
click at [313, 270] on span at bounding box center [311, 269] width 10 height 10
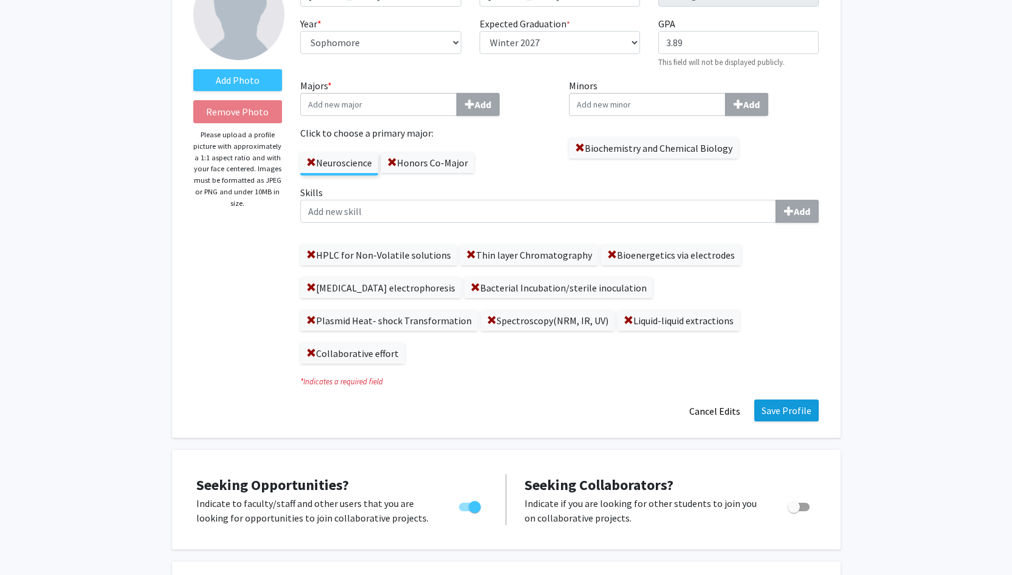
click at [783, 400] on button "Save Profile" at bounding box center [786, 411] width 64 height 22
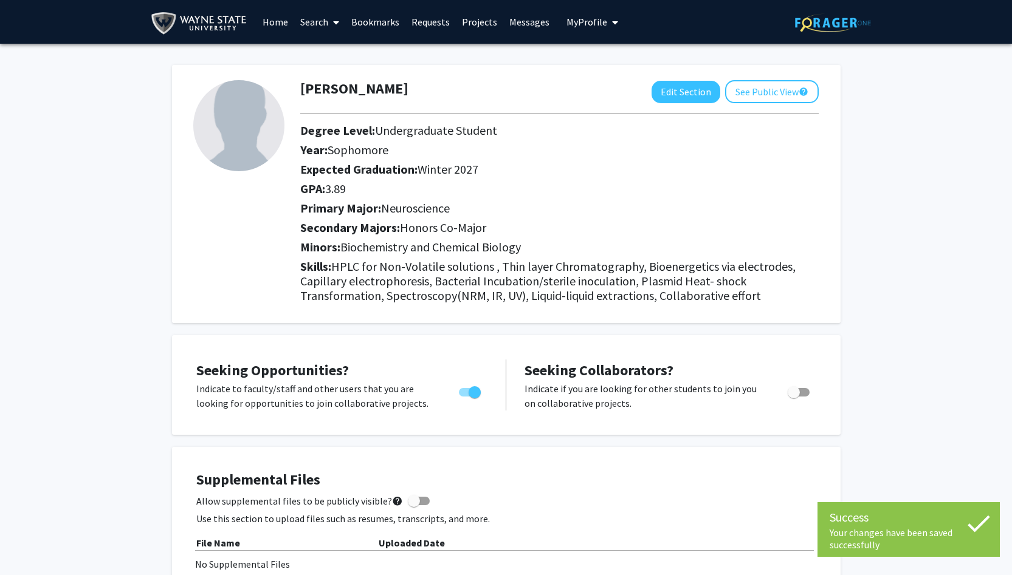
scroll to position [0, 0]
click at [683, 90] on button "Edit Section" at bounding box center [685, 92] width 69 height 22
select select "sophomore"
select select "40: winter_2027"
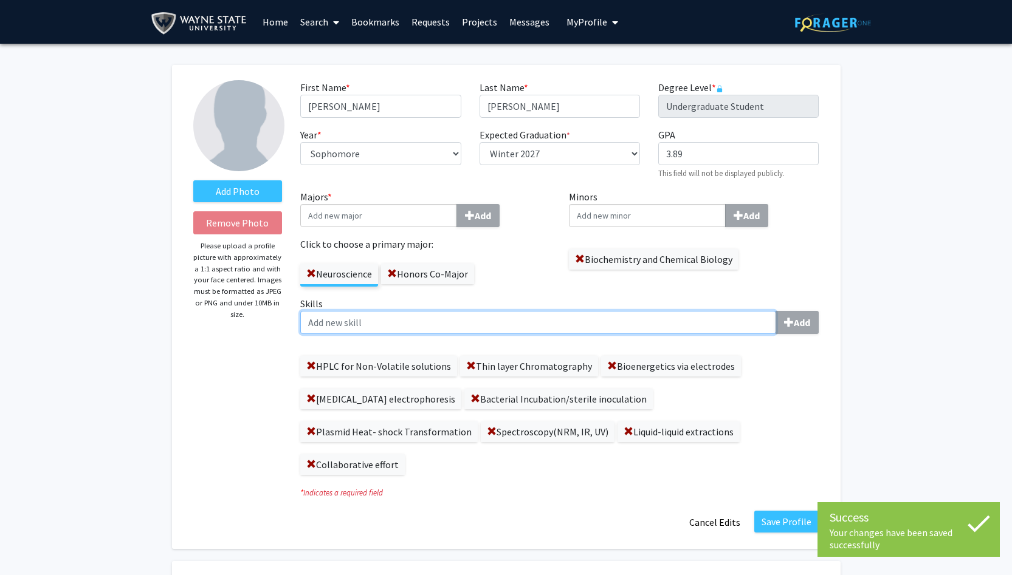
click at [676, 321] on input "Skills Add" at bounding box center [538, 322] width 476 height 23
type input "h"
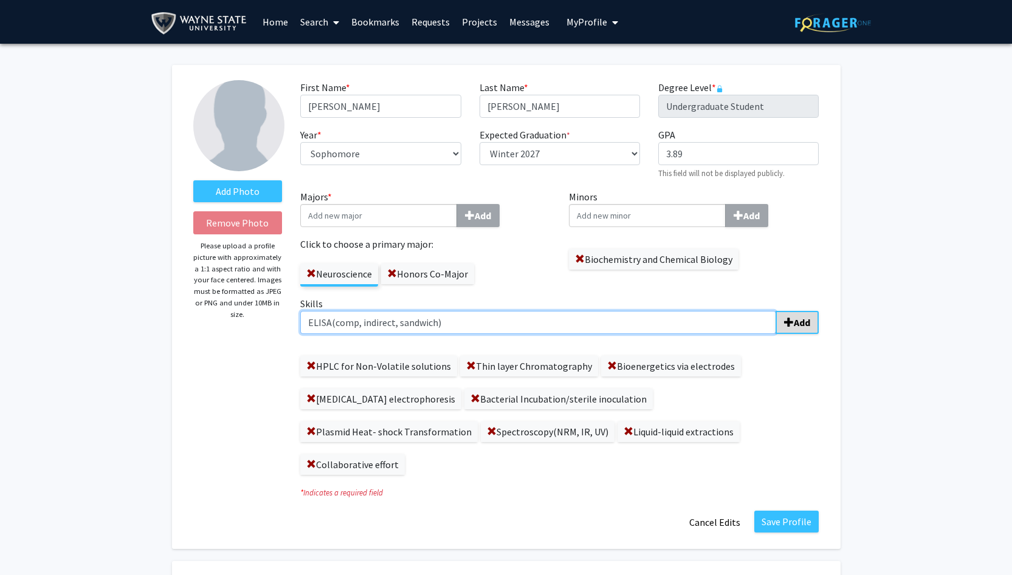
type input "ELISA(comp, indirect, sandwich)"
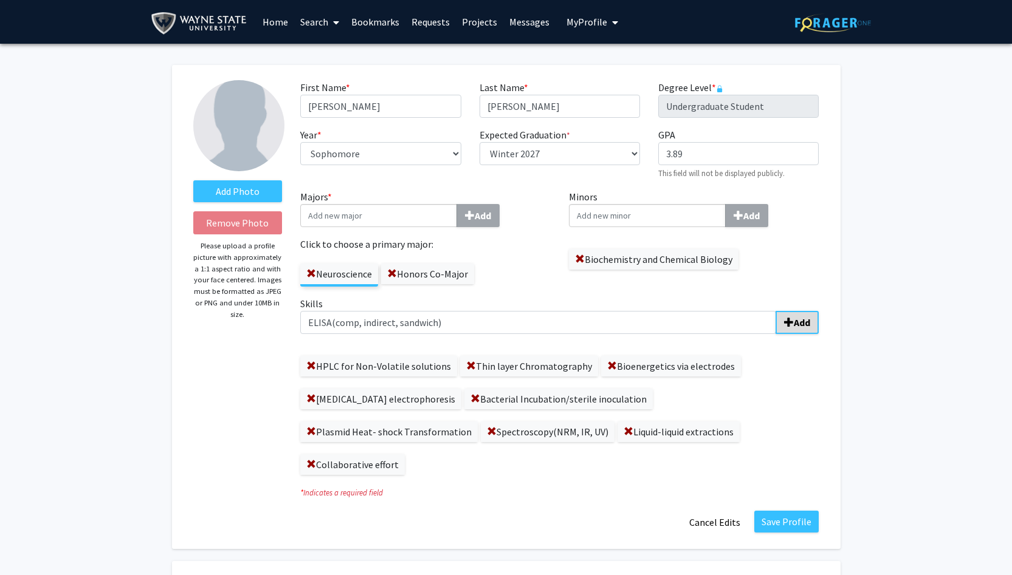
click at [794, 318] on b "Add" at bounding box center [802, 323] width 16 height 12
click at [721, 488] on div "* Indicates a required field" at bounding box center [559, 492] width 537 height 14
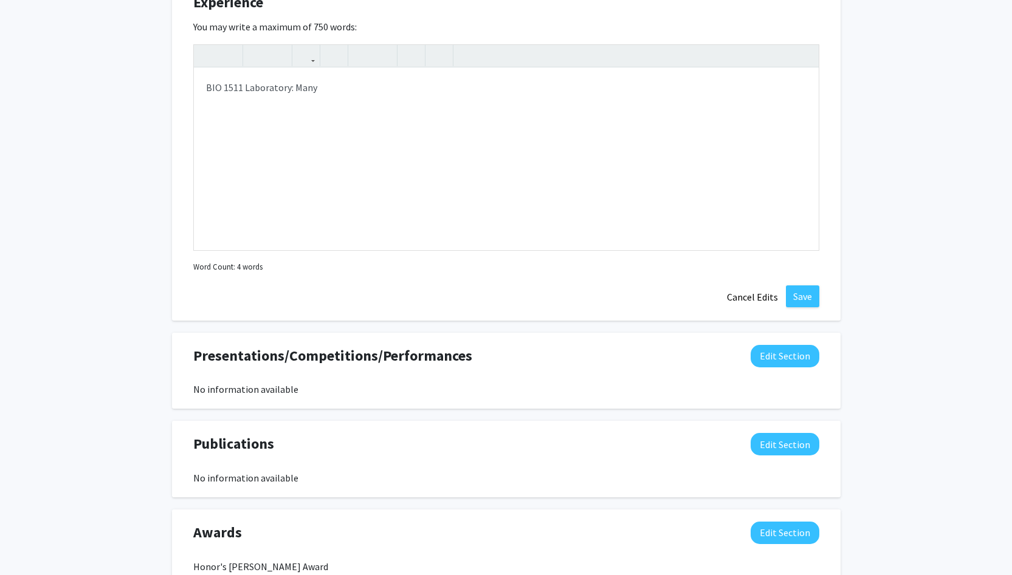
scroll to position [1077, 0]
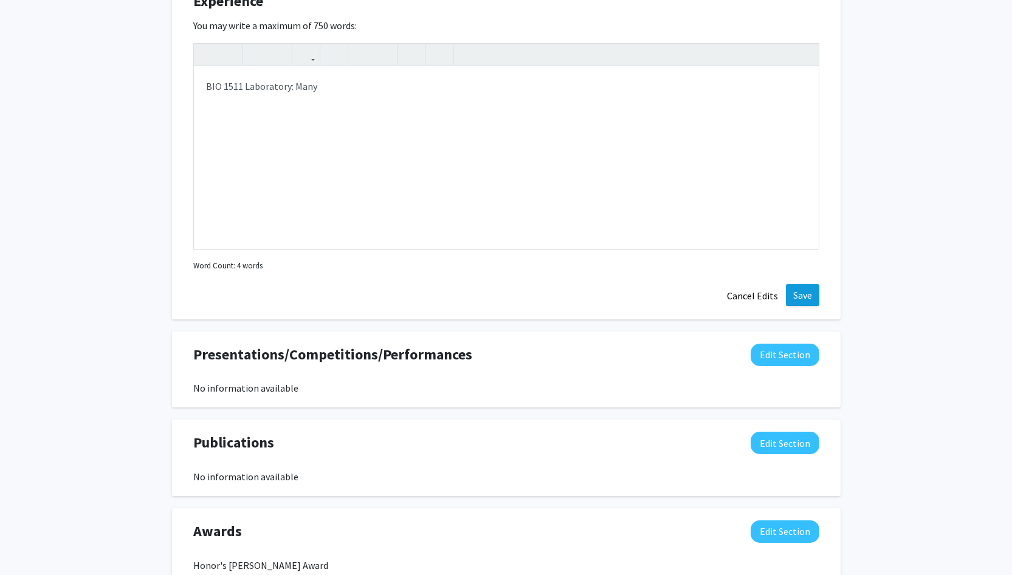
click at [801, 295] on button "Save" at bounding box center [802, 295] width 33 height 22
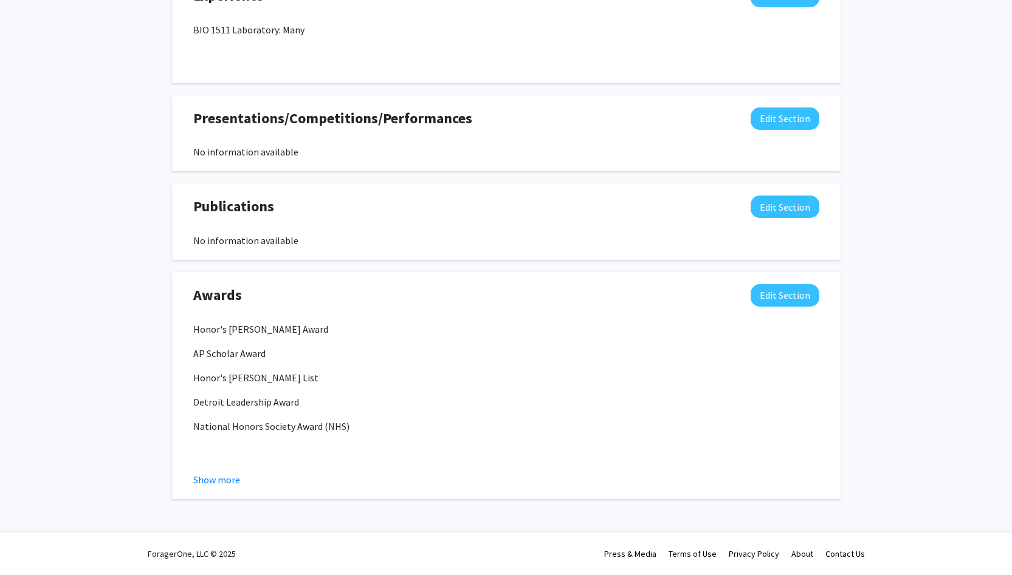
scroll to position [1084, 0]
click at [205, 479] on button "Show more" at bounding box center [216, 480] width 47 height 15
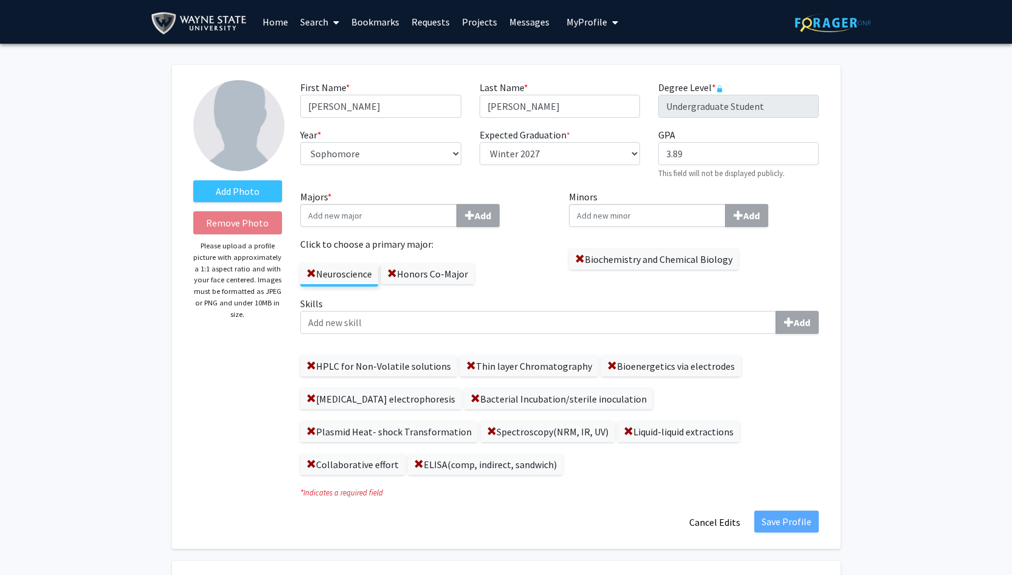
scroll to position [0, 0]
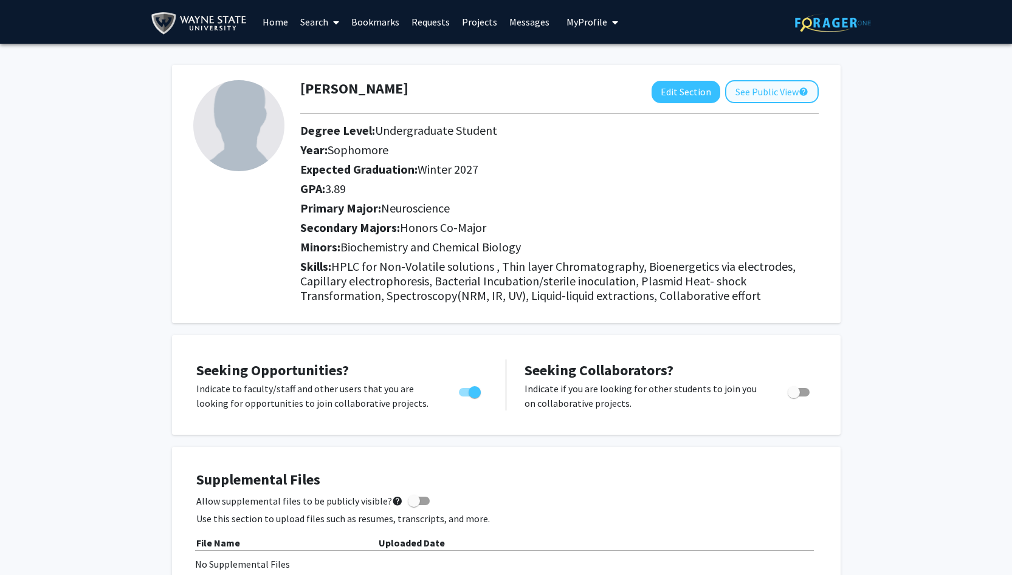
click at [762, 94] on button "See Public View help" at bounding box center [772, 91] width 94 height 23
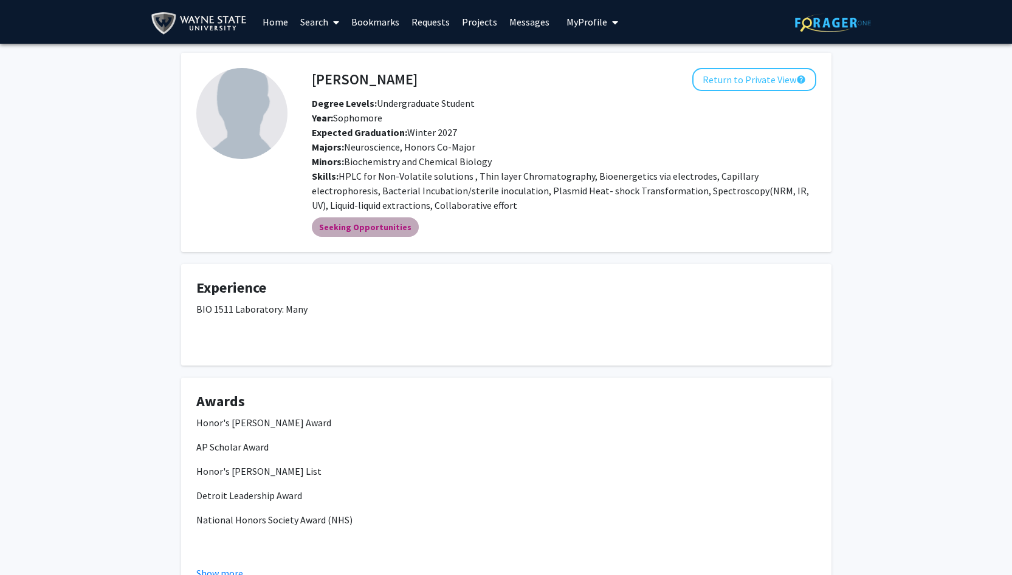
click at [394, 230] on mat-chip "Seeking Opportunities" at bounding box center [365, 227] width 107 height 19
click at [434, 307] on p "BIO 1511 Laboratory: Many" at bounding box center [506, 309] width 620 height 15
click at [741, 83] on button "Return to Private View help" at bounding box center [754, 79] width 124 height 23
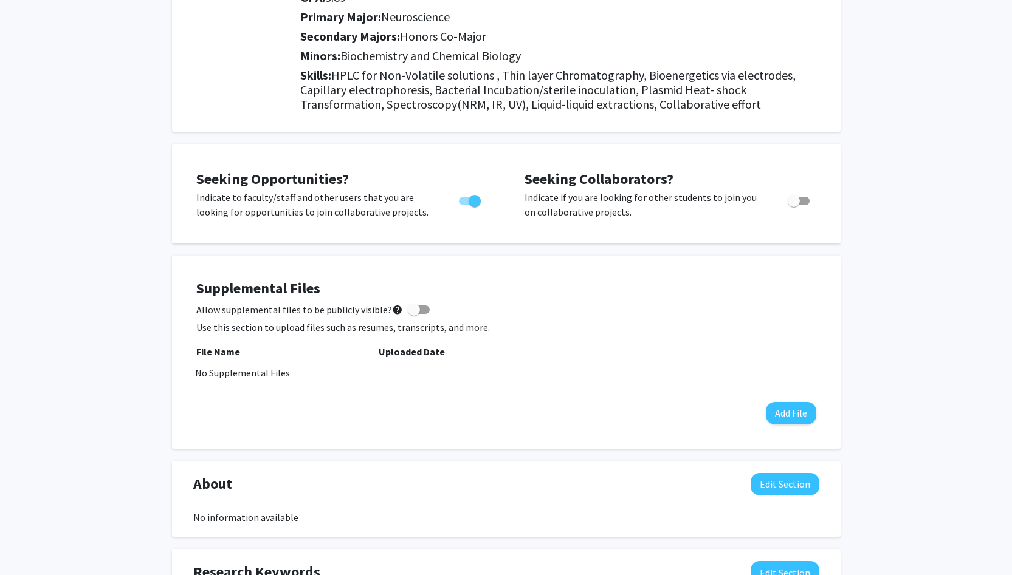
scroll to position [192, 0]
